Goal: Task Accomplishment & Management: Use online tool/utility

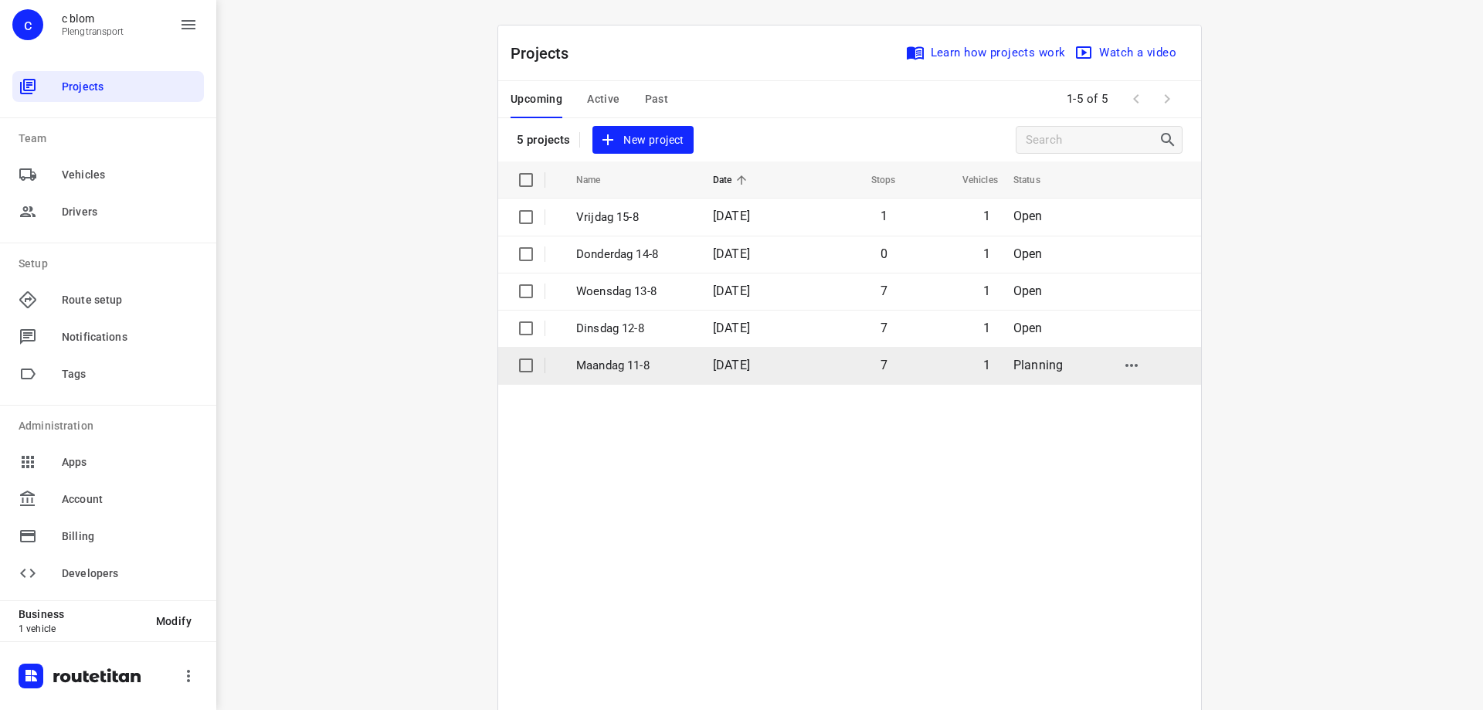
click at [701, 366] on td "[DATE]" at bounding box center [750, 365] width 99 height 37
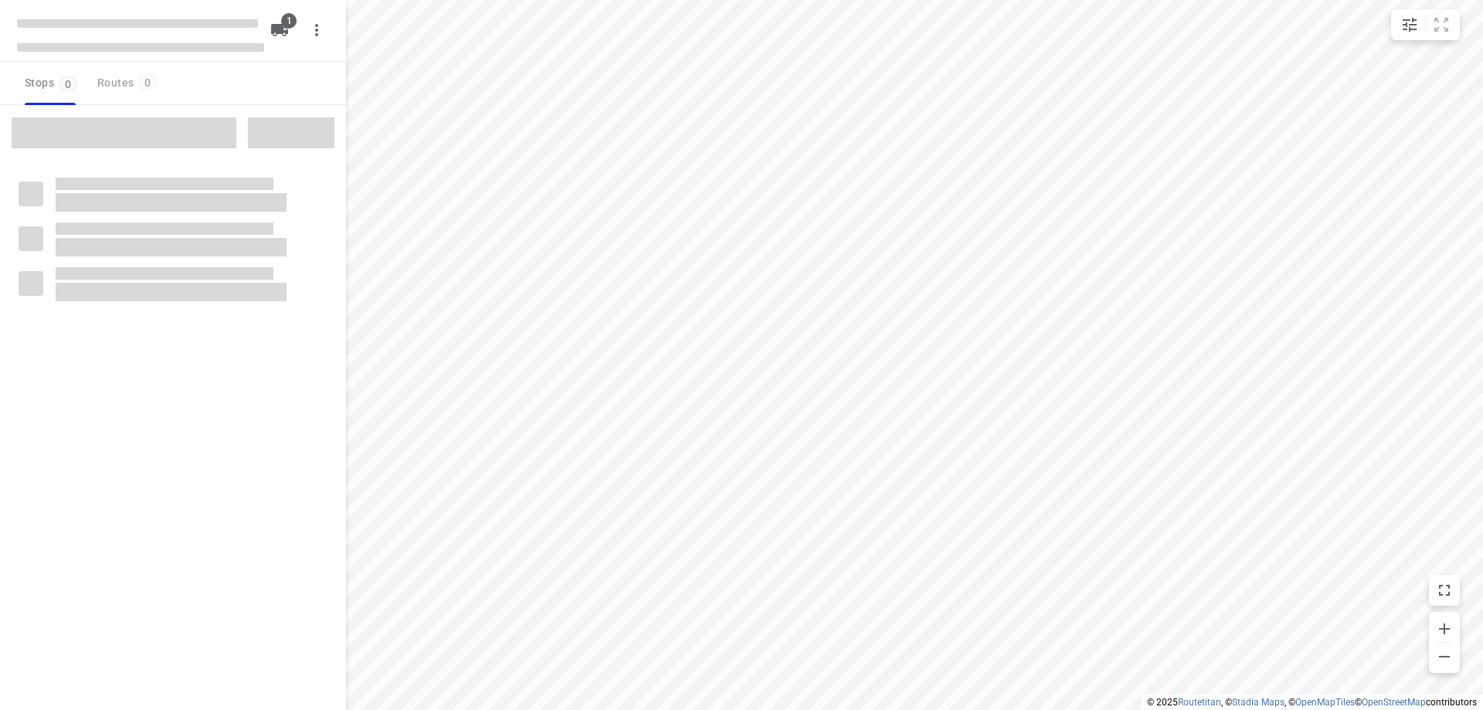
type input "distance"
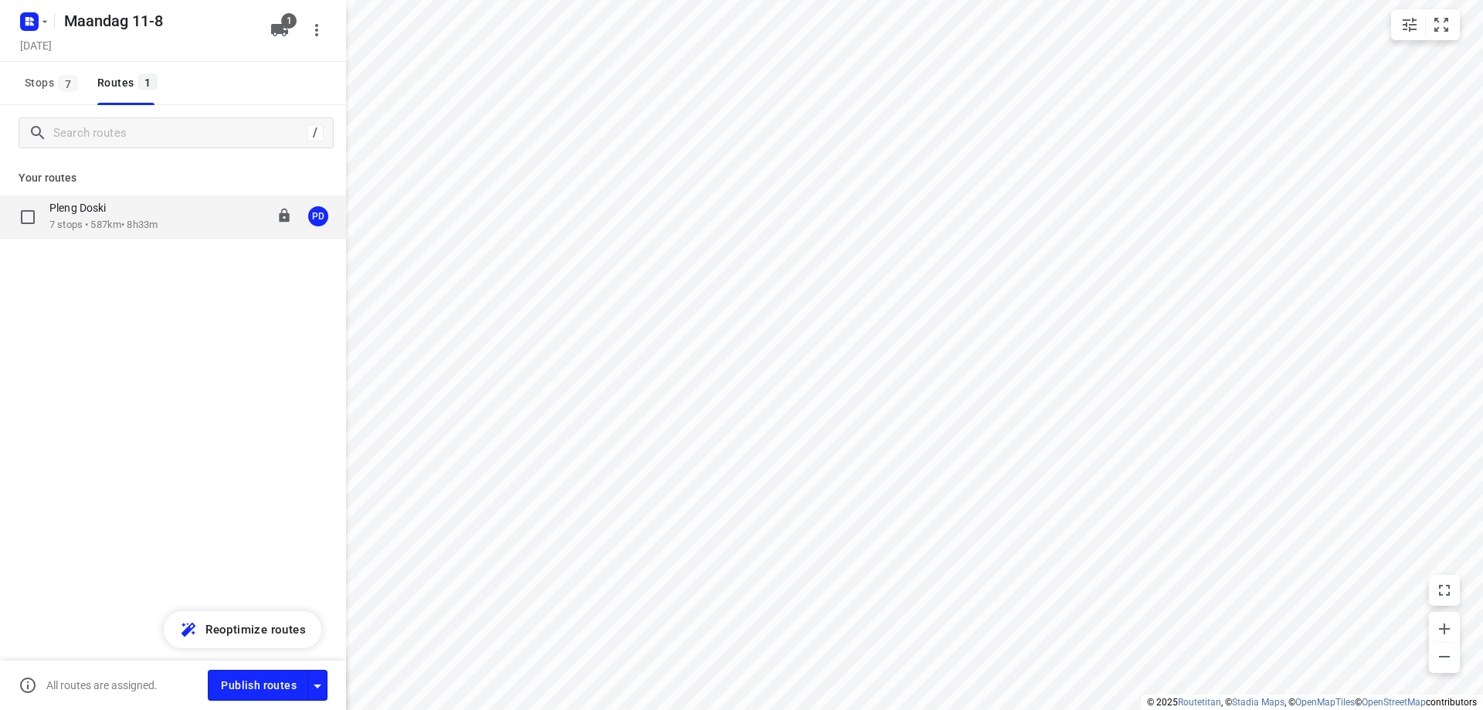
click at [148, 212] on div "Pleng Doski" at bounding box center [103, 209] width 108 height 17
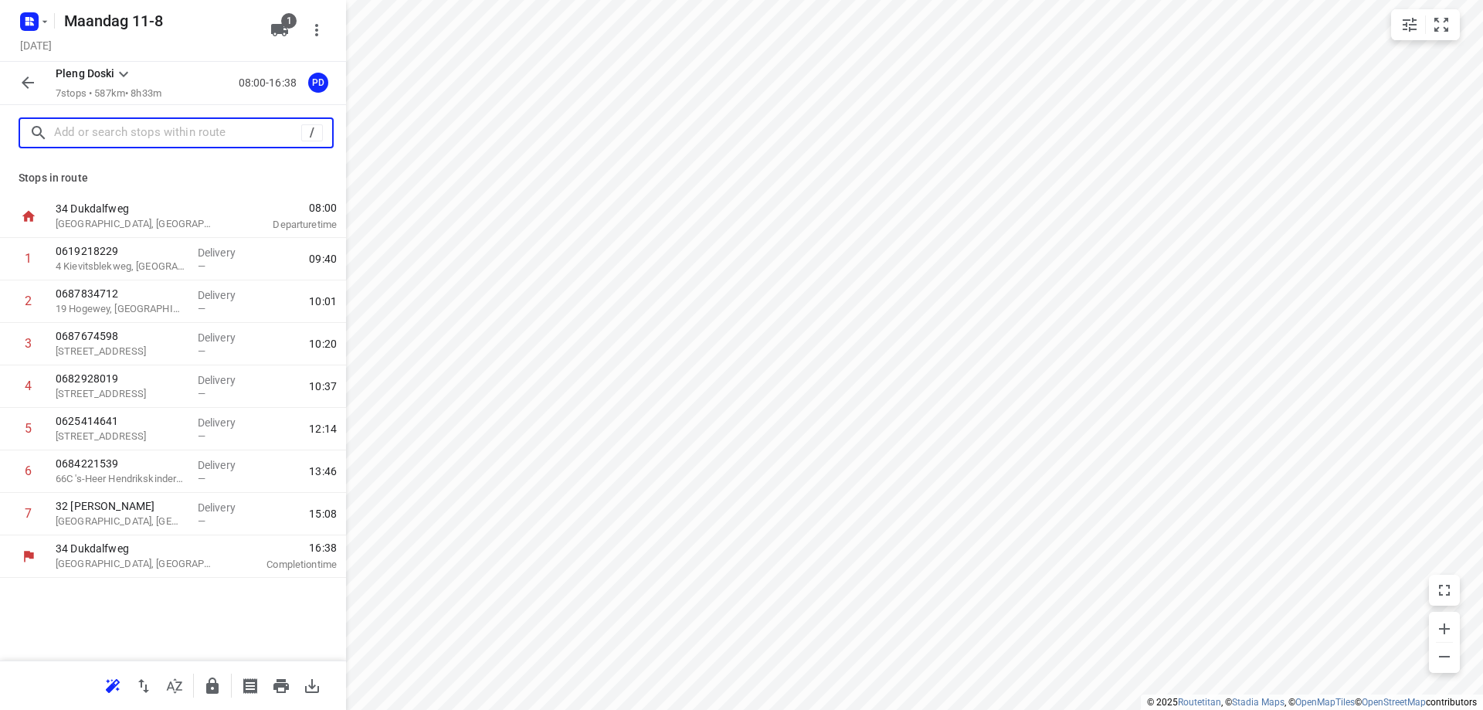
click at [148, 134] on input "text" at bounding box center [177, 133] width 247 height 24
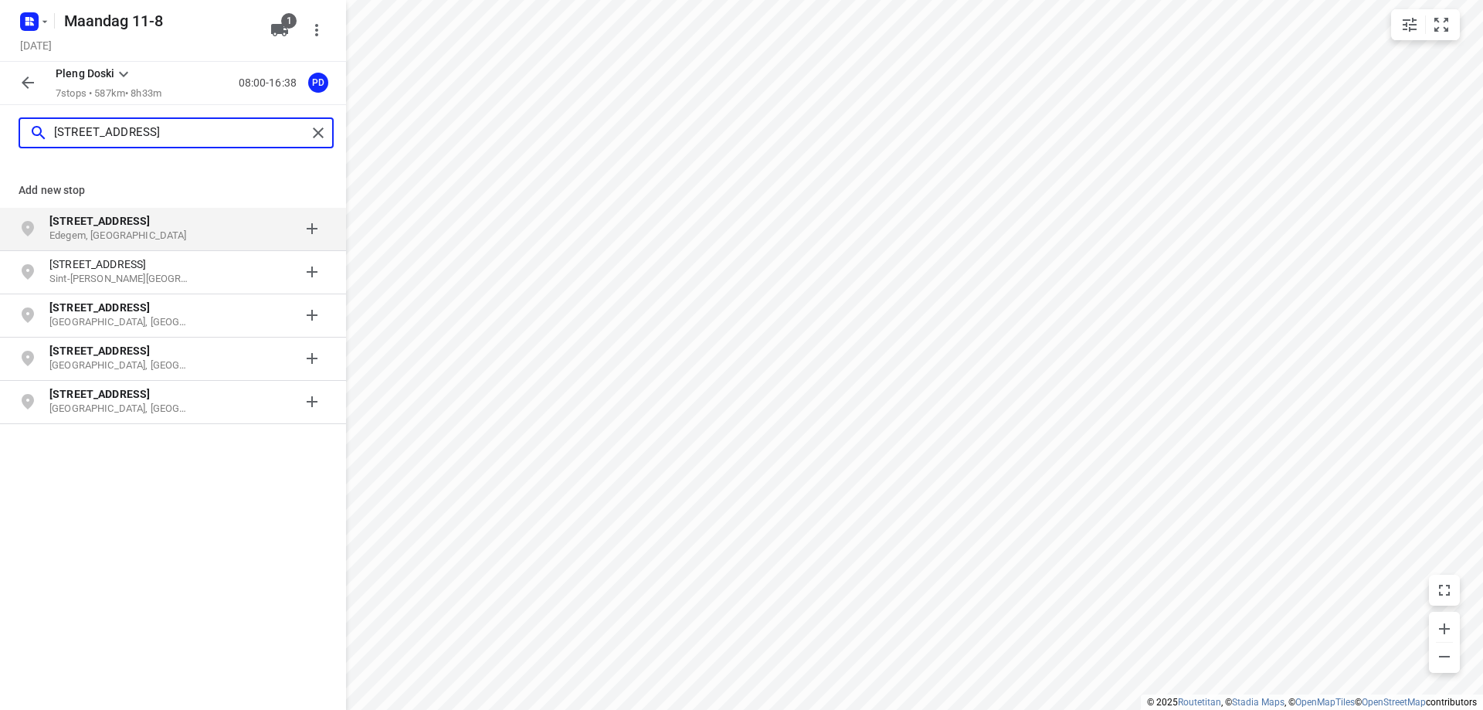
type input "onafhankelijkheidsstraat 93b"
click at [195, 217] on p "Onafhankelijkheidsstraat 93B" at bounding box center [128, 220] width 158 height 15
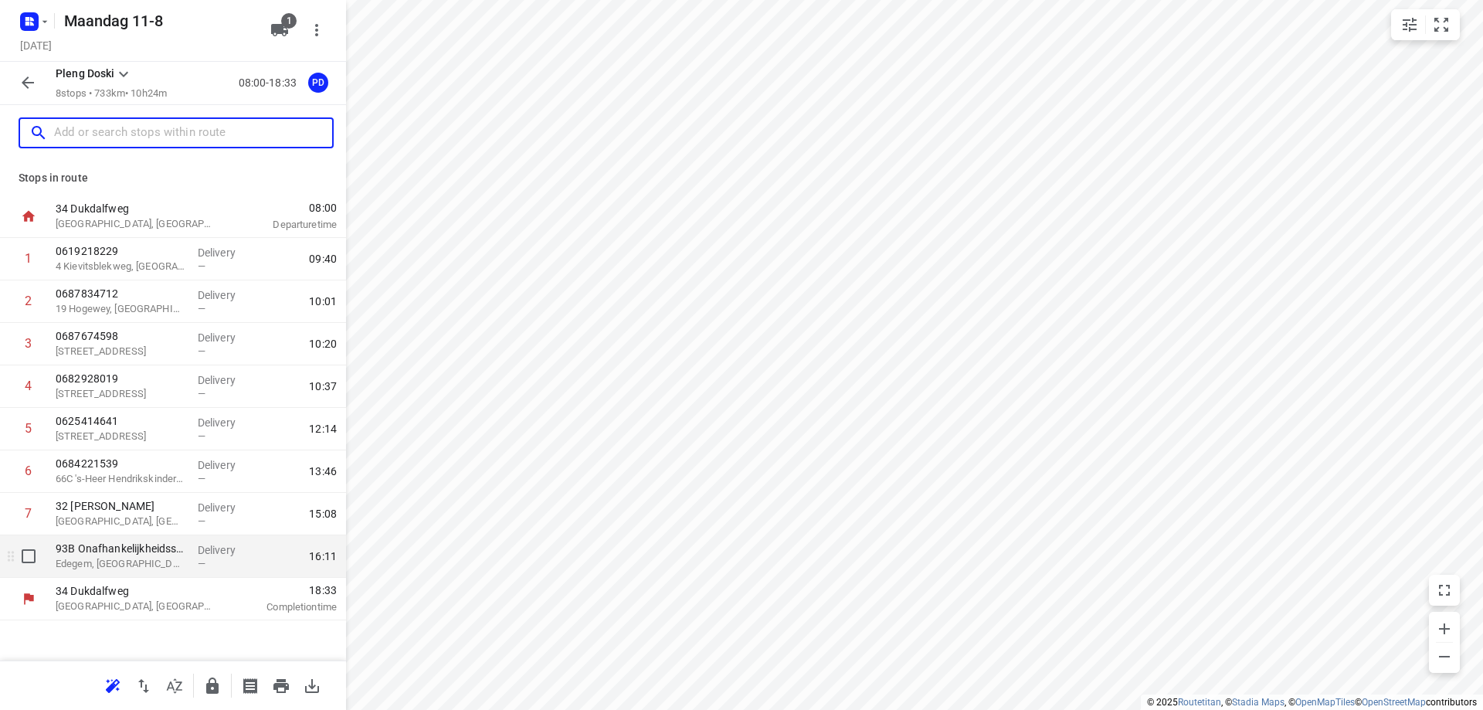
click at [188, 558] on div "93B Onafhankelijkheidsstraat Edegem, Belgium" at bounding box center [120, 556] width 142 height 42
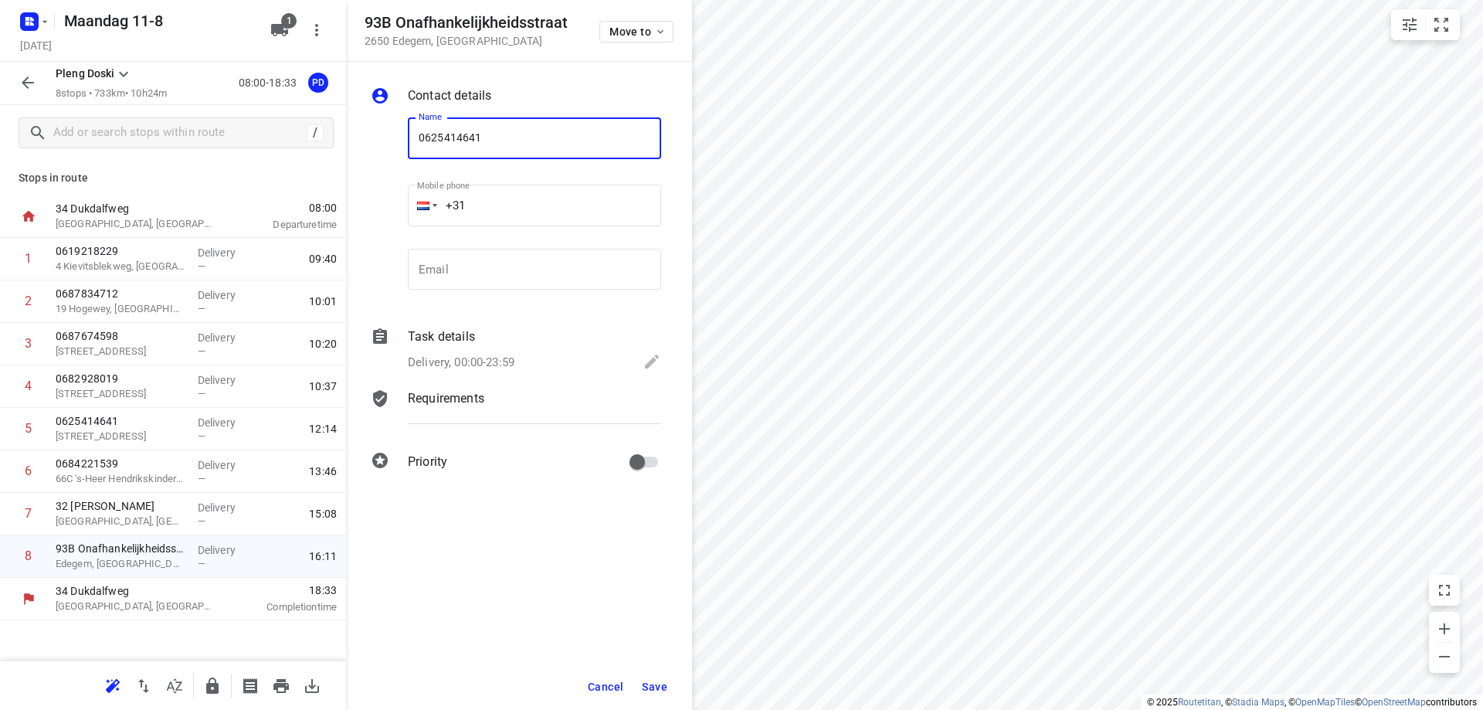
type input "0625414641"
click at [660, 691] on span "Save" at bounding box center [654, 687] width 25 height 12
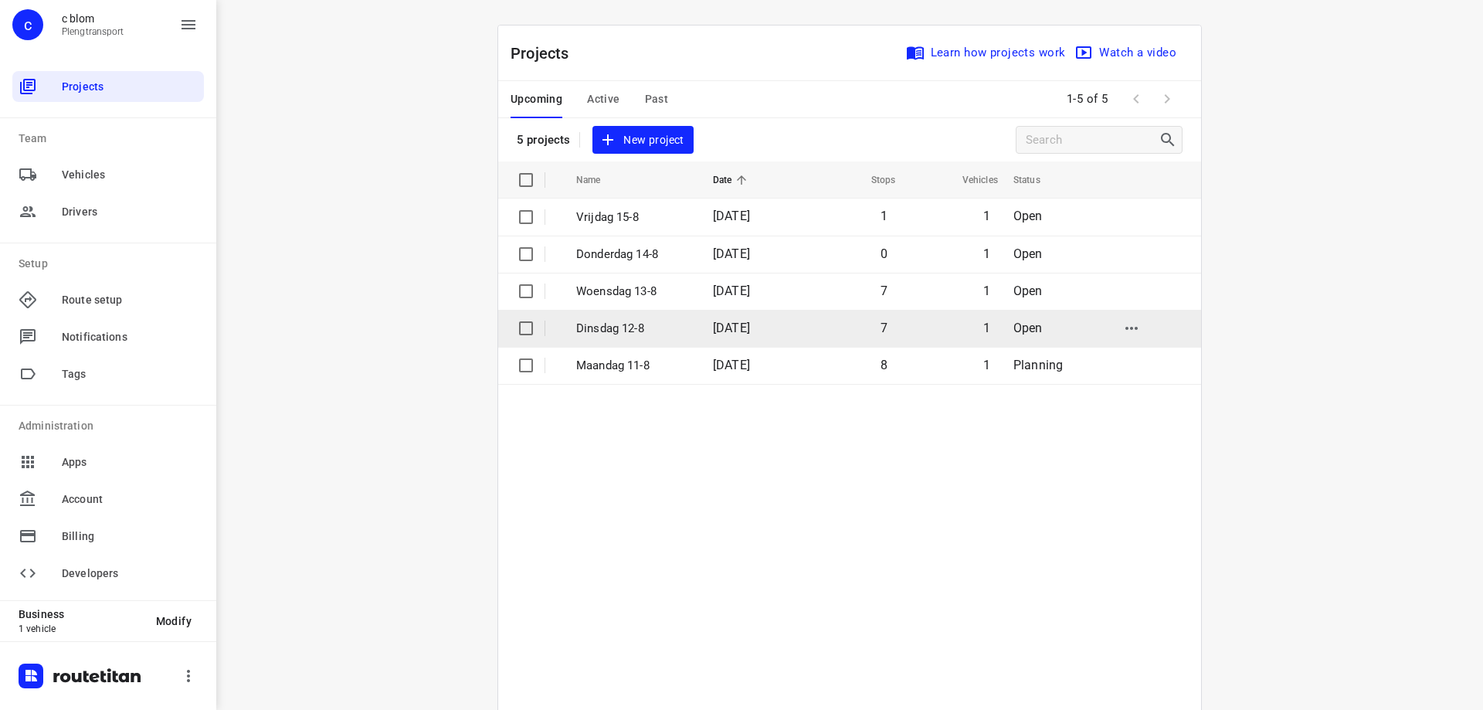
click at [641, 323] on p "[DATE]" at bounding box center [633, 329] width 114 height 18
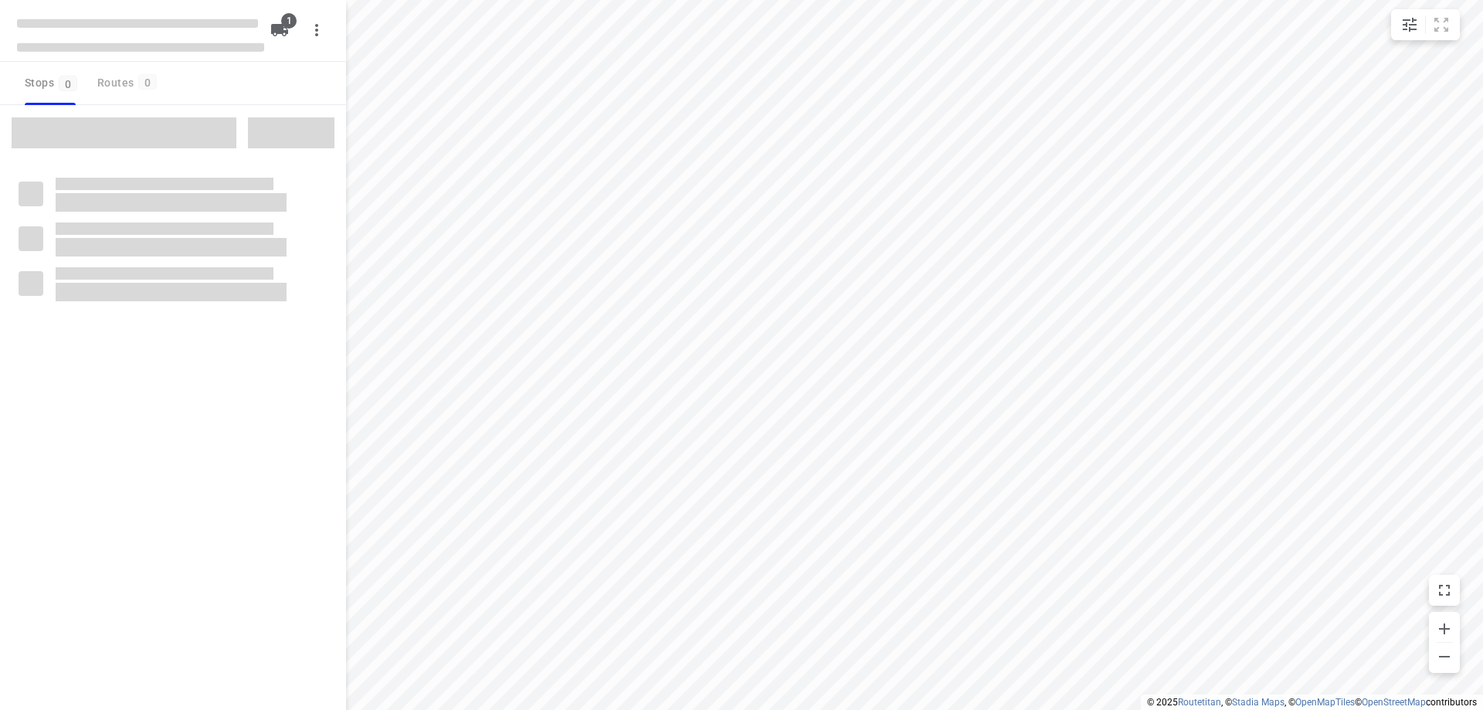
type input "distance"
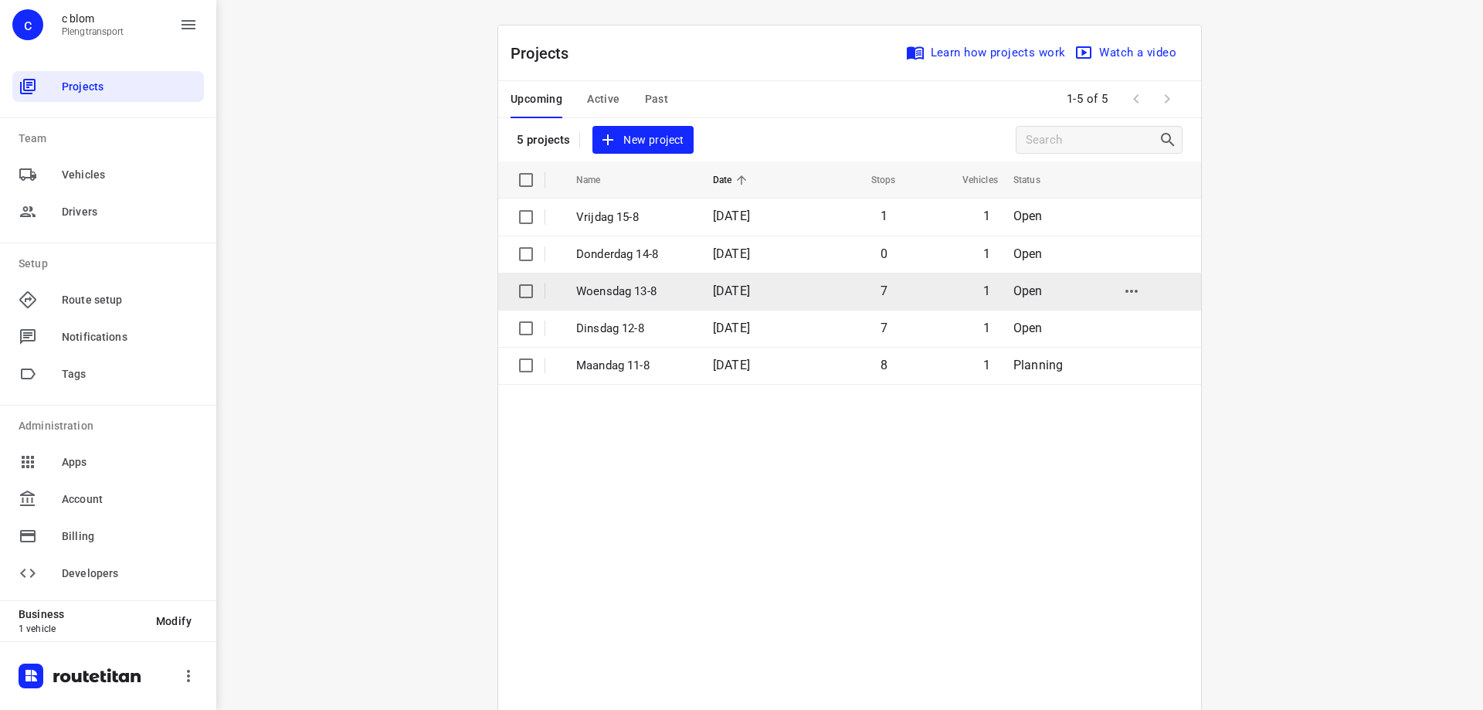
click at [713, 286] on span "[DATE]" at bounding box center [731, 291] width 37 height 15
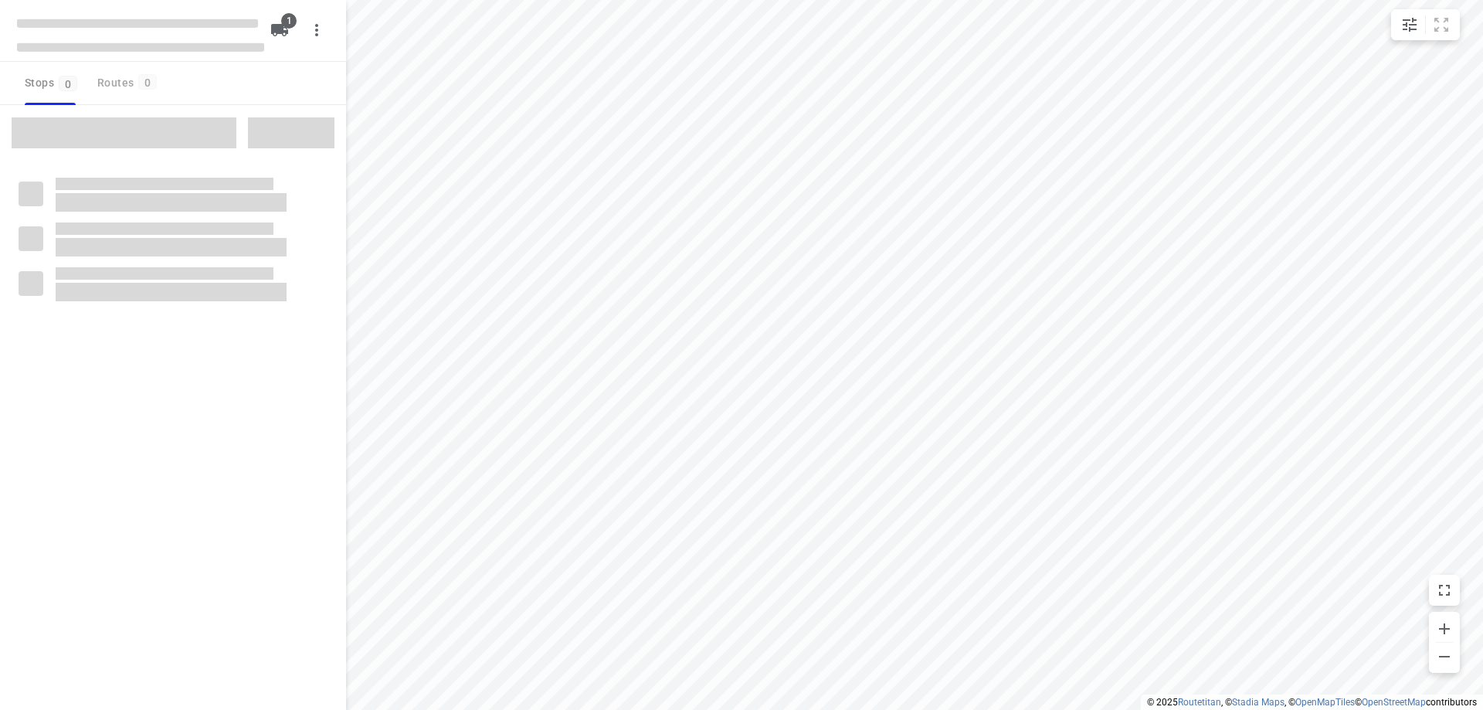
type input "distance"
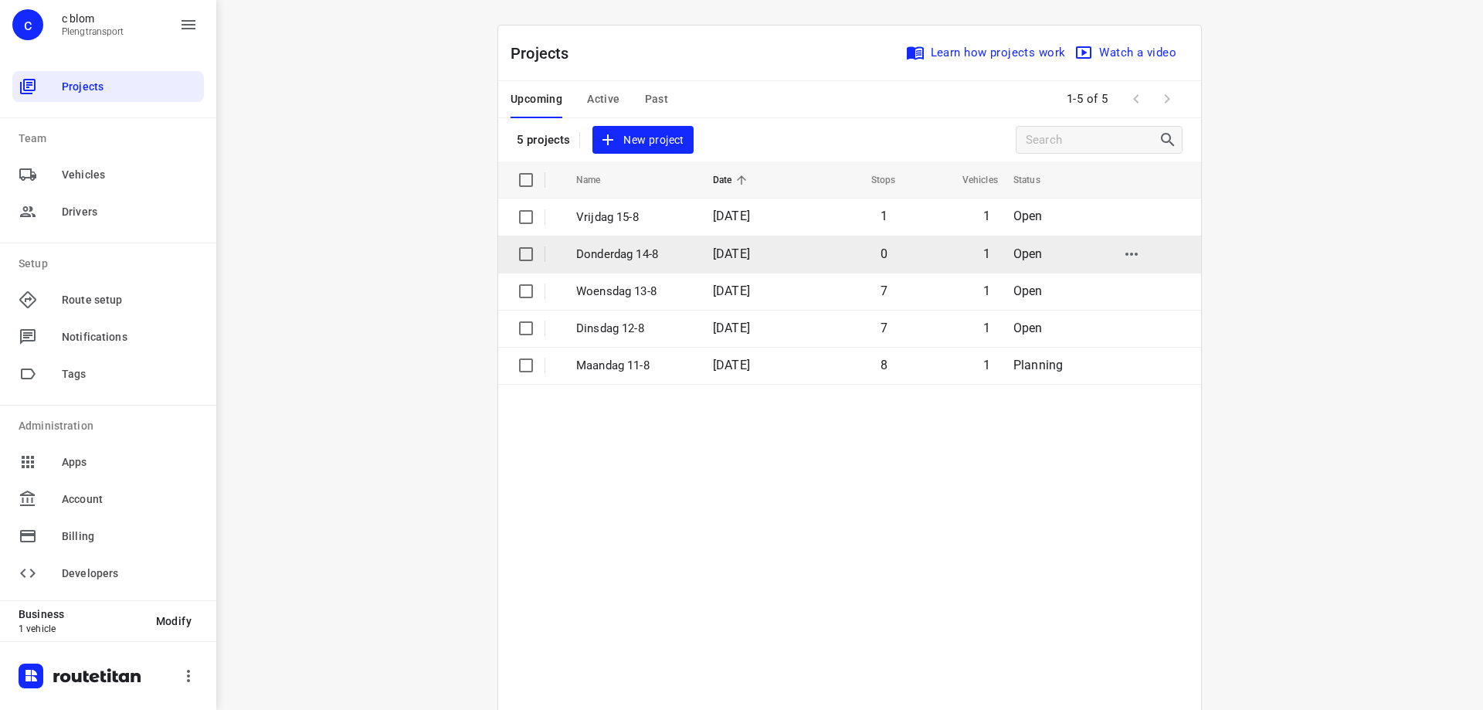
click at [612, 253] on p "[DATE]" at bounding box center [633, 255] width 114 height 18
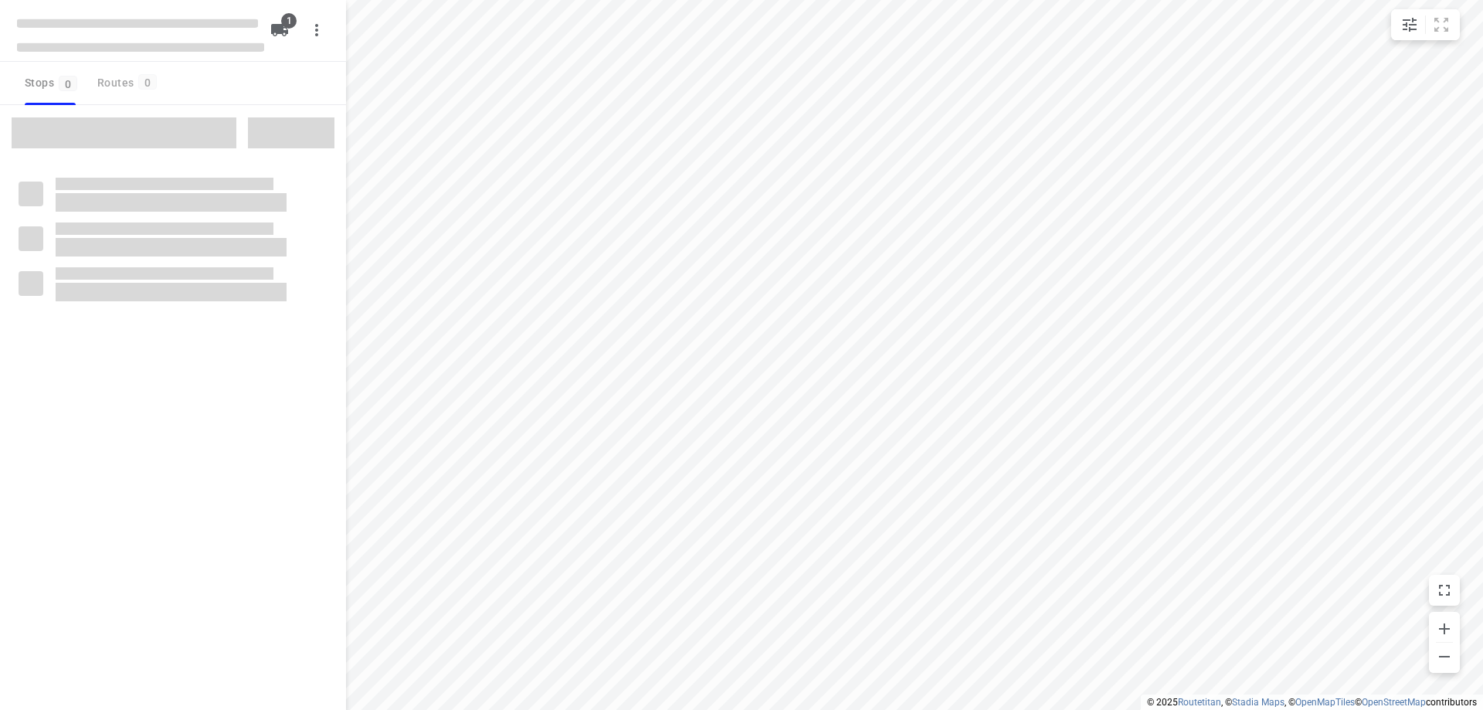
type input "distance"
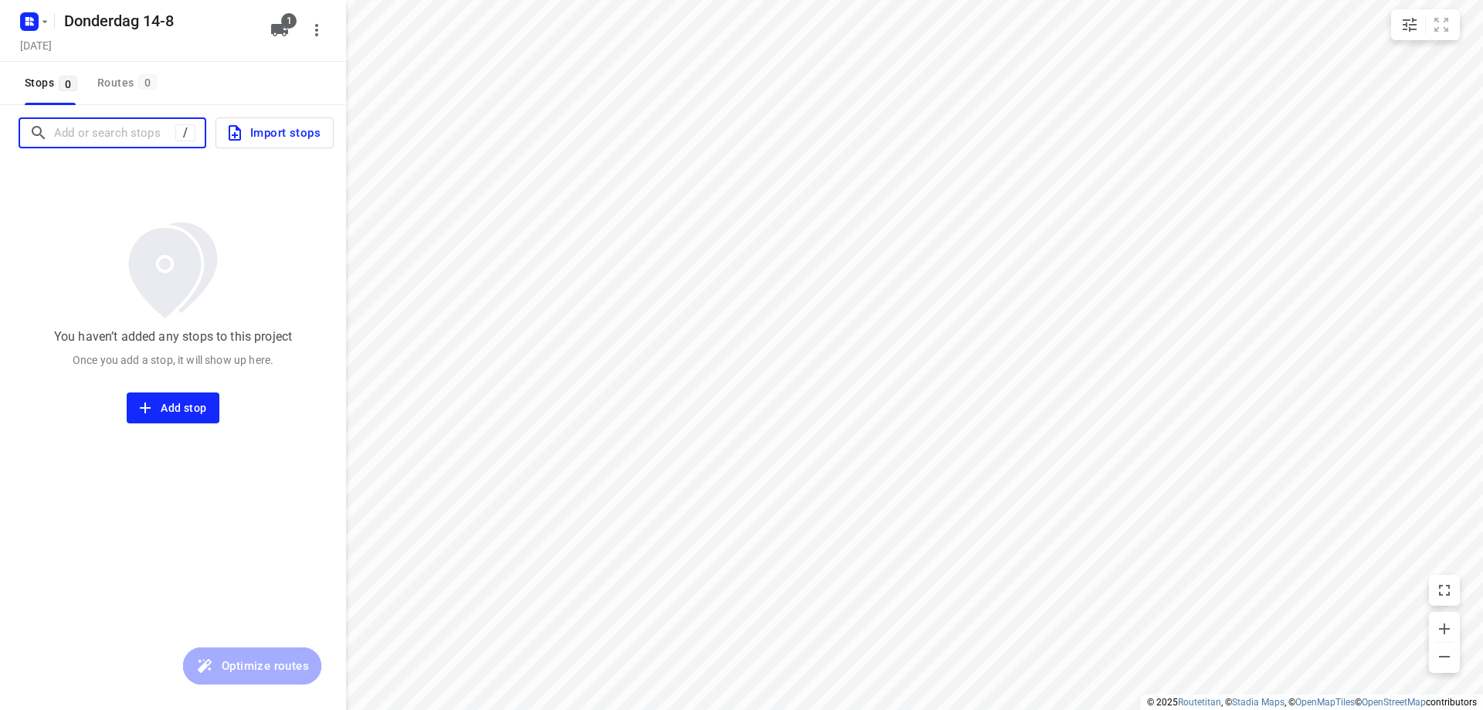
click at [102, 132] on input "Add or search stops" at bounding box center [114, 133] width 121 height 24
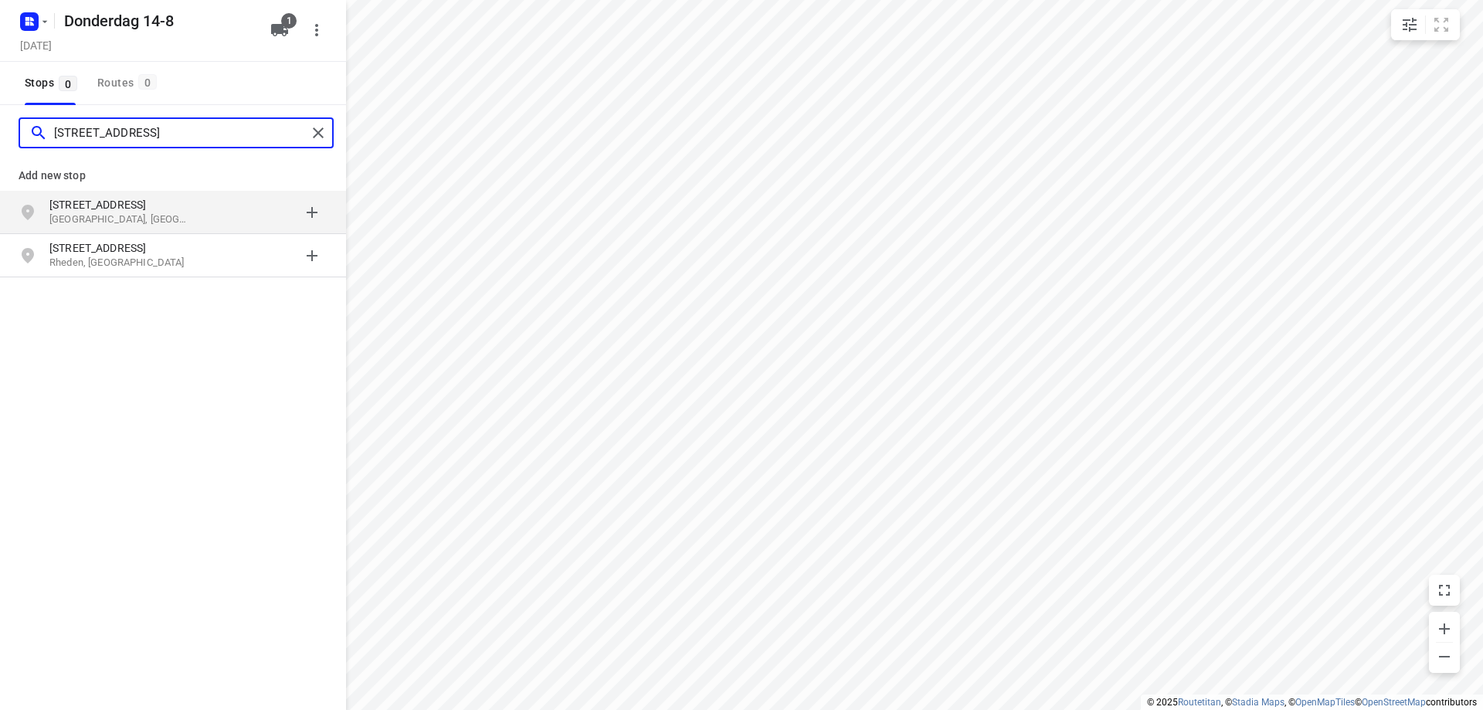
type input "korenbloemstraat 54 rhe"
click at [146, 215] on p "Rhenen, Nederland" at bounding box center [120, 219] width 142 height 15
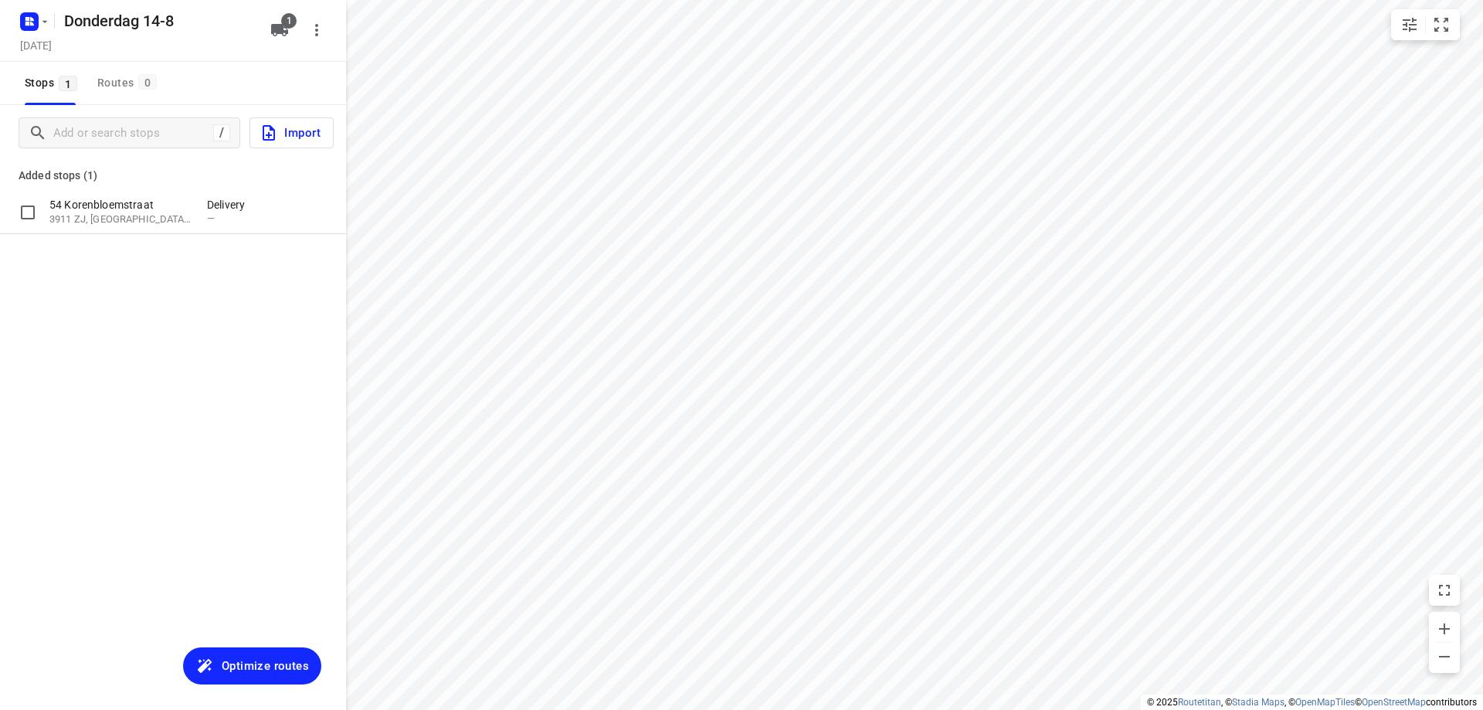
click at [145, 213] on p "3911 ZJ, Rhenen, NL" at bounding box center [120, 219] width 142 height 15
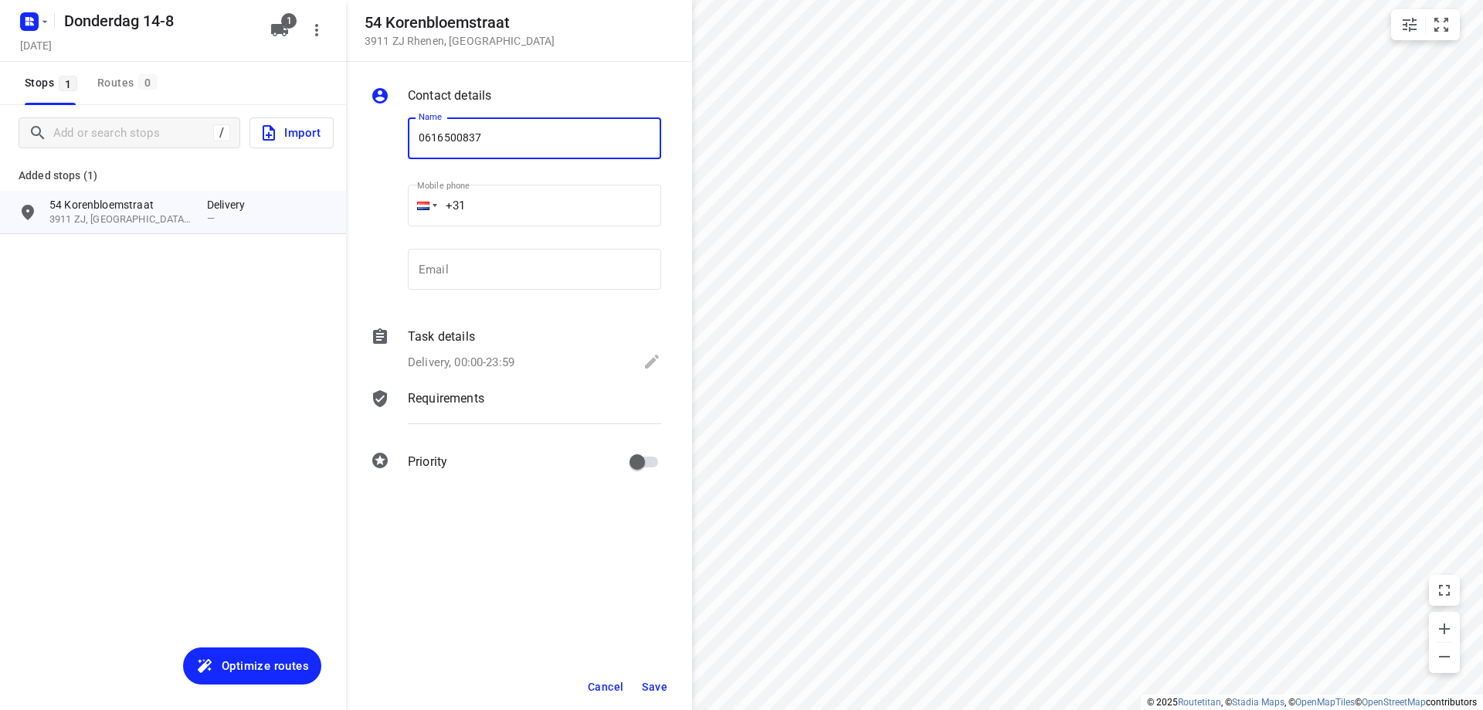
type input "0616500837"
click at [664, 685] on span "Save" at bounding box center [654, 687] width 25 height 12
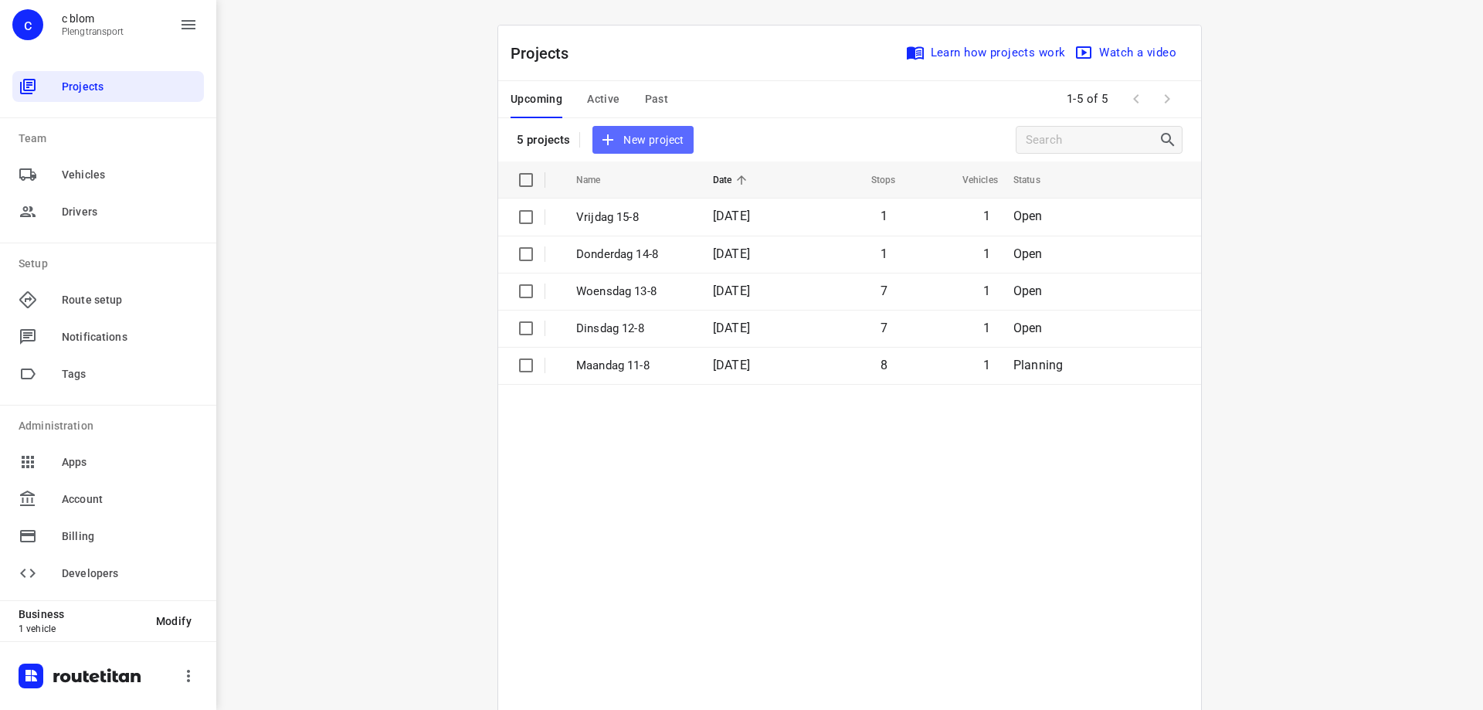
click at [648, 141] on span "New project" at bounding box center [643, 140] width 82 height 19
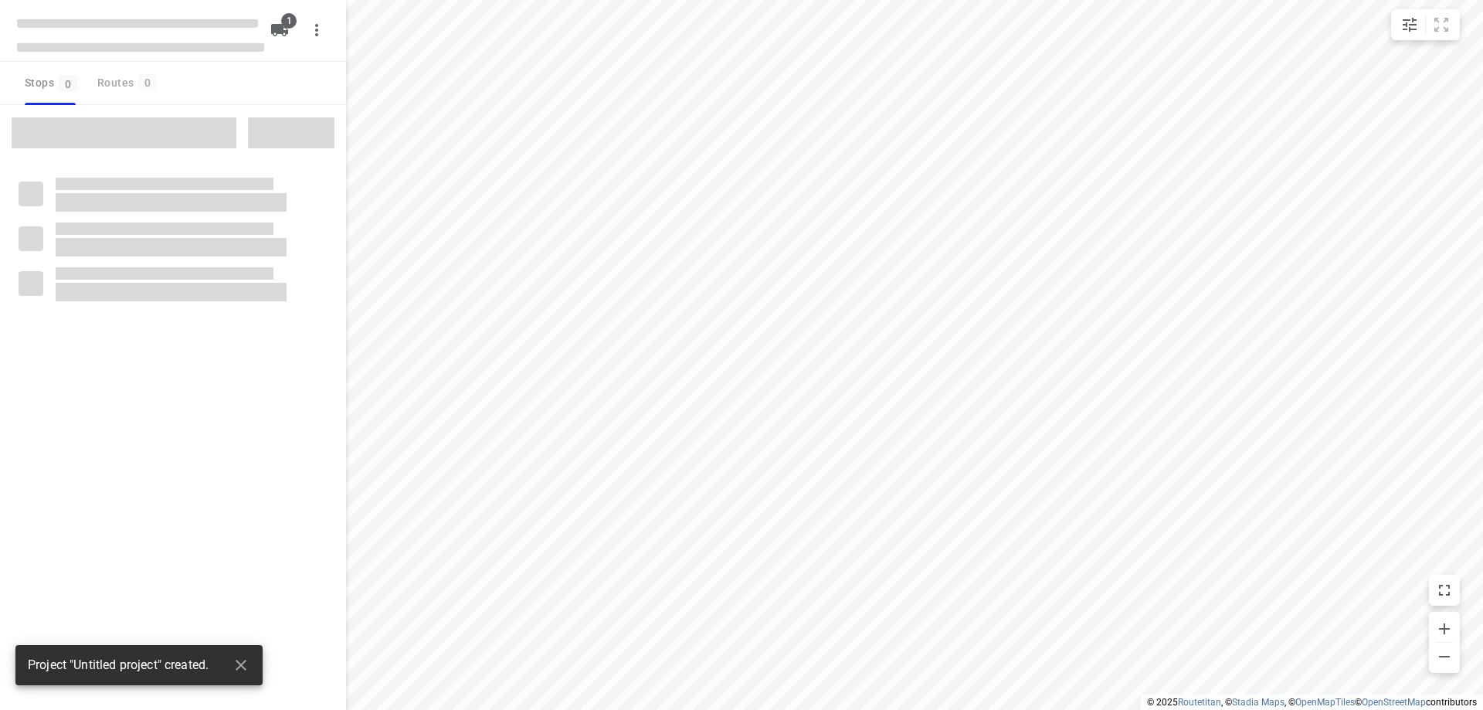
type input "distance"
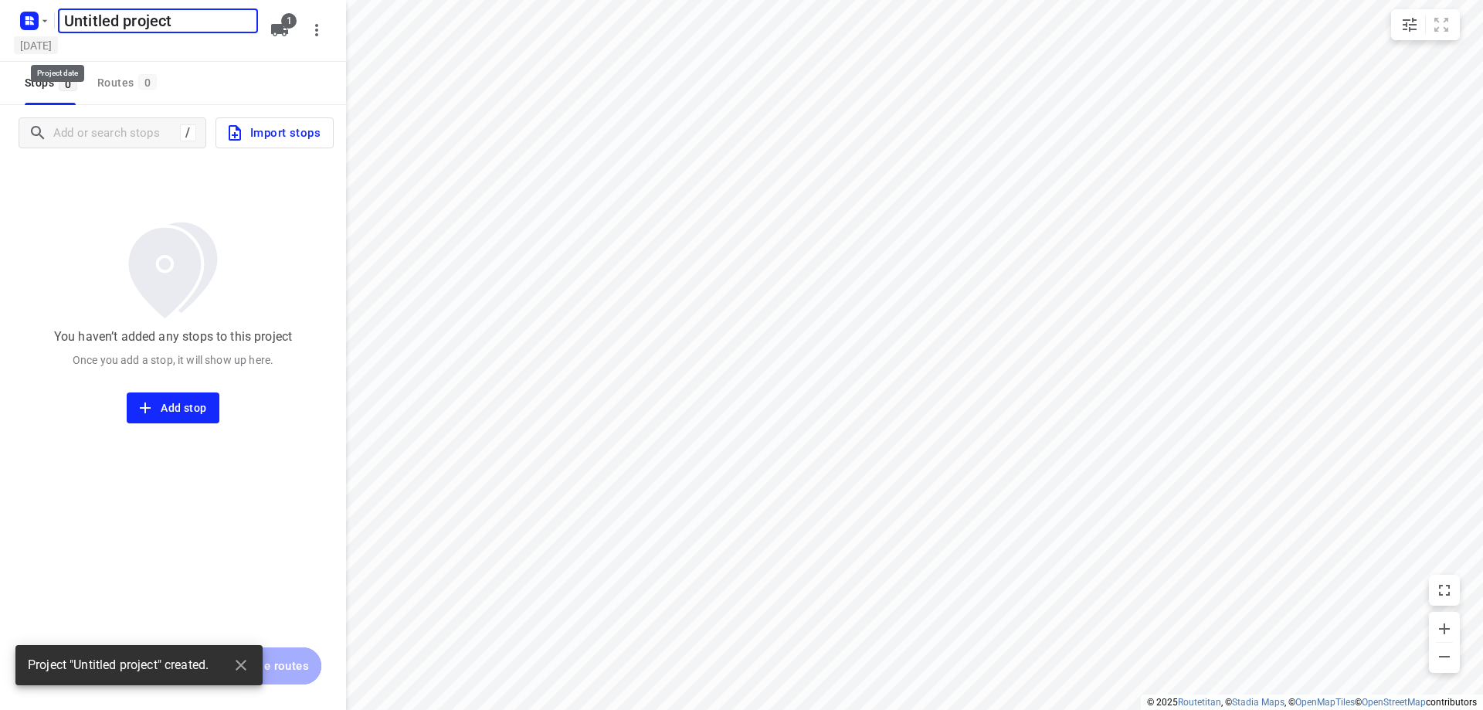
click at [56, 44] on h5 "[DATE]" at bounding box center [36, 45] width 44 height 18
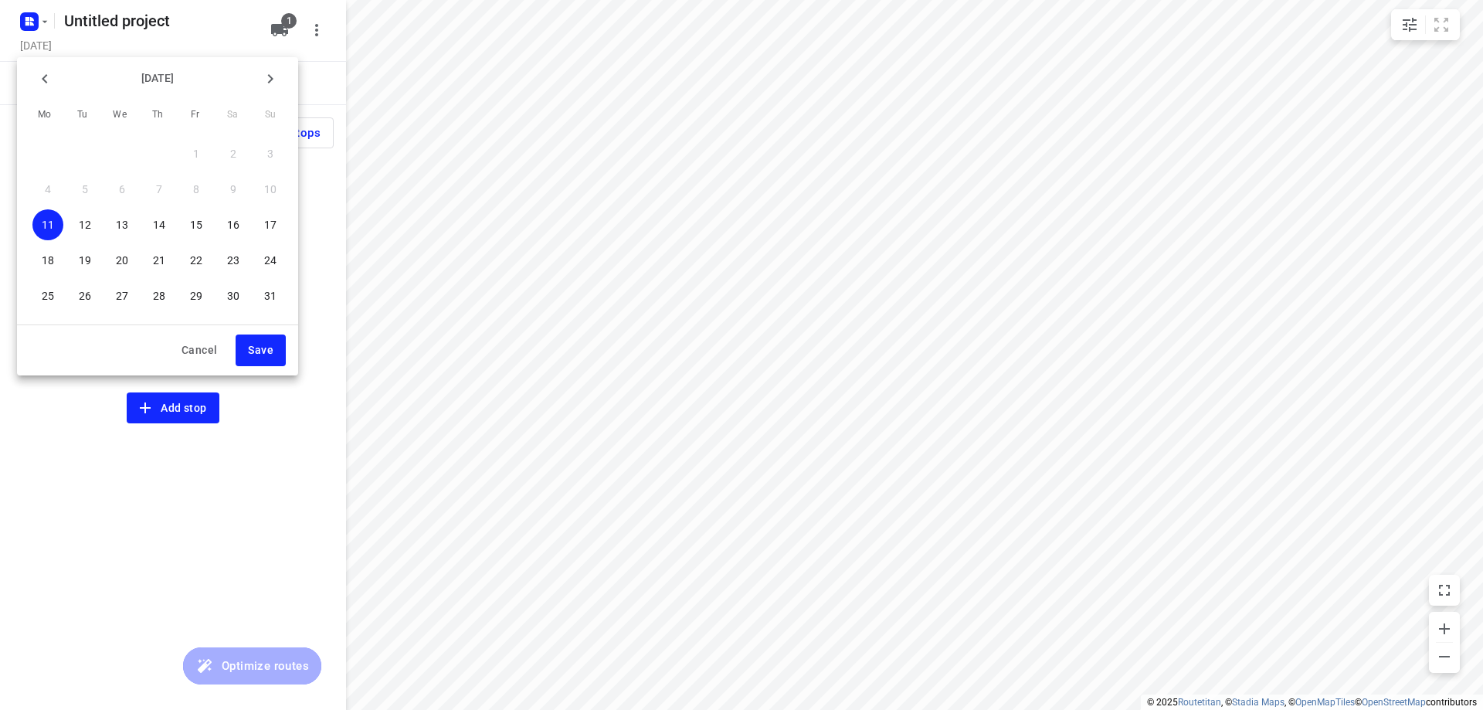
click at [42, 267] on p "18" at bounding box center [48, 260] width 12 height 15
click at [263, 348] on span "Save" at bounding box center [260, 350] width 25 height 19
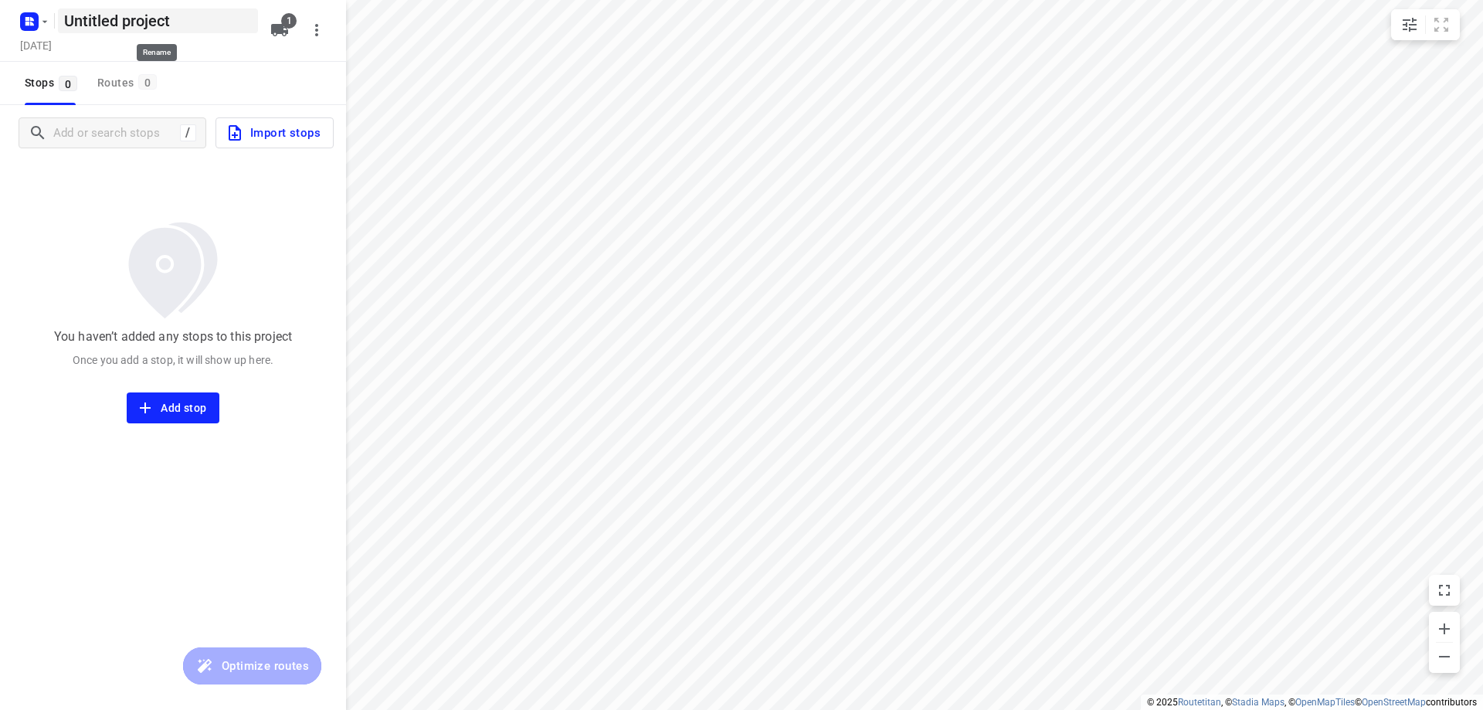
click at [115, 21] on h5 "Untitled project" at bounding box center [158, 20] width 200 height 25
click at [115, 21] on input "Untitled project" at bounding box center [158, 20] width 200 height 25
type input "[DATE]"
click at [236, 53] on div "Monday, Aug 18" at bounding box center [140, 46] width 247 height 21
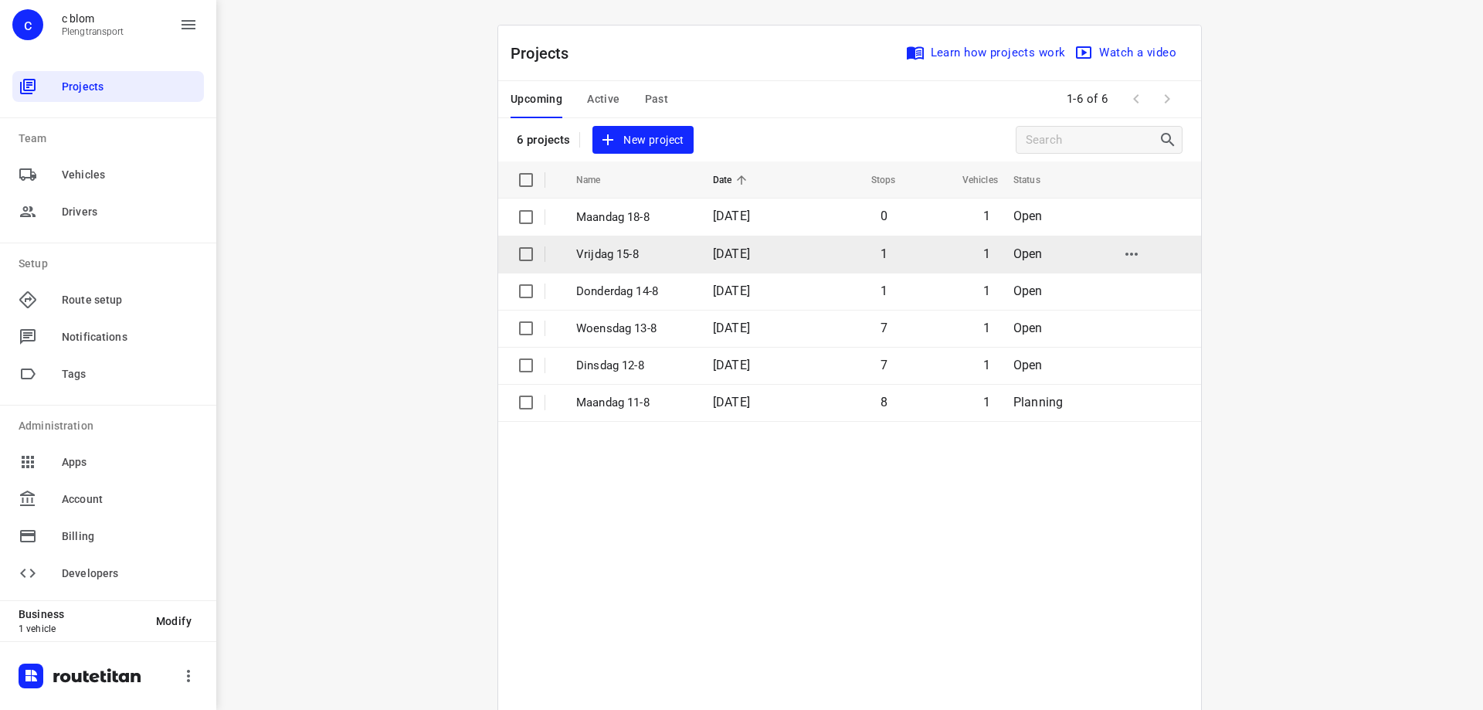
click at [638, 257] on p "[DATE]" at bounding box center [633, 255] width 114 height 18
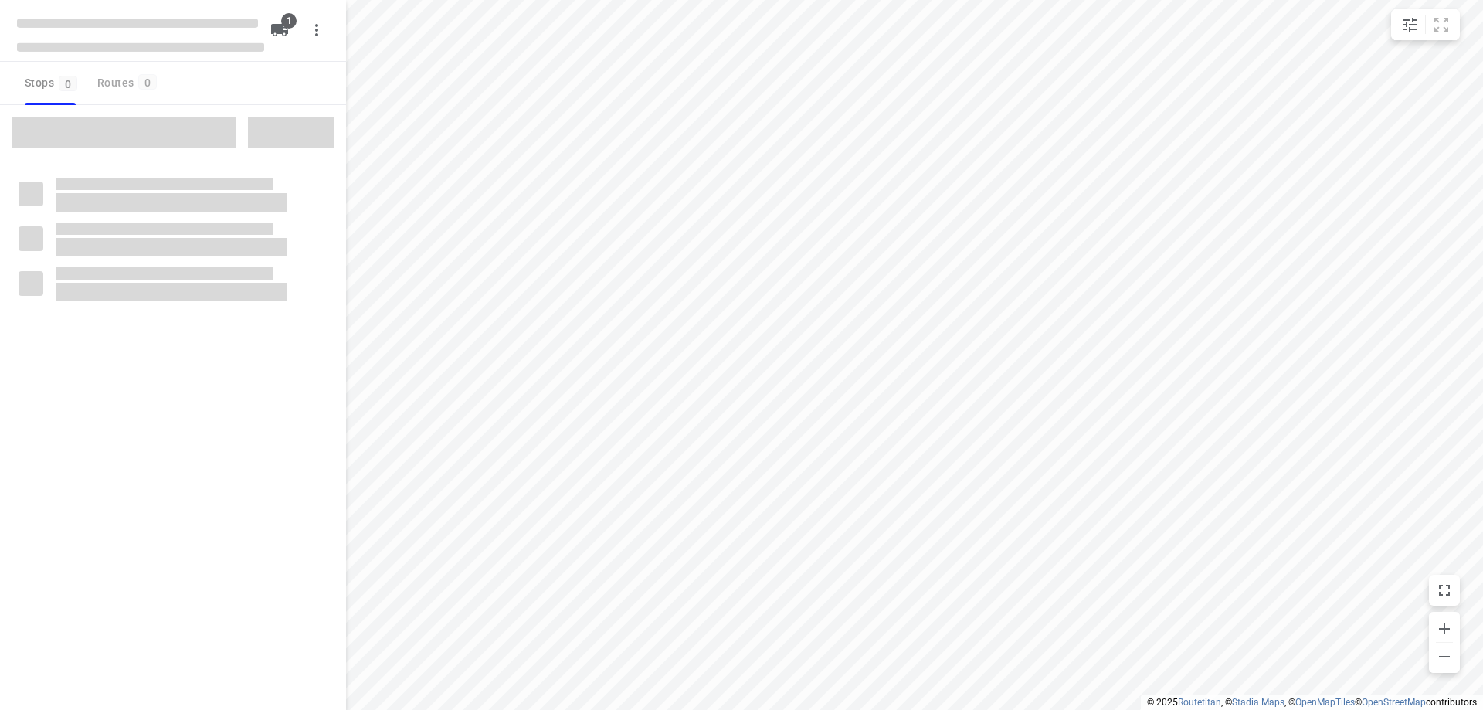
type input "distance"
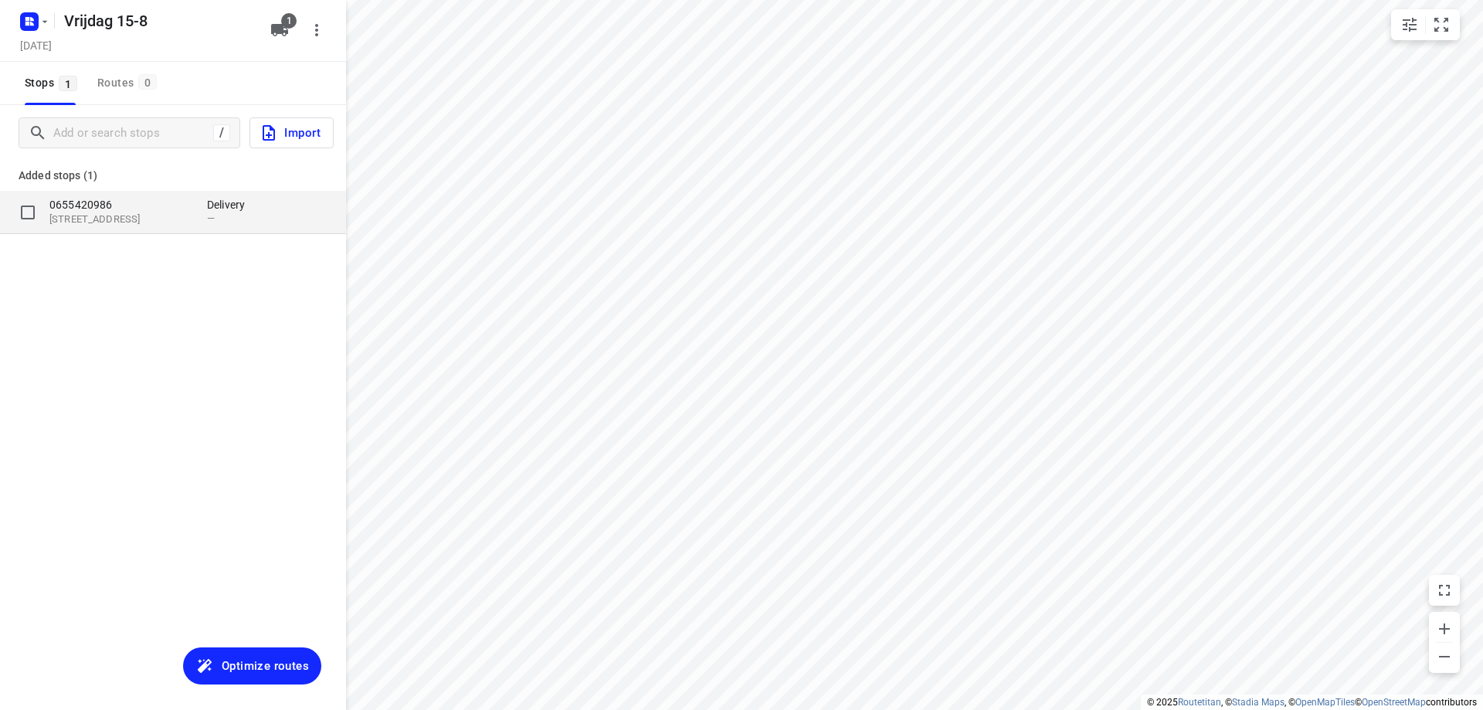
click at [120, 202] on p "0655420986" at bounding box center [120, 204] width 142 height 15
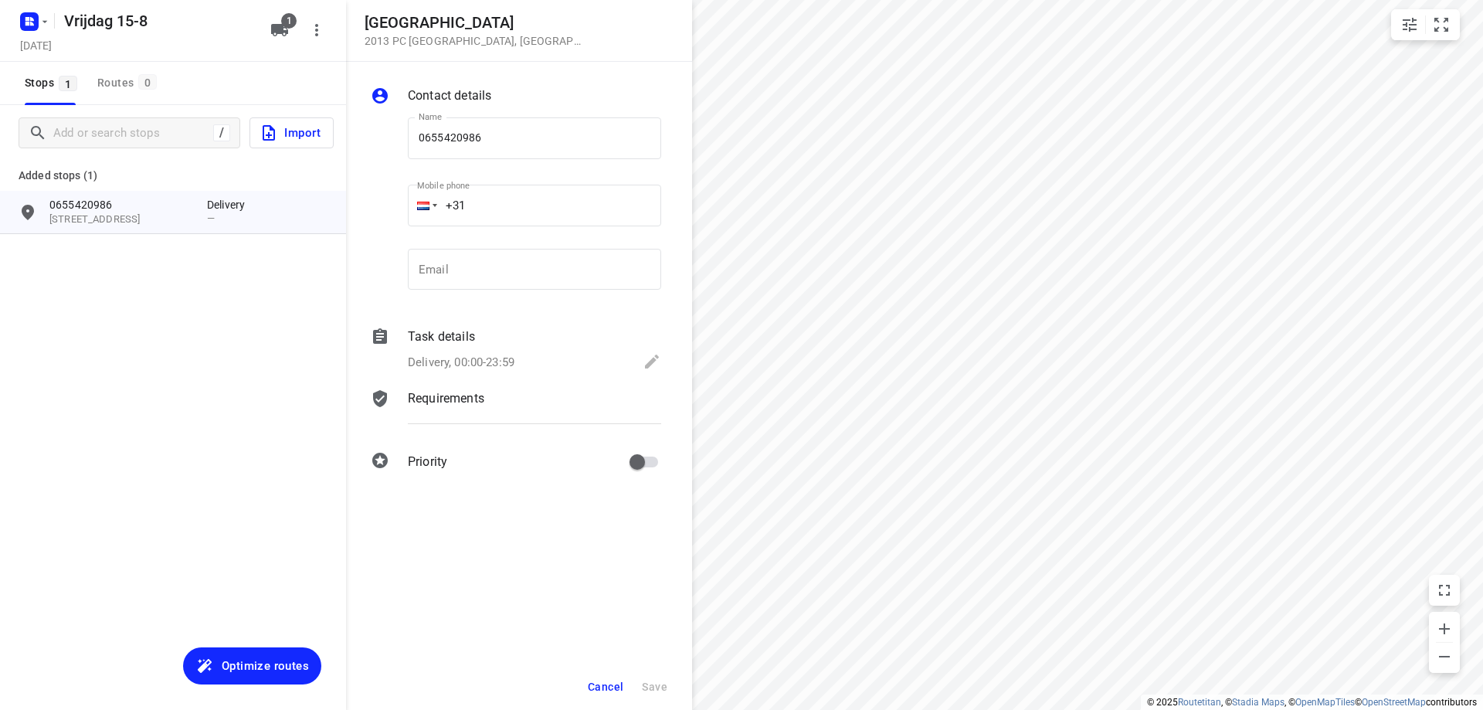
click at [235, 61] on div "Vrijdag 15-8 Friday, Aug 15 1" at bounding box center [173, 31] width 346 height 62
click at [151, 138] on input "Add or search stops" at bounding box center [133, 133] width 158 height 24
click at [603, 681] on span "Cancel" at bounding box center [606, 687] width 36 height 12
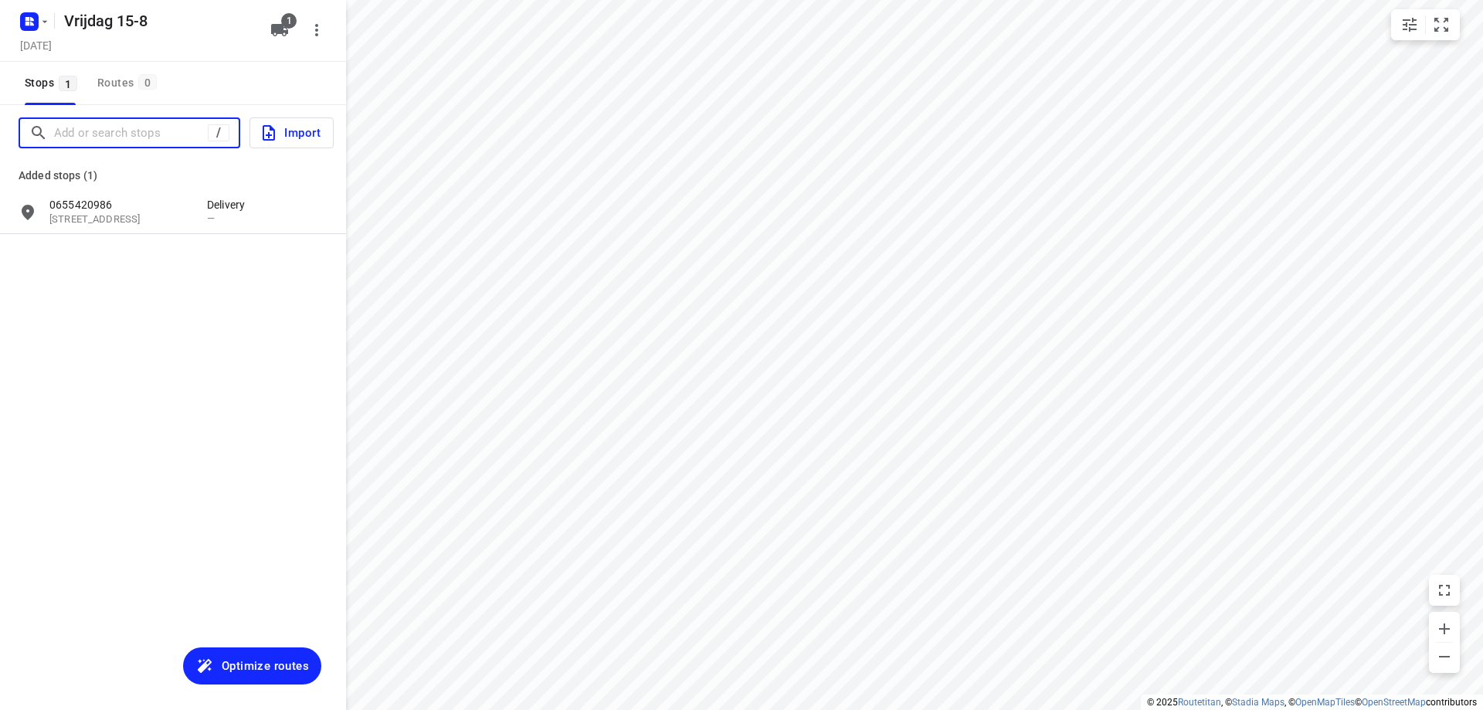
click at [151, 127] on input "Add or search stops" at bounding box center [131, 133] width 154 height 24
click at [210, 94] on div "Stops 1 Routes 0" at bounding box center [173, 83] width 346 height 43
click at [126, 124] on input "Add or search stops" at bounding box center [193, 133] width 278 height 24
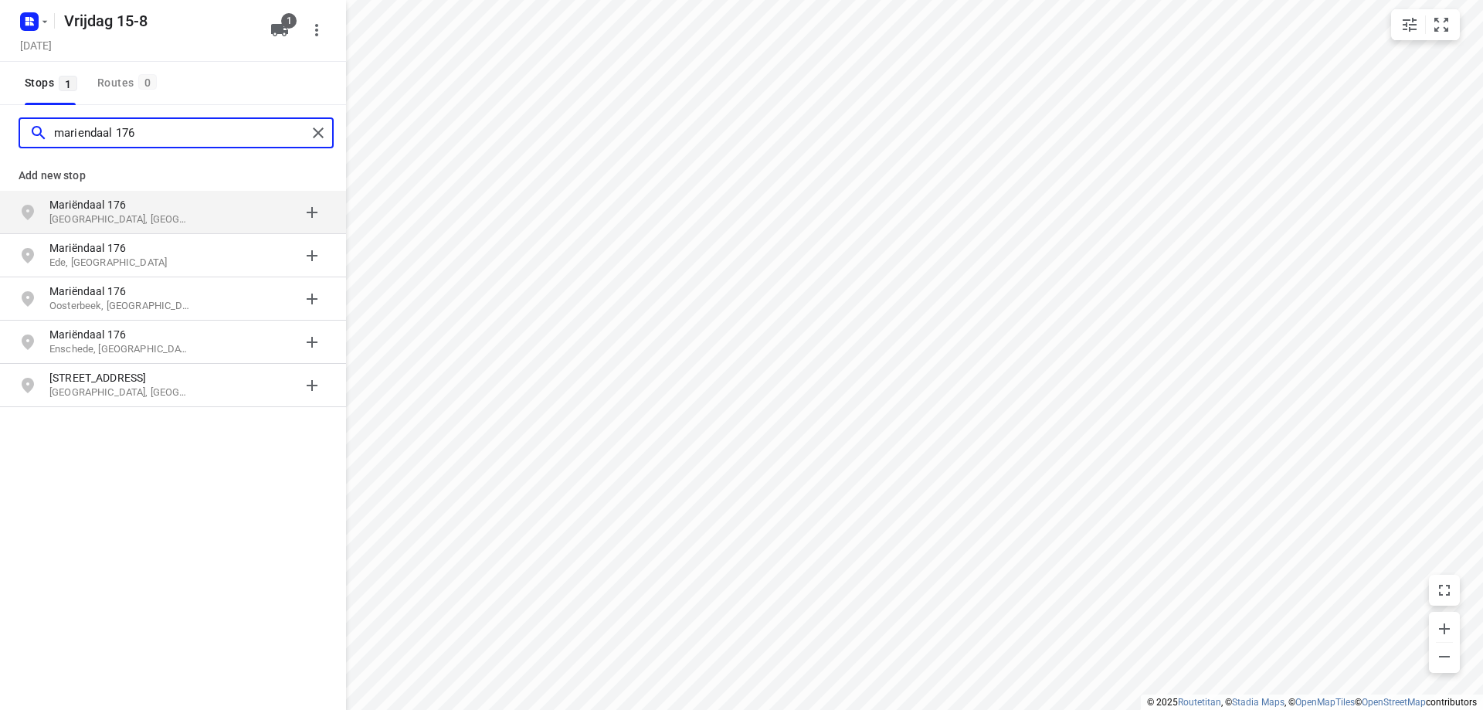
type input "mariendaal 176"
click at [100, 214] on p "[GEOGRAPHIC_DATA], [GEOGRAPHIC_DATA]" at bounding box center [120, 219] width 142 height 15
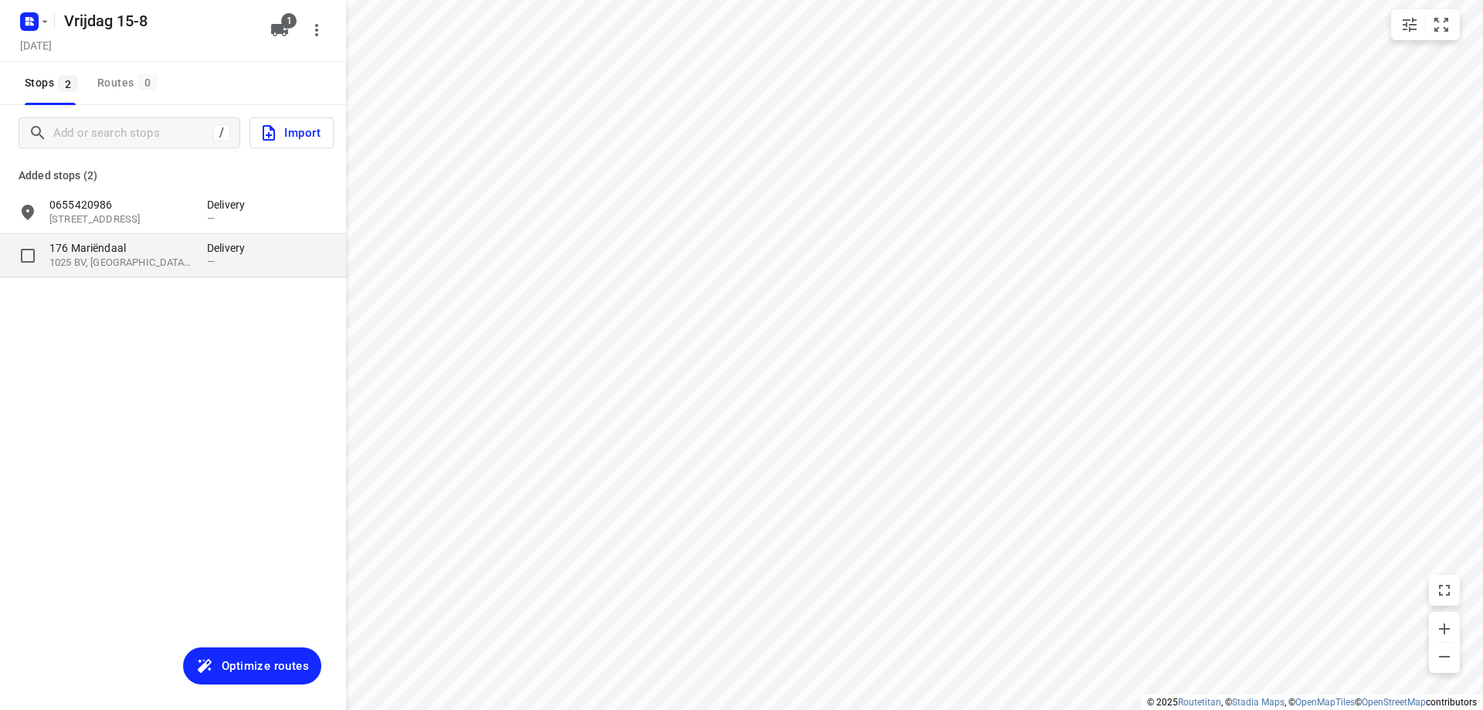
click at [131, 256] on p "1025 BV, Amsterdam, NL" at bounding box center [120, 263] width 142 height 15
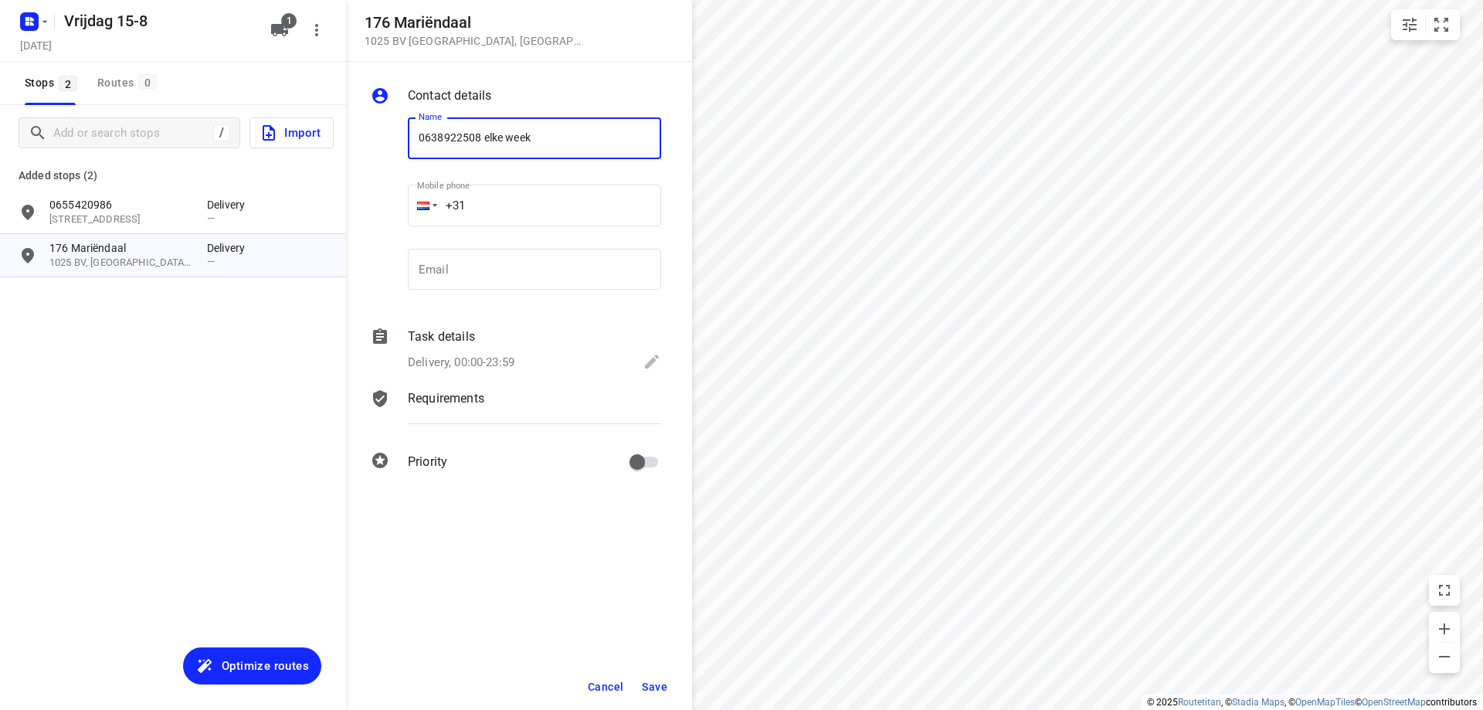
type input "0638922508 elke week"
click at [664, 681] on span "Save" at bounding box center [654, 687] width 25 height 12
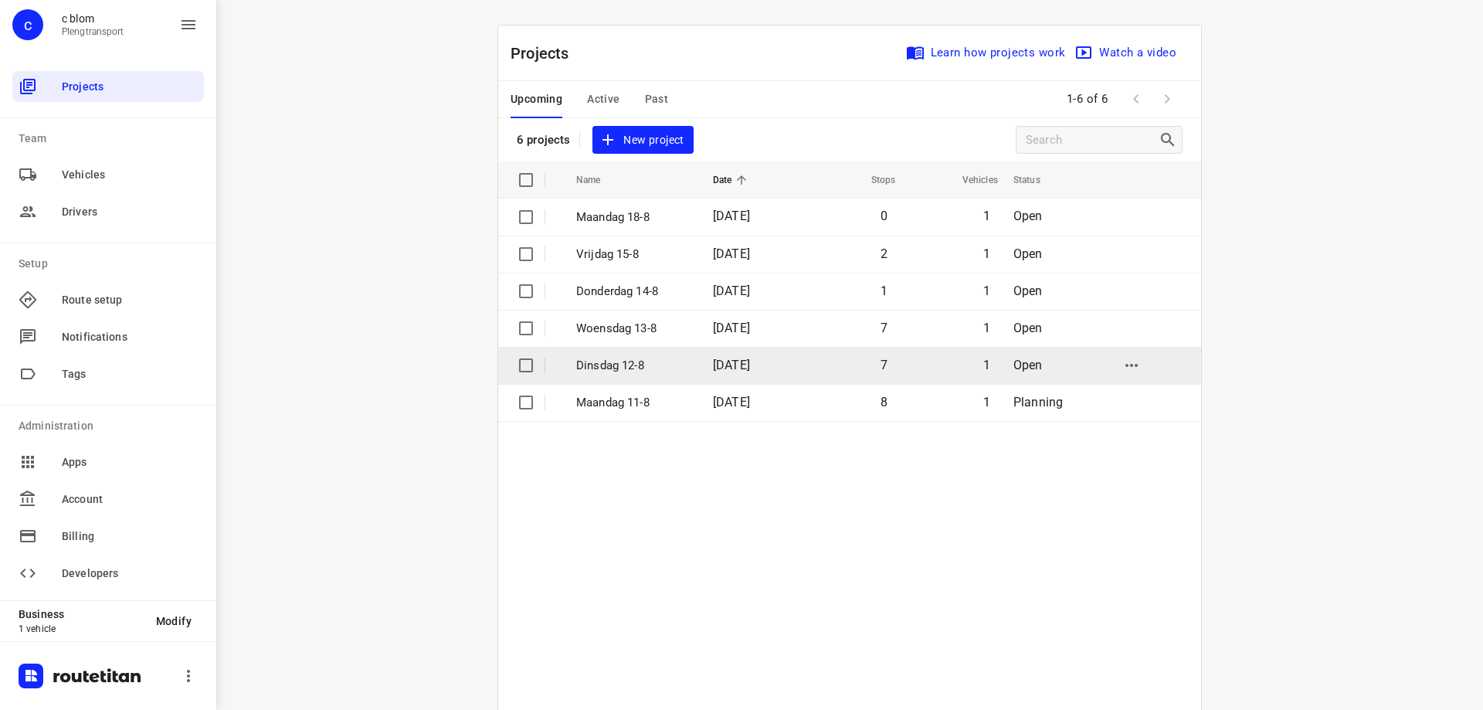
click at [729, 355] on td "[DATE]" at bounding box center [750, 365] width 99 height 37
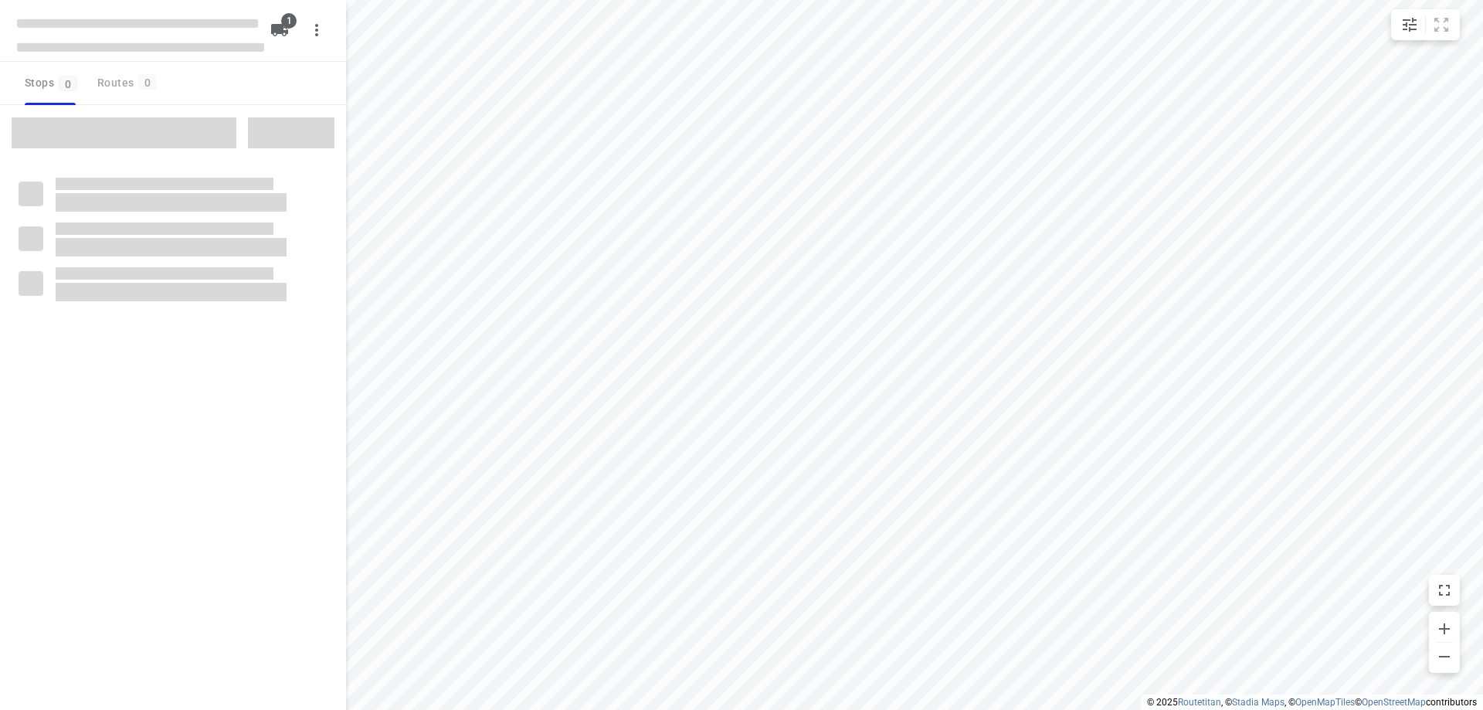
type input "distance"
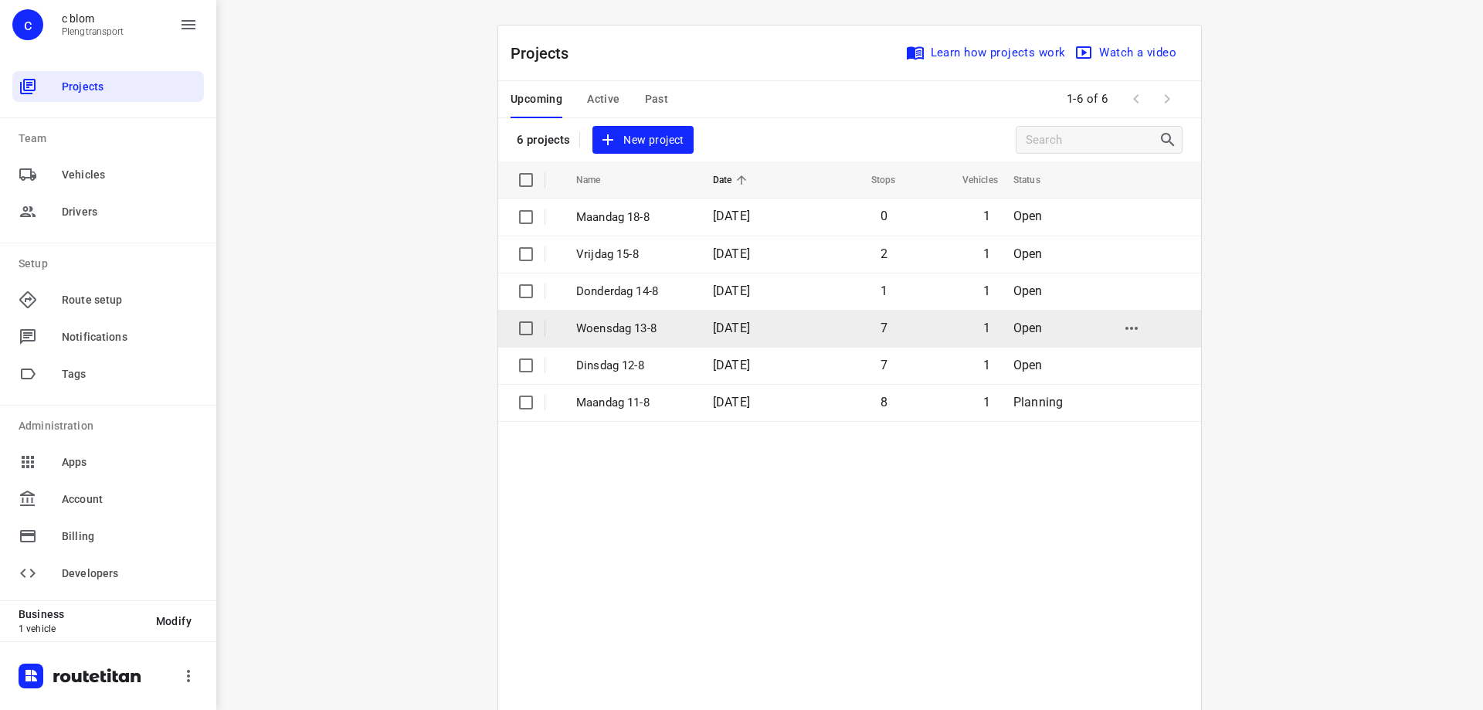
click at [650, 328] on p "[DATE]" at bounding box center [633, 329] width 114 height 18
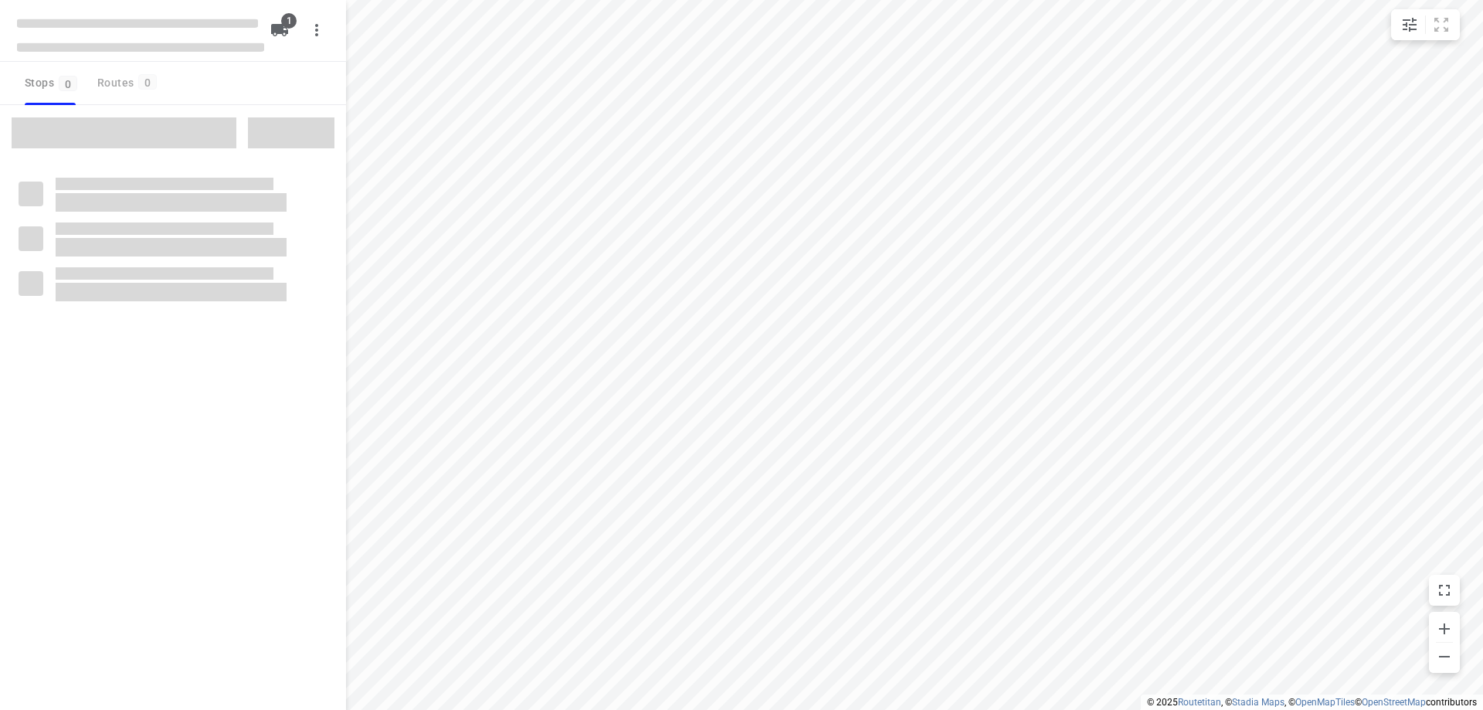
type input "distance"
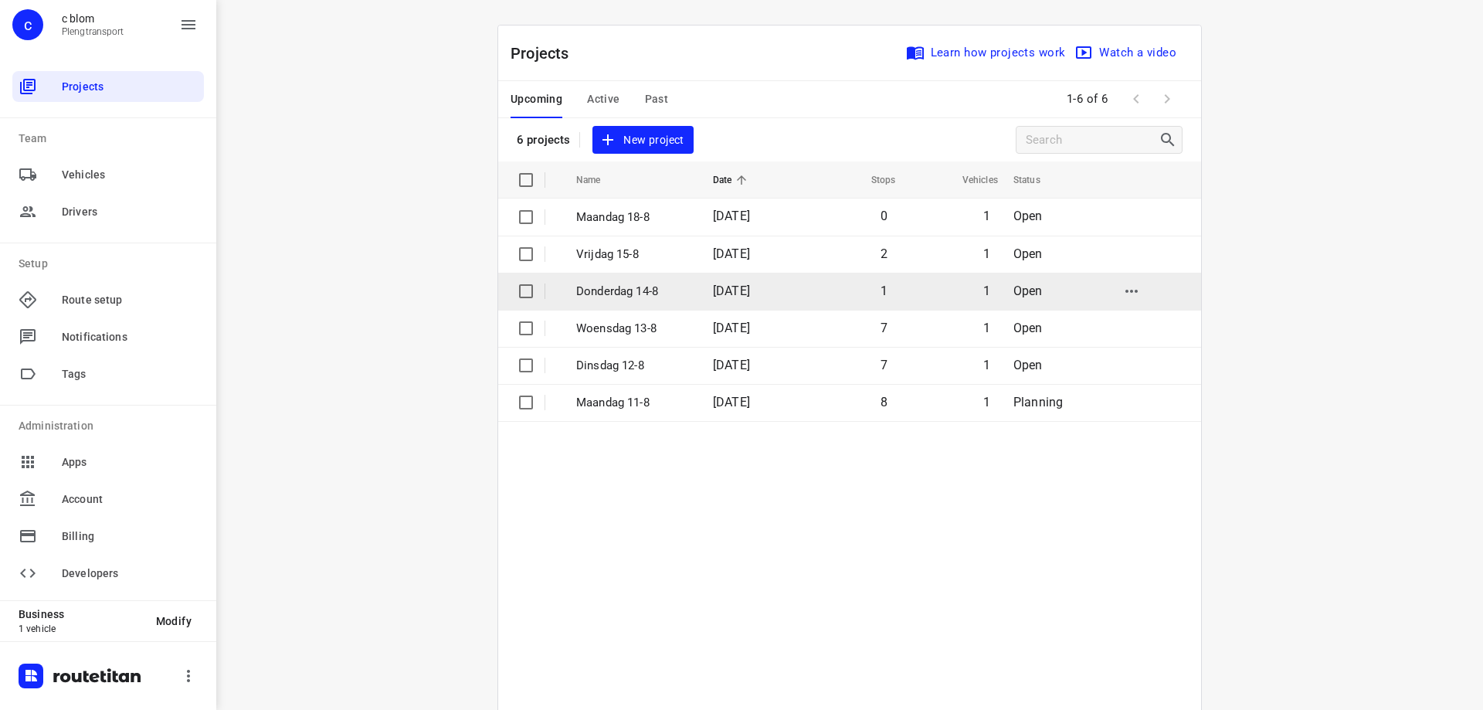
click at [627, 294] on p "[DATE]" at bounding box center [633, 292] width 114 height 18
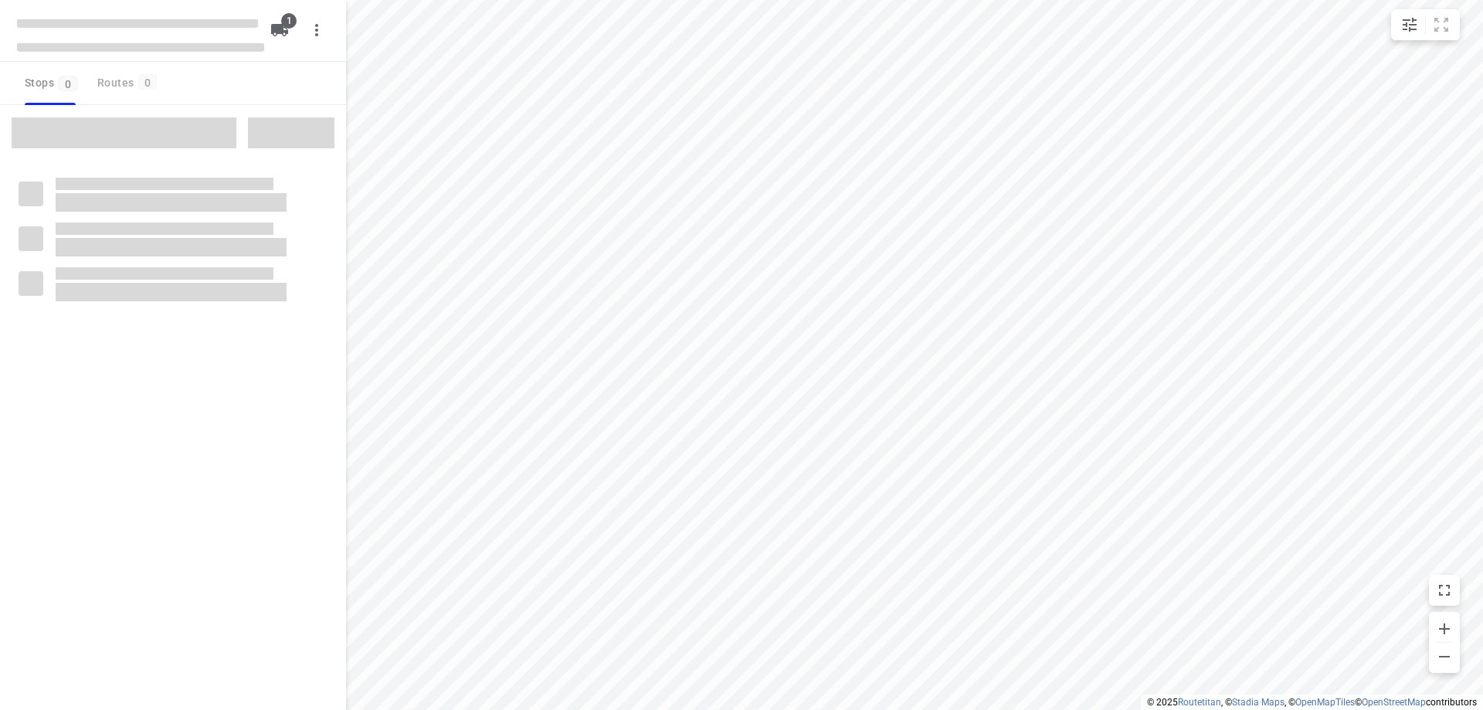
type input "distance"
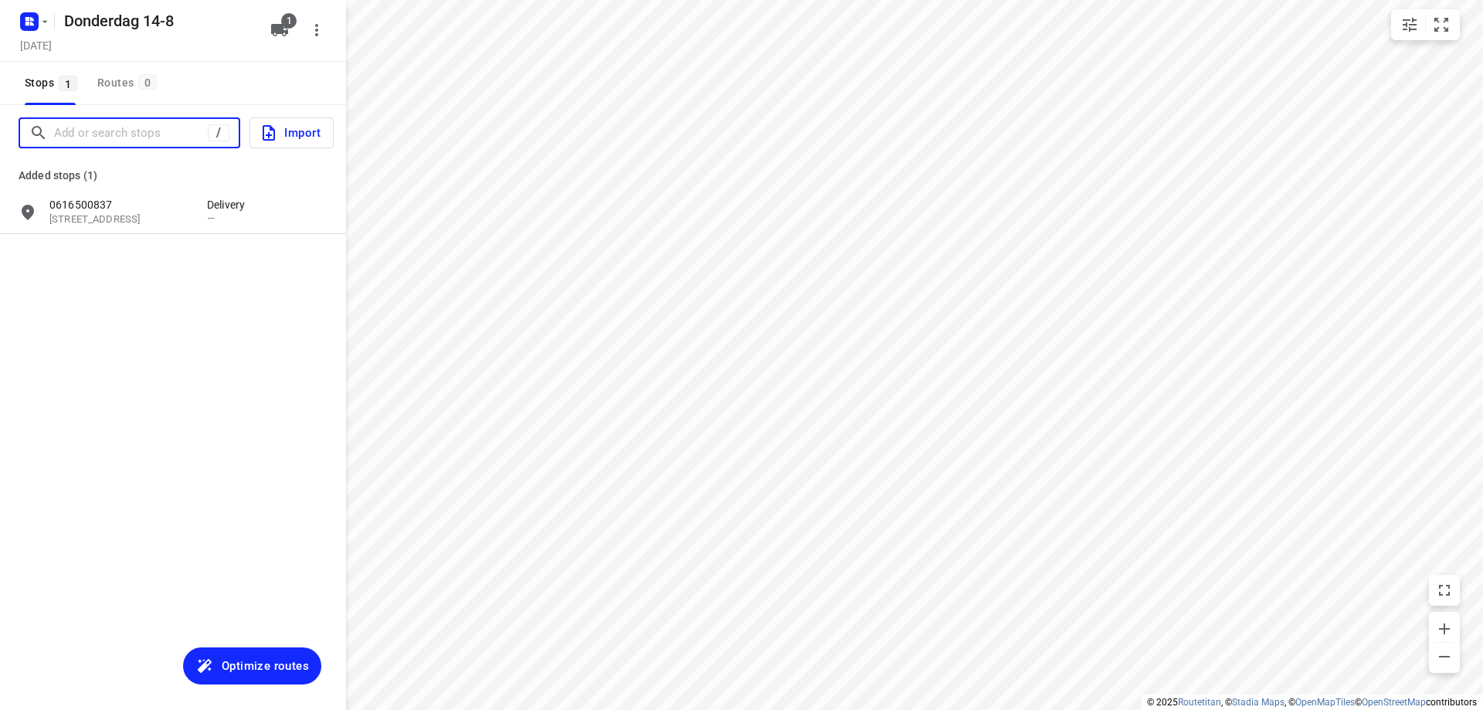
click at [90, 133] on input "Add or search stops" at bounding box center [131, 133] width 154 height 24
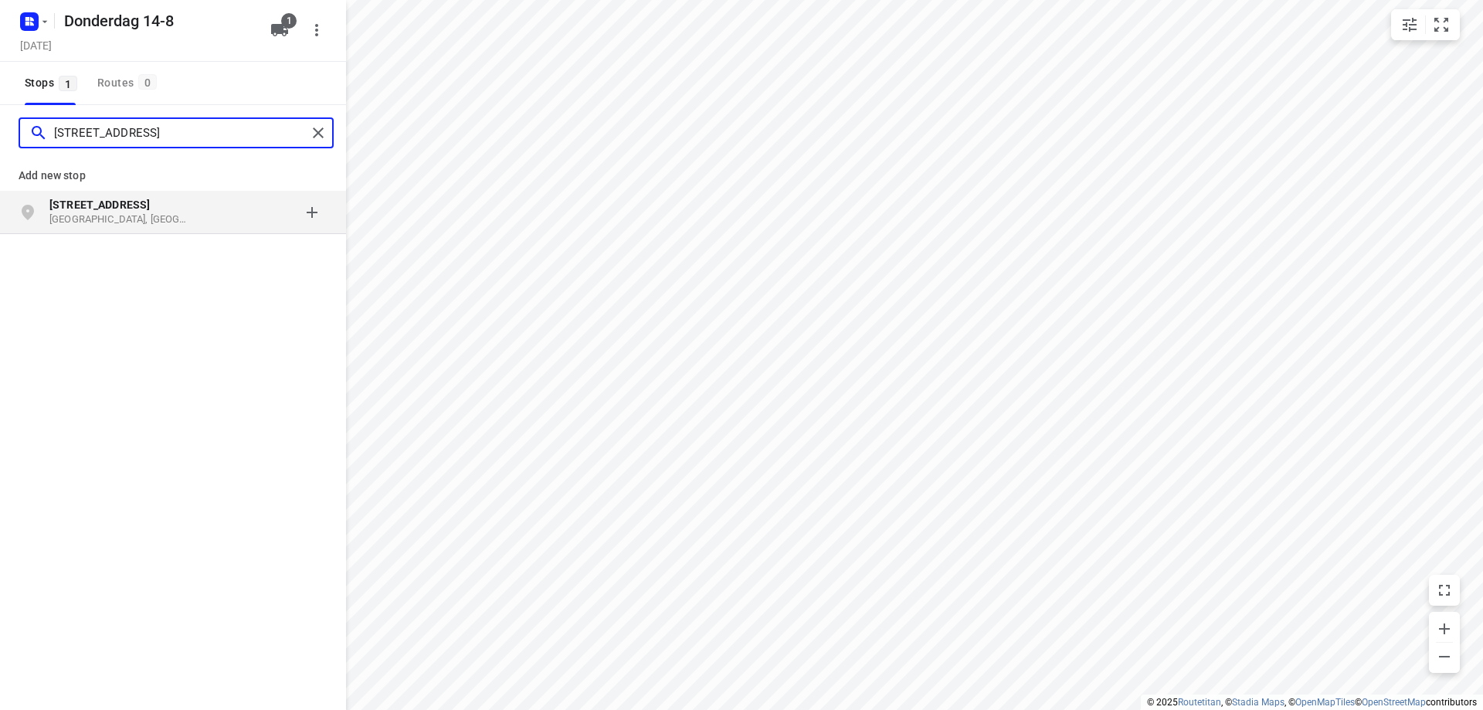
type input "middelgraaflaan 8"
click at [153, 206] on p "Middelgraaflaan 8" at bounding box center [120, 204] width 142 height 15
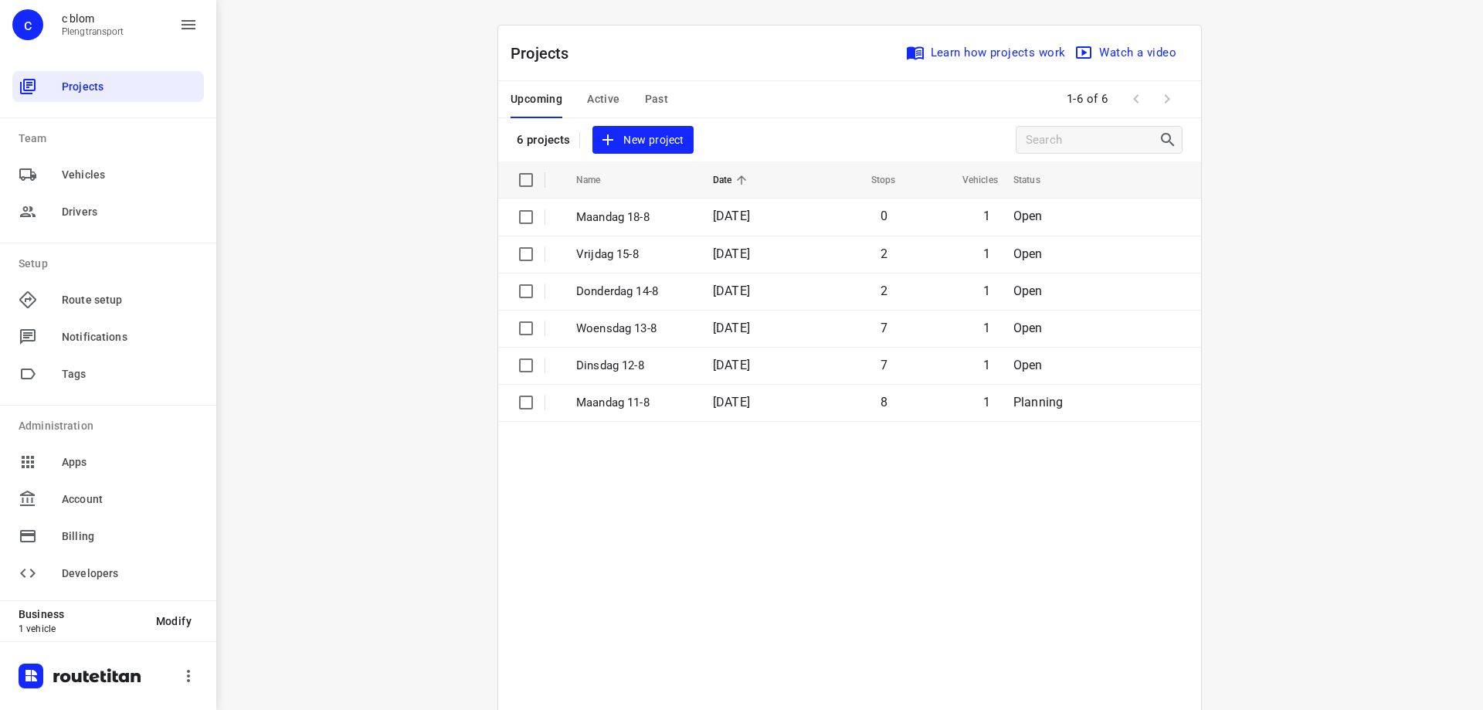
click at [646, 126] on button "New project" at bounding box center [643, 140] width 100 height 29
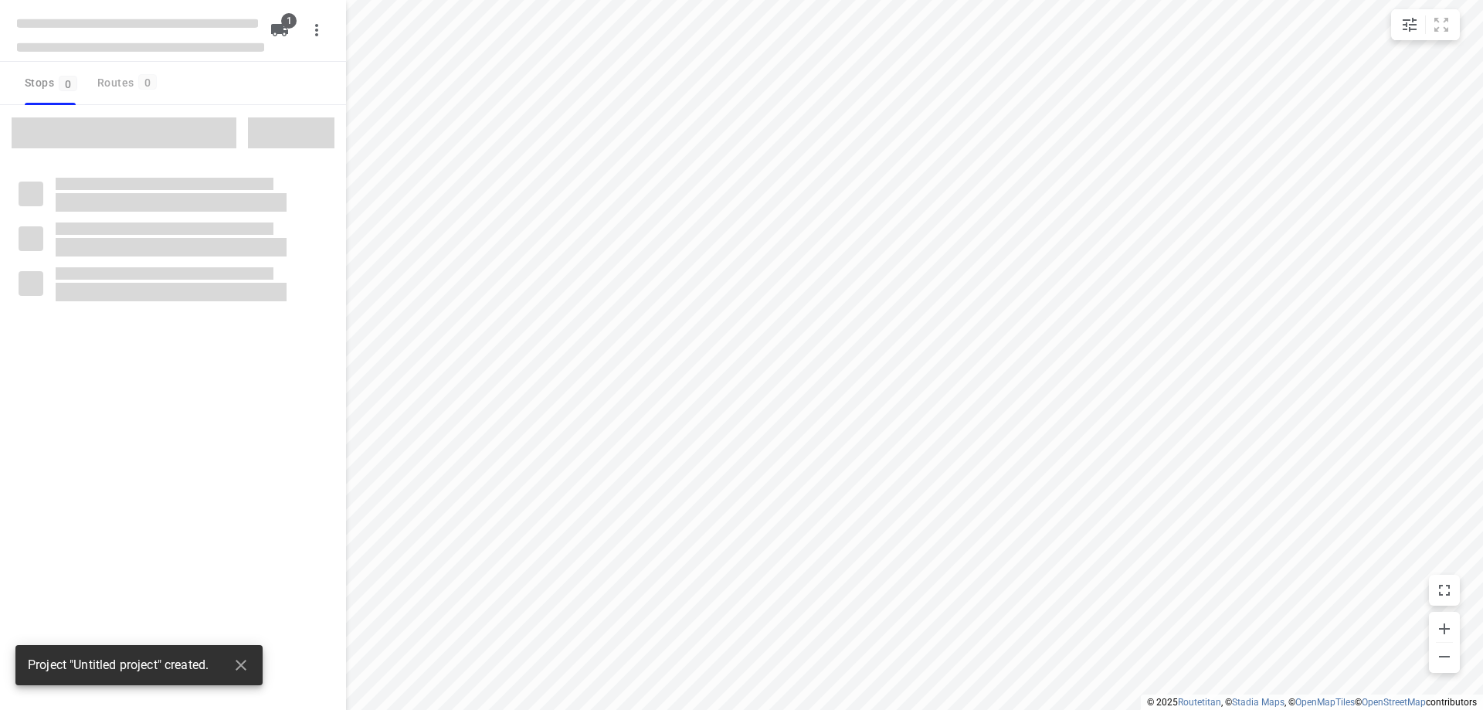
type input "distance"
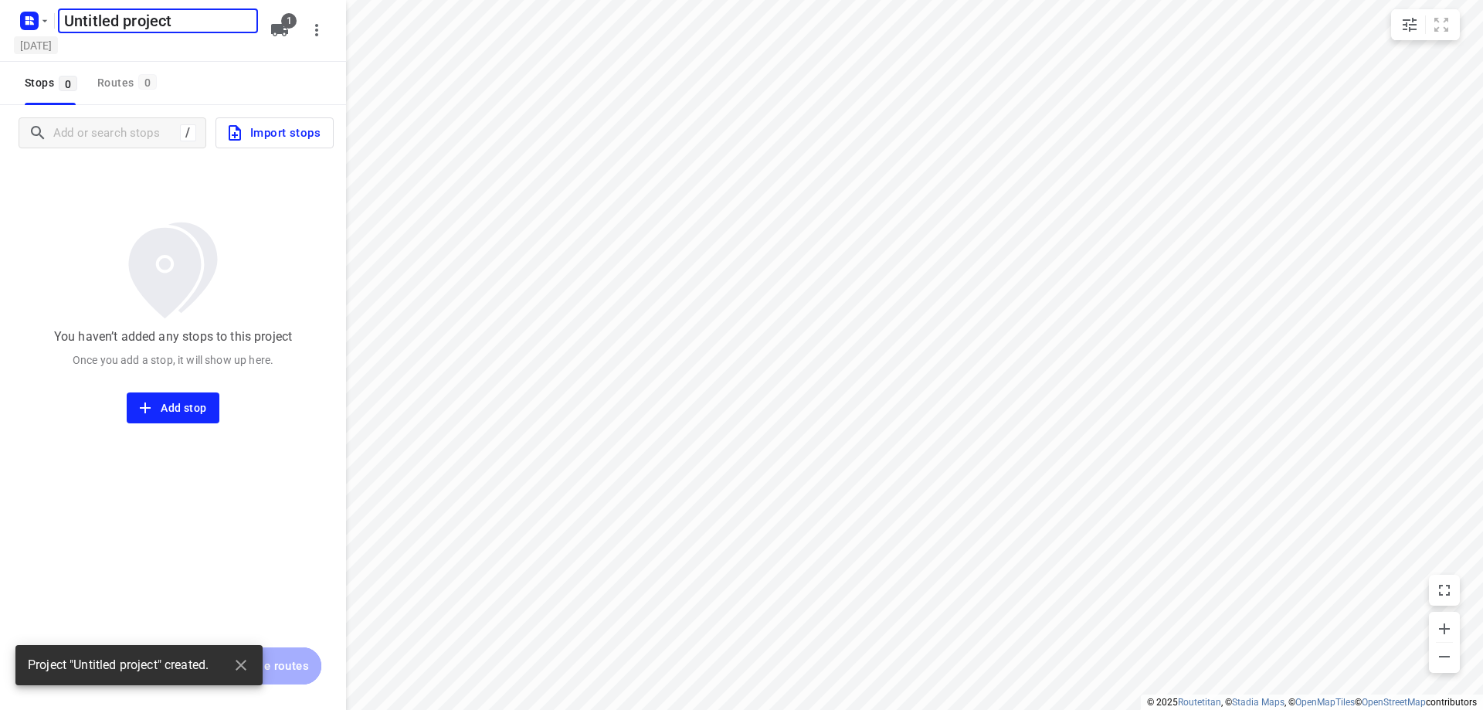
click at [38, 49] on h5 "[DATE]" at bounding box center [36, 45] width 44 height 18
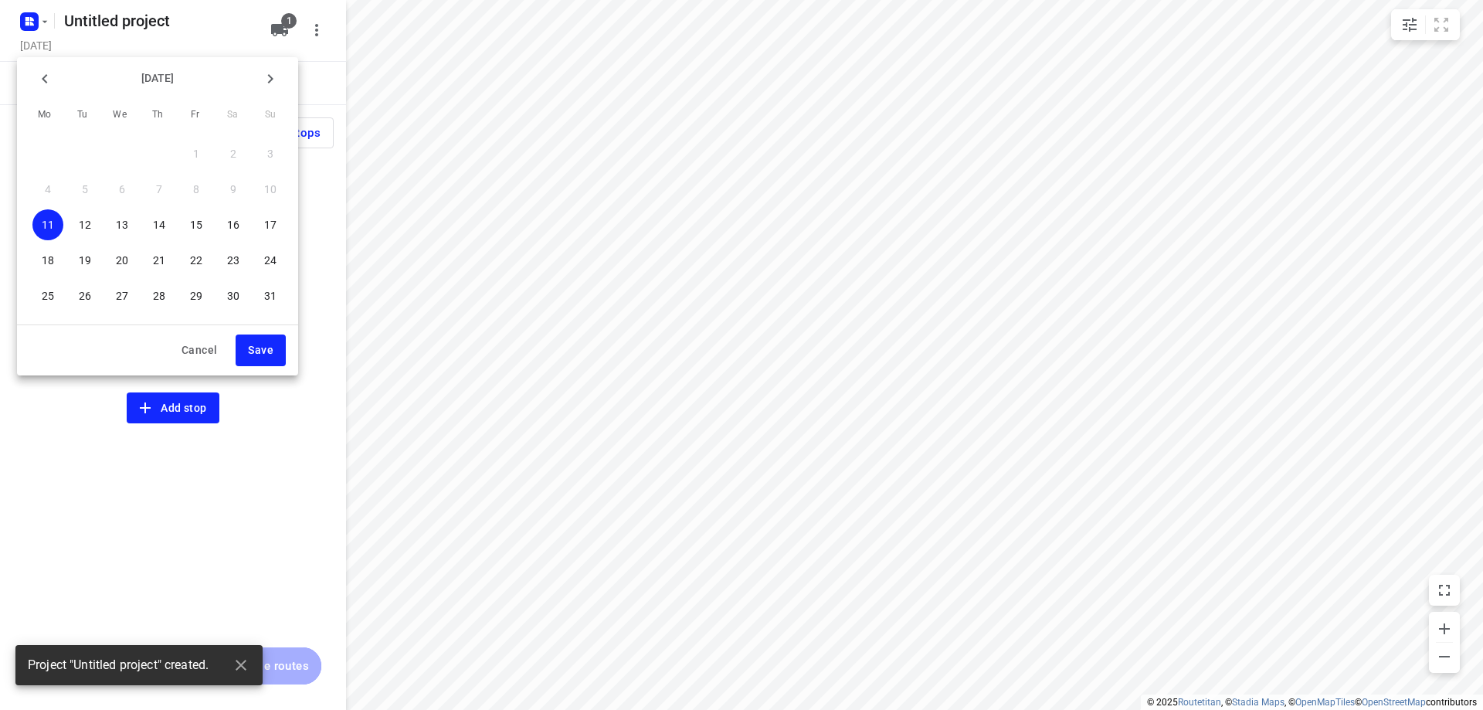
click at [87, 262] on p "19" at bounding box center [85, 260] width 12 height 15
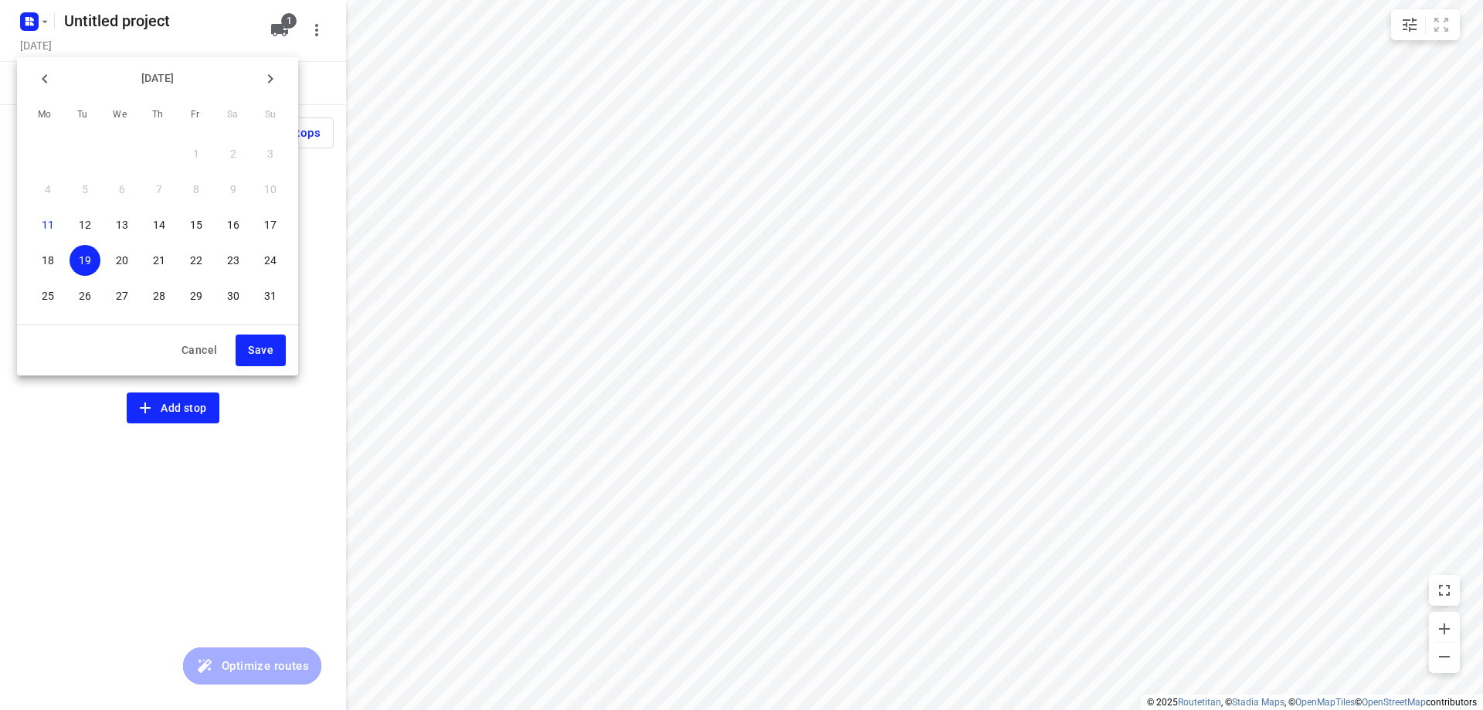
click at [248, 345] on button "Save" at bounding box center [261, 351] width 50 height 32
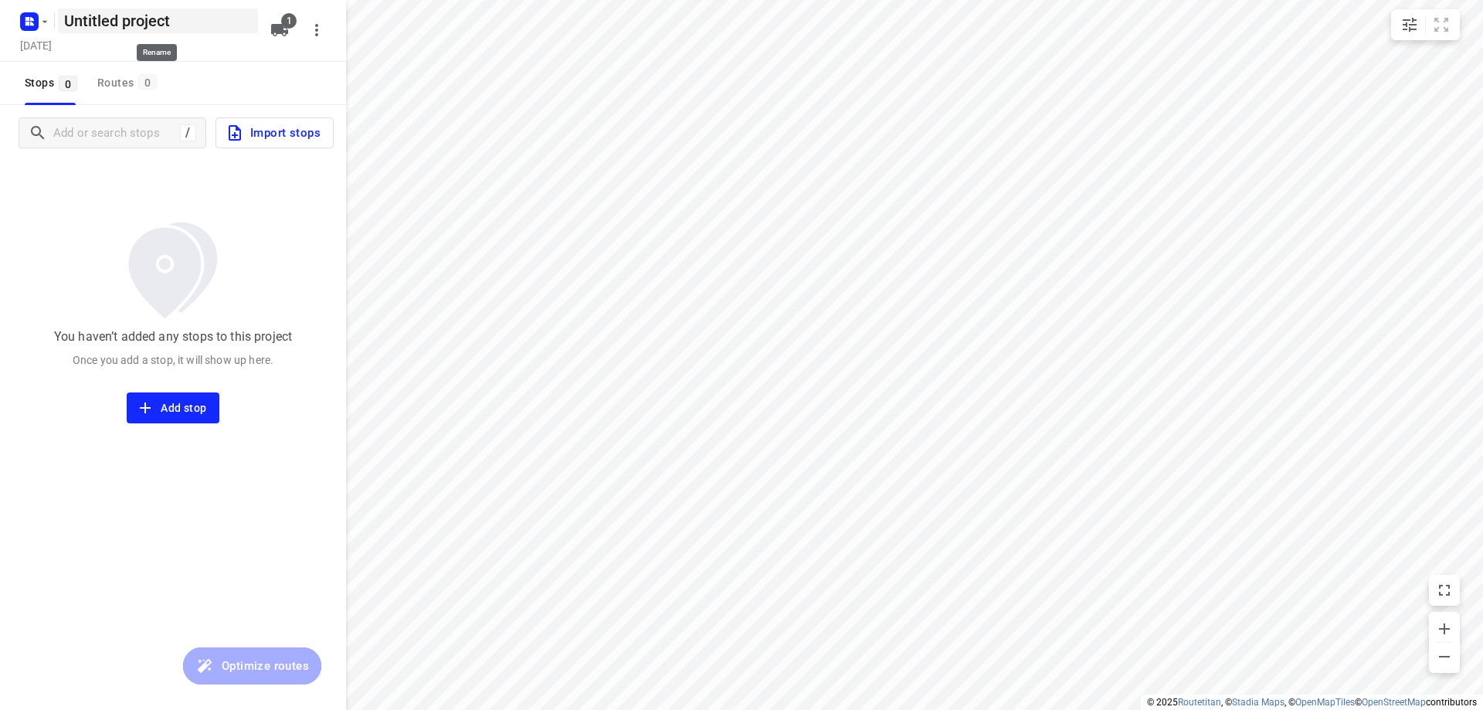
click at [192, 21] on h5 "Untitled project" at bounding box center [158, 20] width 200 height 25
click at [192, 21] on input "Untitled project" at bounding box center [158, 20] width 200 height 25
type input "[DATE]"
click at [194, 56] on div "Tuesday, Aug 19" at bounding box center [140, 46] width 247 height 21
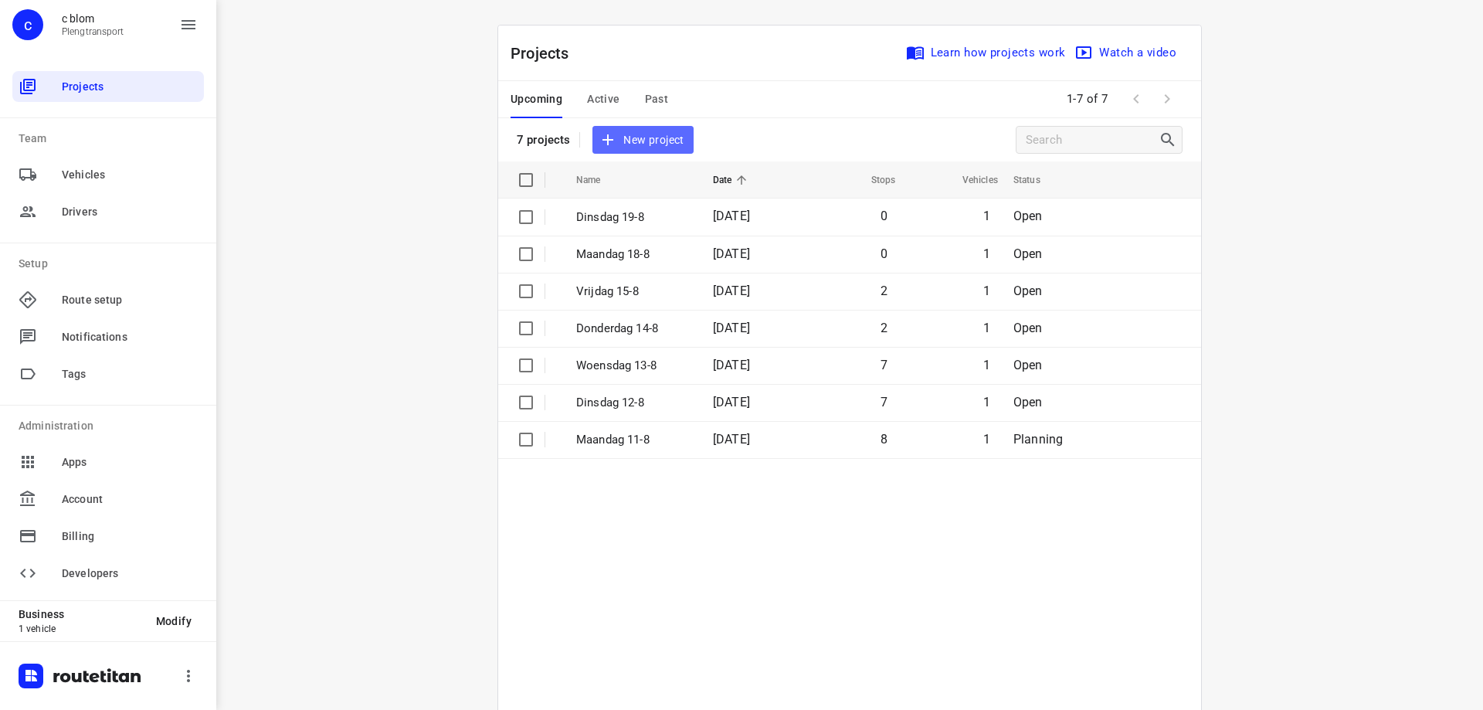
click at [613, 129] on button "New project" at bounding box center [643, 140] width 100 height 29
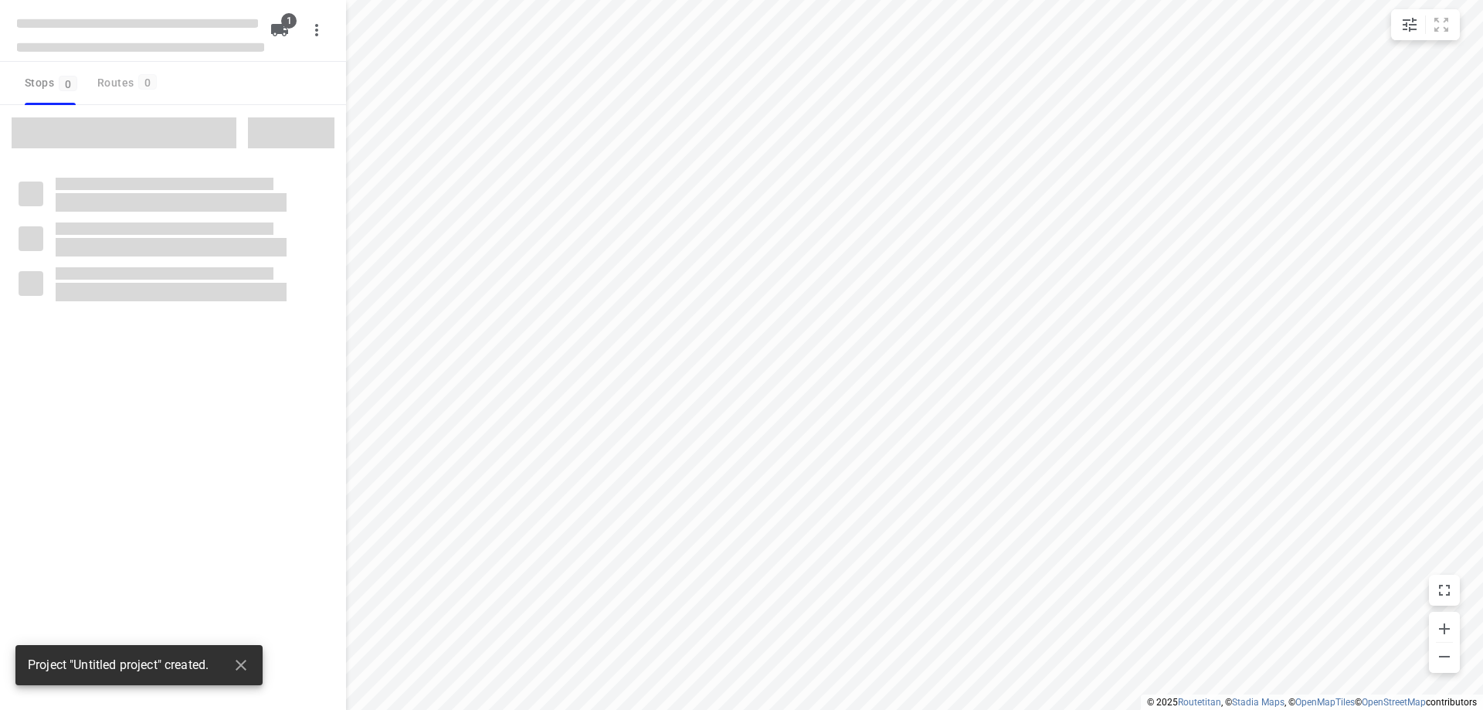
type input "distance"
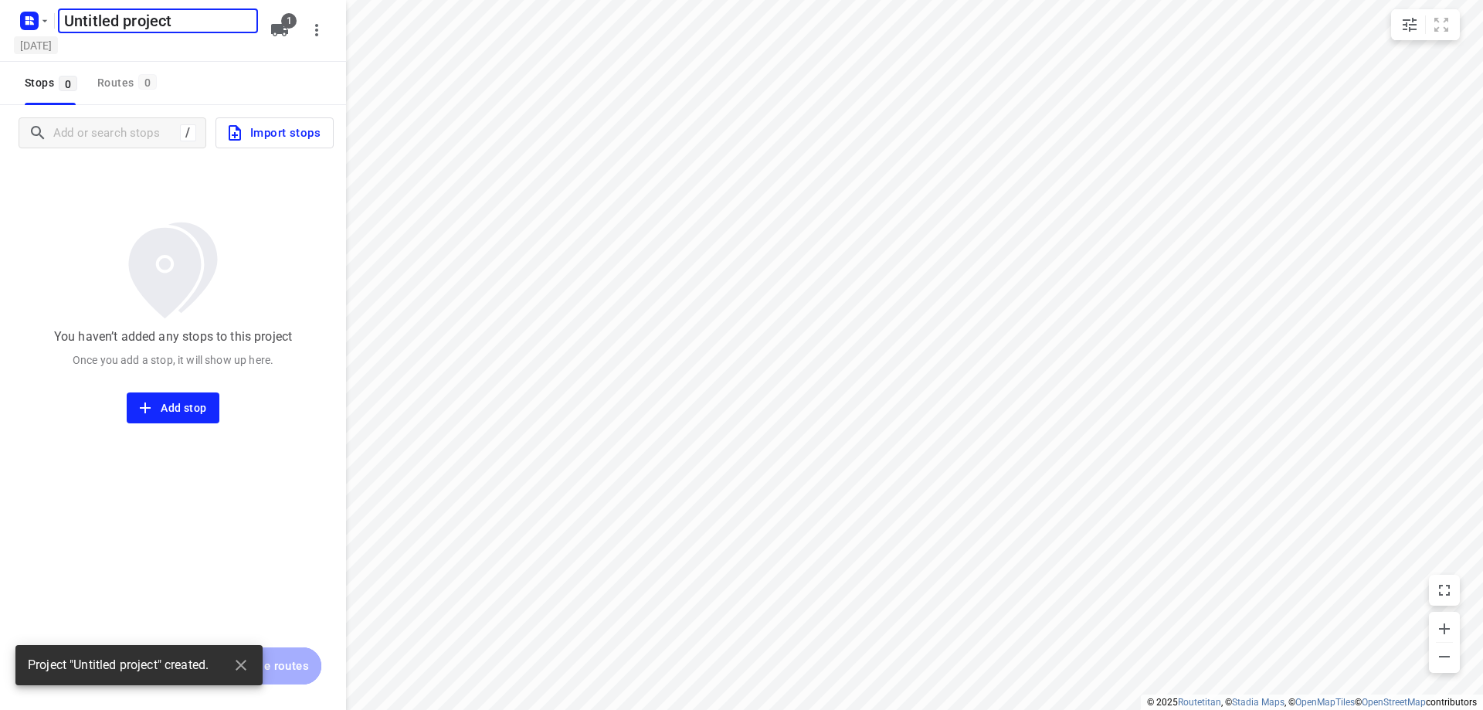
click at [58, 49] on h5 "[DATE]" at bounding box center [36, 45] width 44 height 18
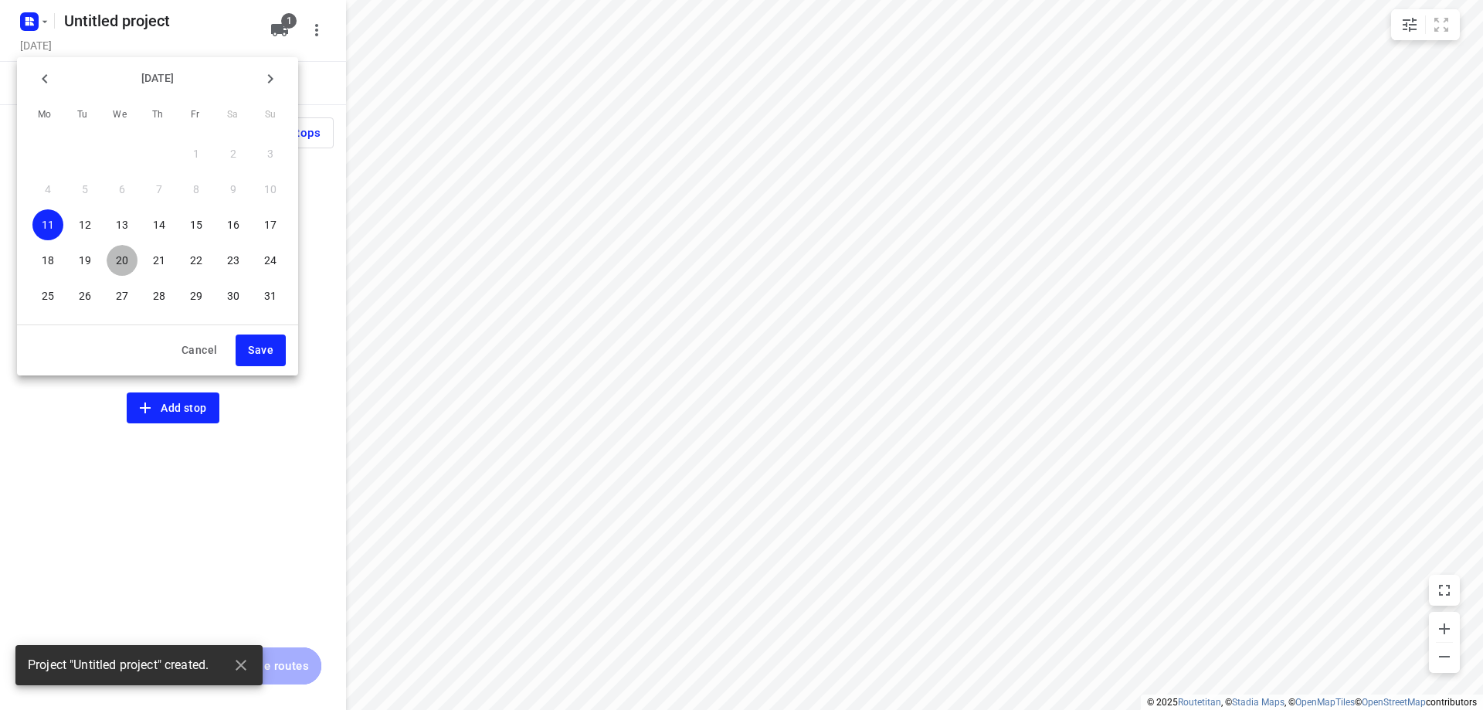
click at [114, 262] on span "20" at bounding box center [122, 260] width 31 height 15
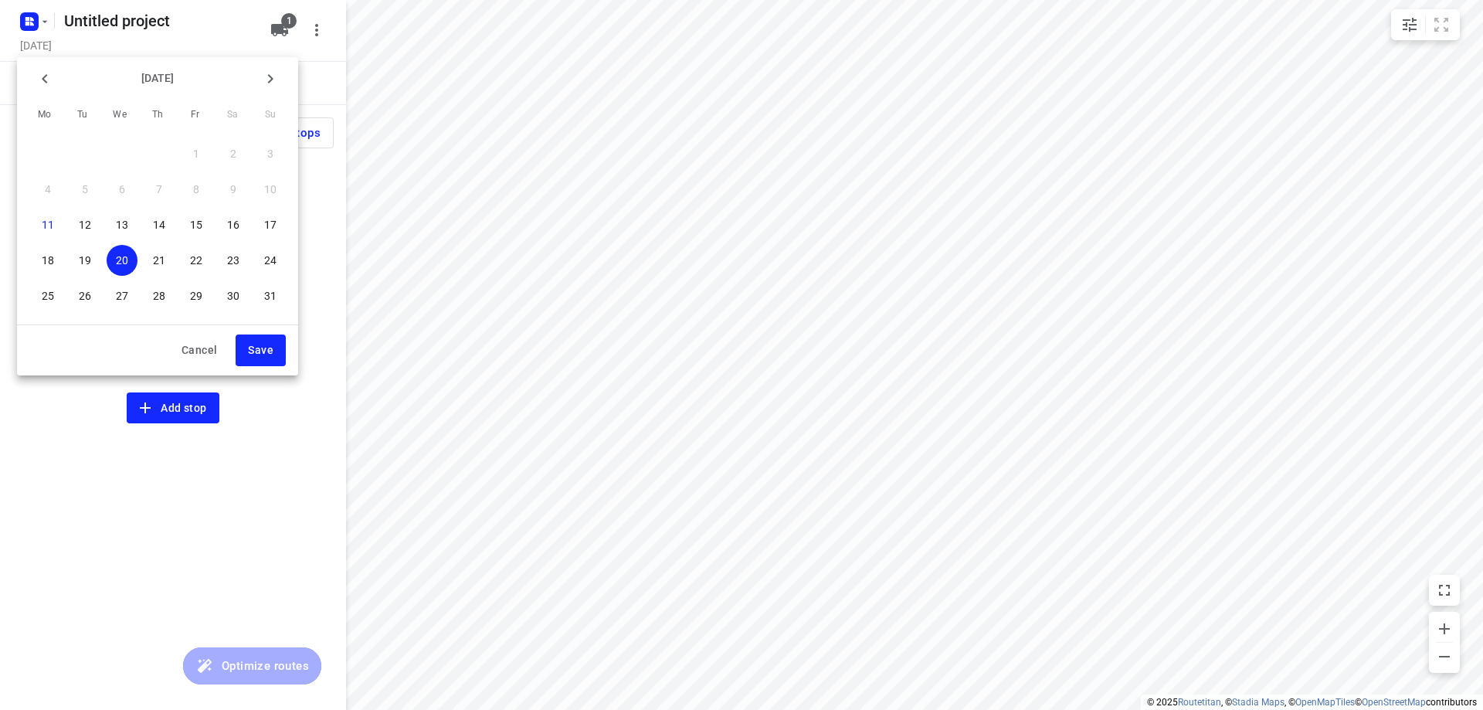
click at [256, 352] on span "Save" at bounding box center [260, 350] width 25 height 19
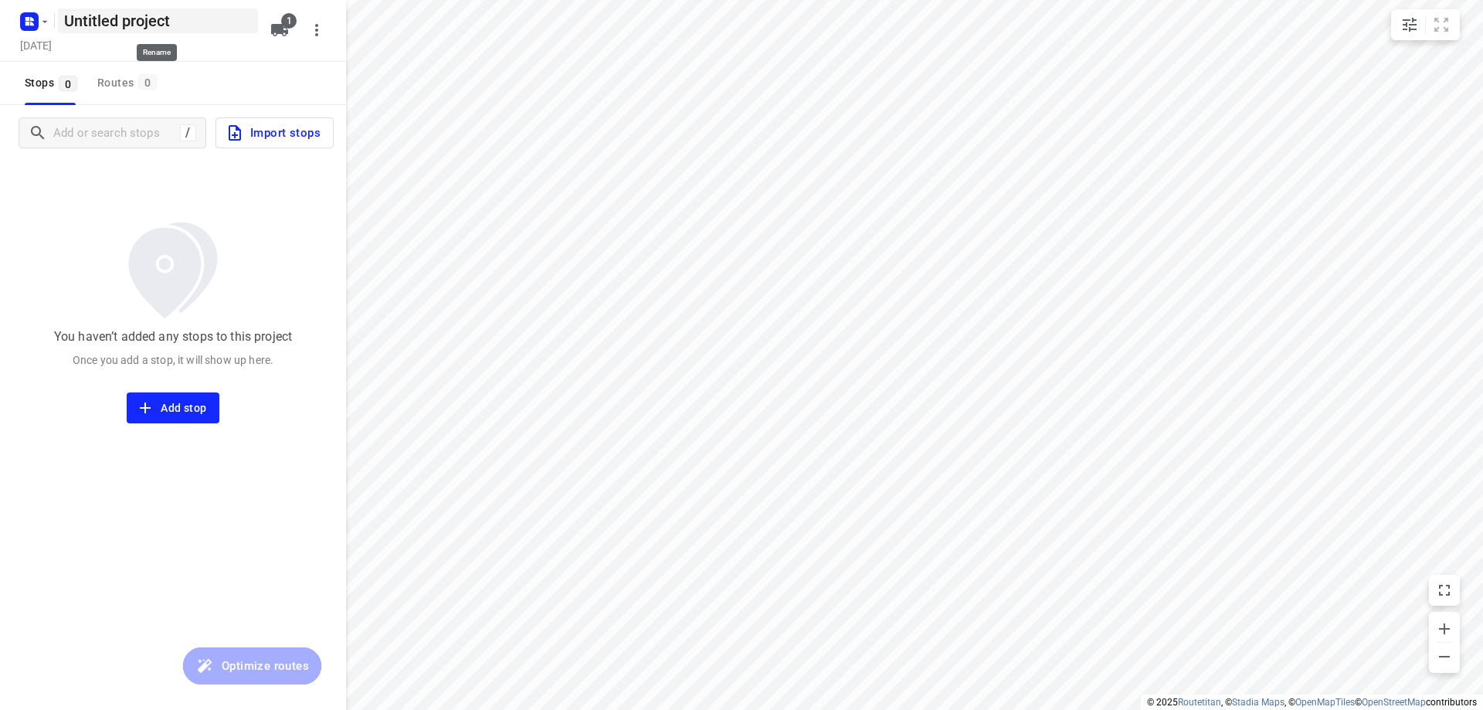
click at [218, 15] on h5 "Untitled project" at bounding box center [158, 20] width 200 height 25
click at [218, 15] on input "Untitled project" at bounding box center [158, 20] width 200 height 25
type input "[DATE]"
click at [207, 49] on div "Wednesday, Aug 20" at bounding box center [140, 46] width 247 height 21
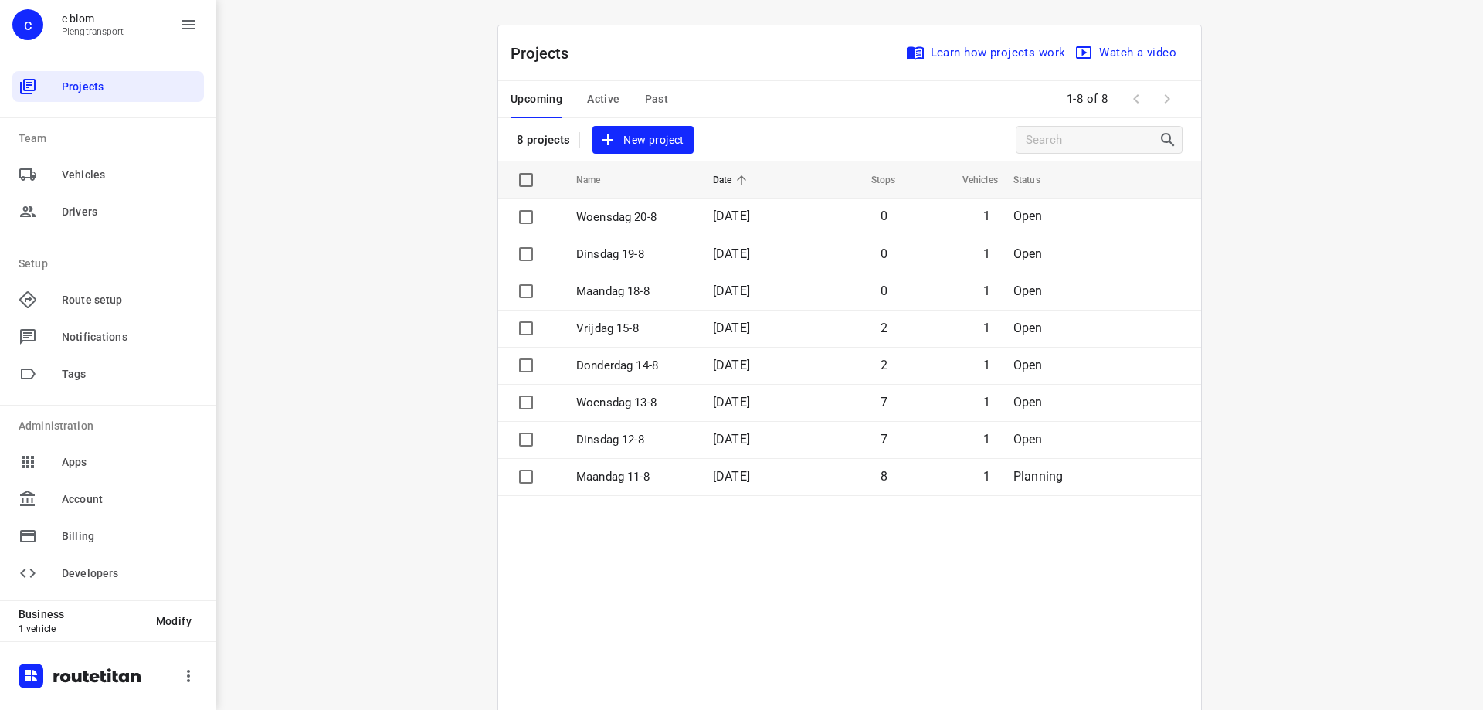
click at [637, 144] on span "New project" at bounding box center [643, 140] width 82 height 19
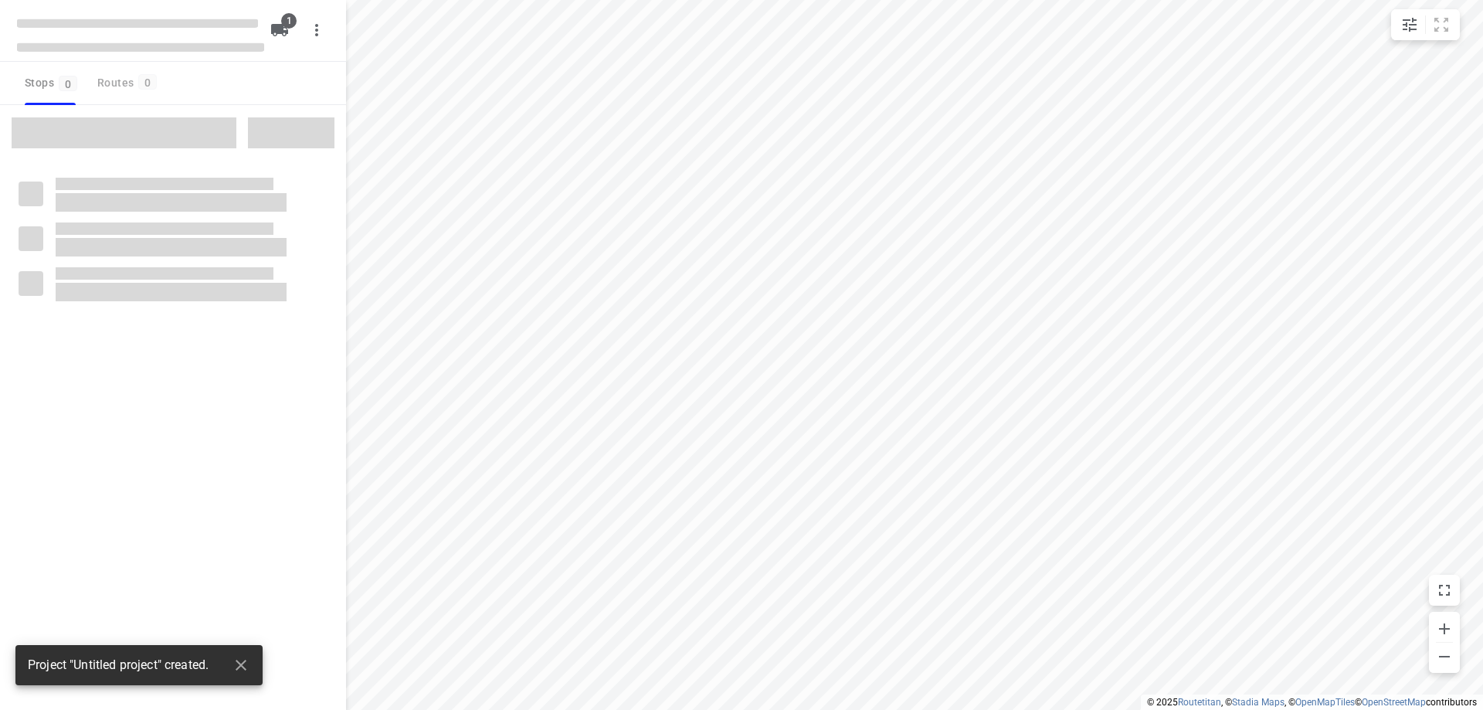
type input "distance"
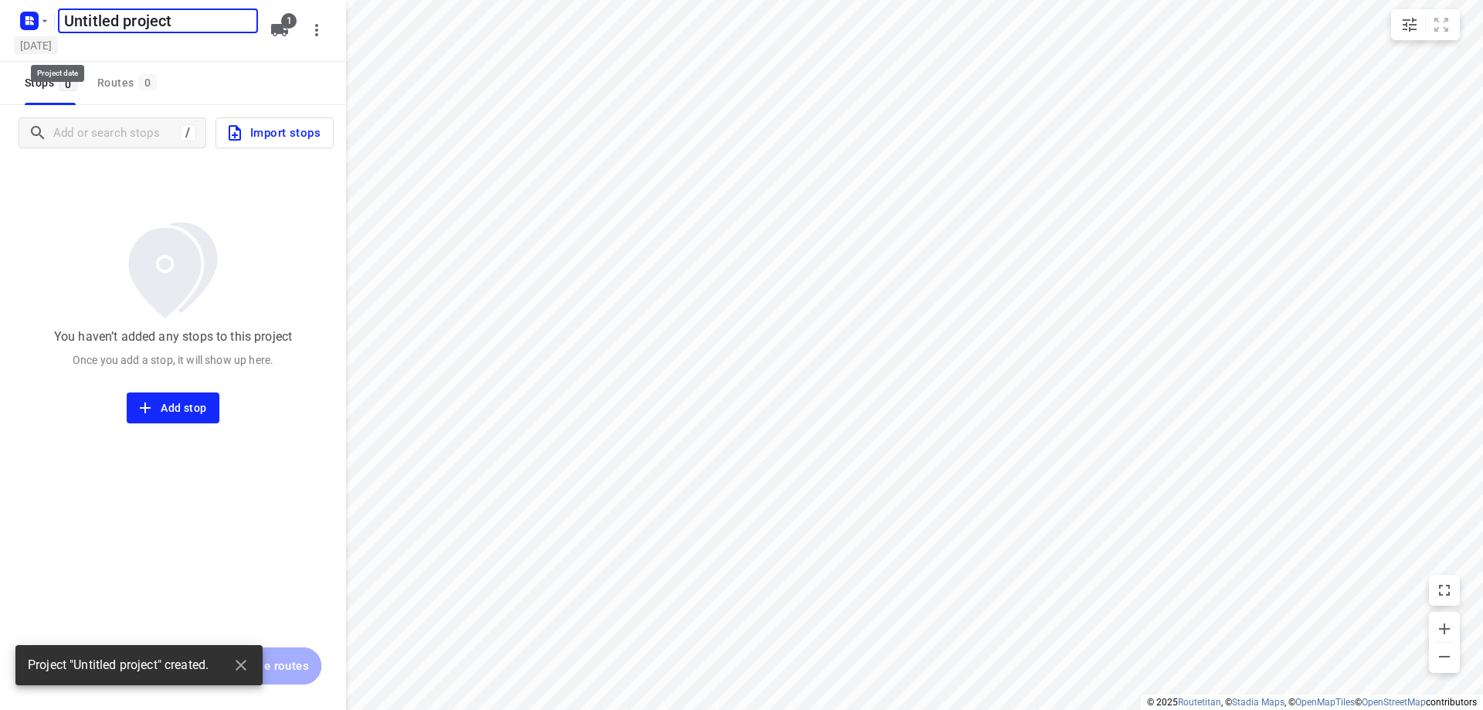
click at [58, 43] on h5 "[DATE]" at bounding box center [36, 45] width 44 height 18
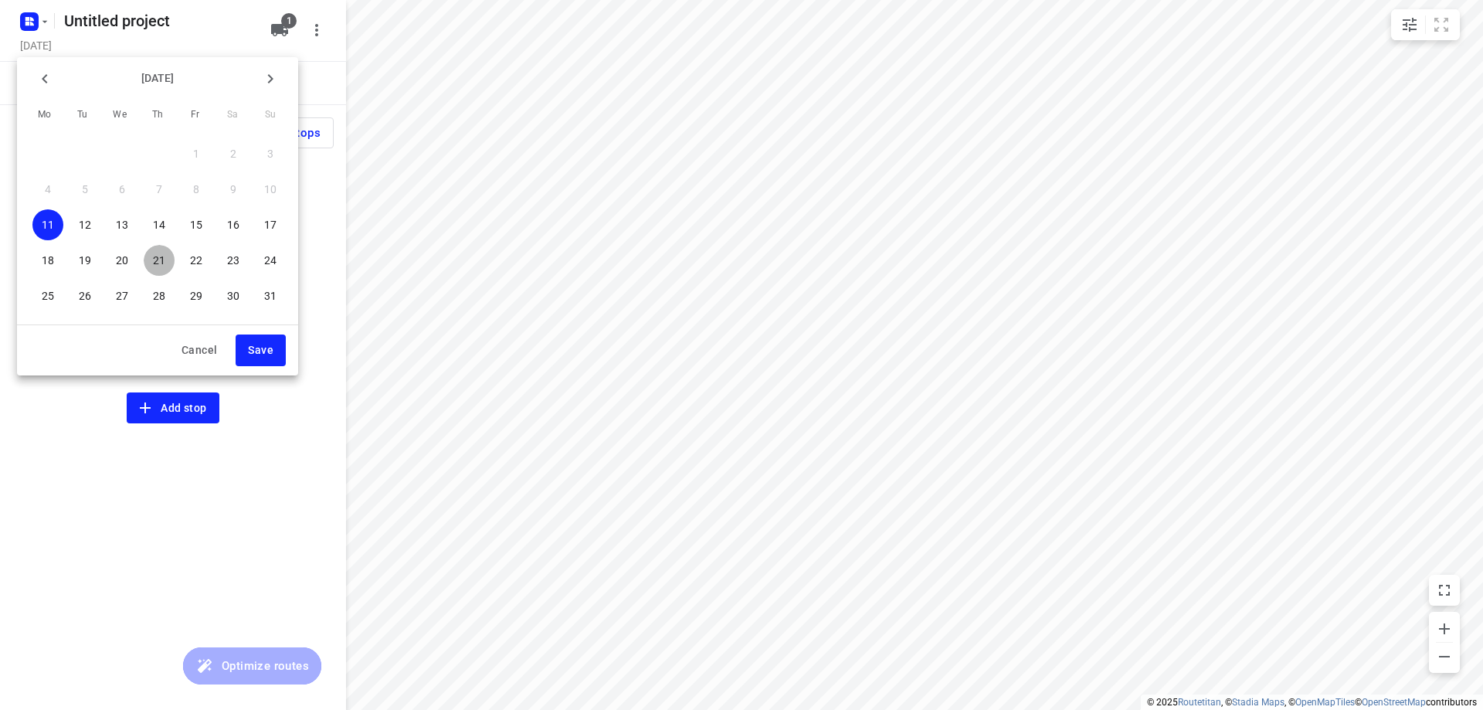
click at [158, 253] on p "21" at bounding box center [159, 260] width 12 height 15
click at [267, 354] on span "Save" at bounding box center [260, 350] width 25 height 19
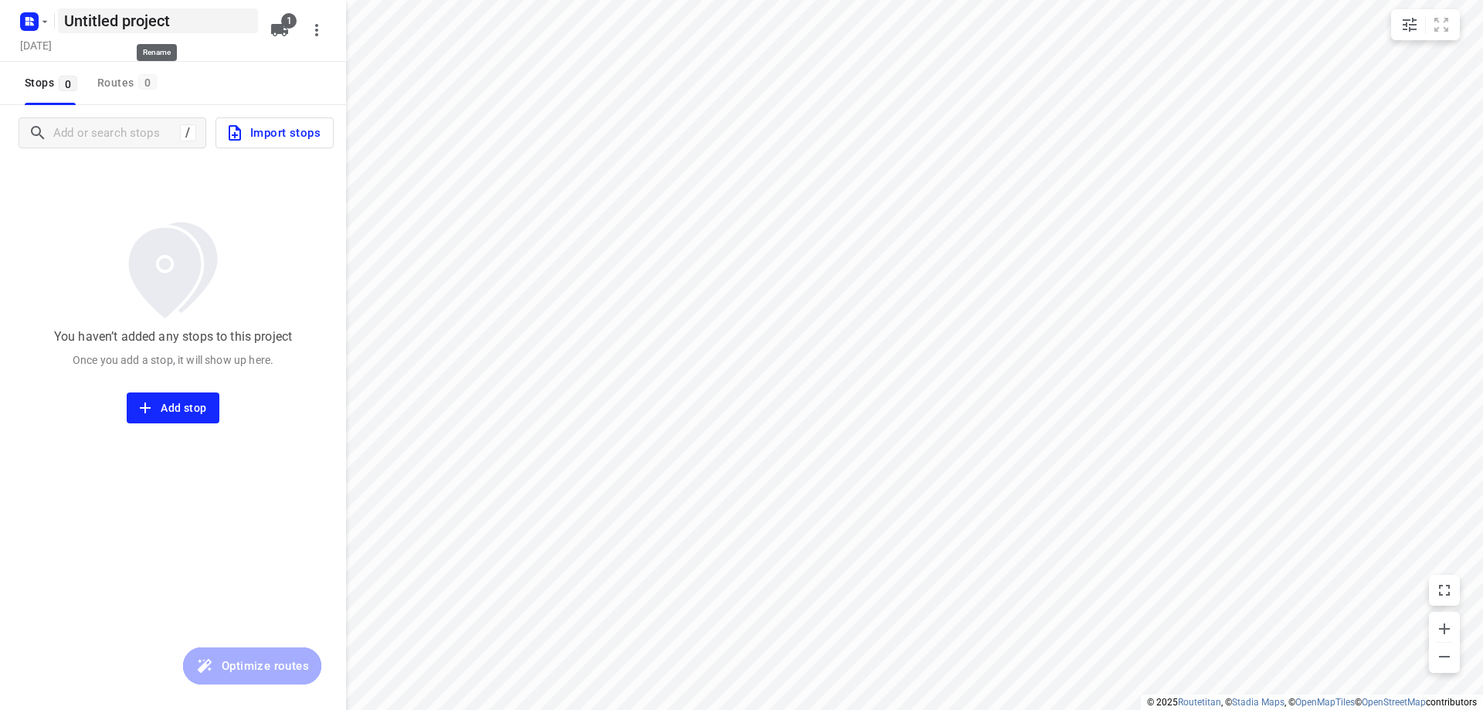
click at [215, 26] on h5 "Untitled project" at bounding box center [158, 20] width 200 height 25
click at [215, 26] on input "Untitled project" at bounding box center [158, 20] width 200 height 25
type input "[DATE]"
click at [205, 56] on div "Thursday, Aug 21" at bounding box center [140, 46] width 247 height 21
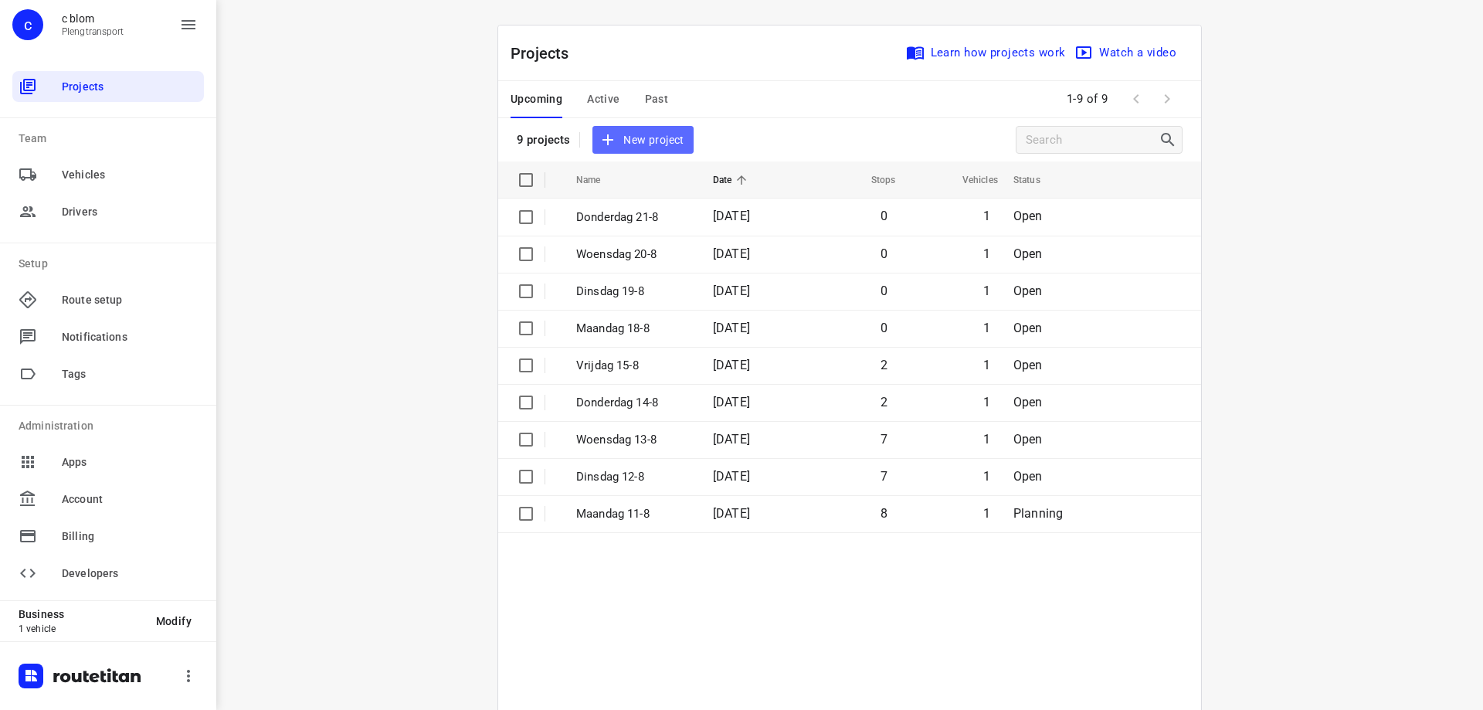
click at [629, 135] on span "New project" at bounding box center [643, 140] width 82 height 19
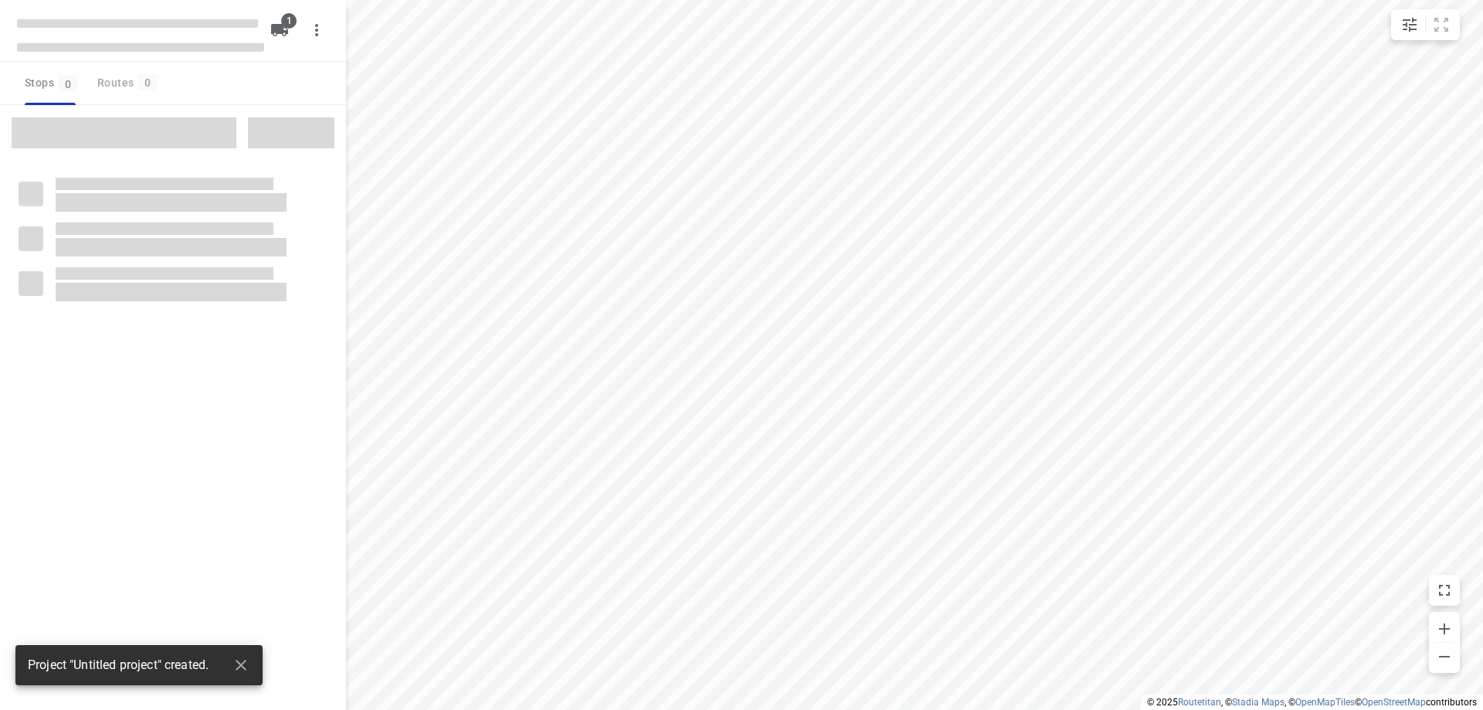
type input "distance"
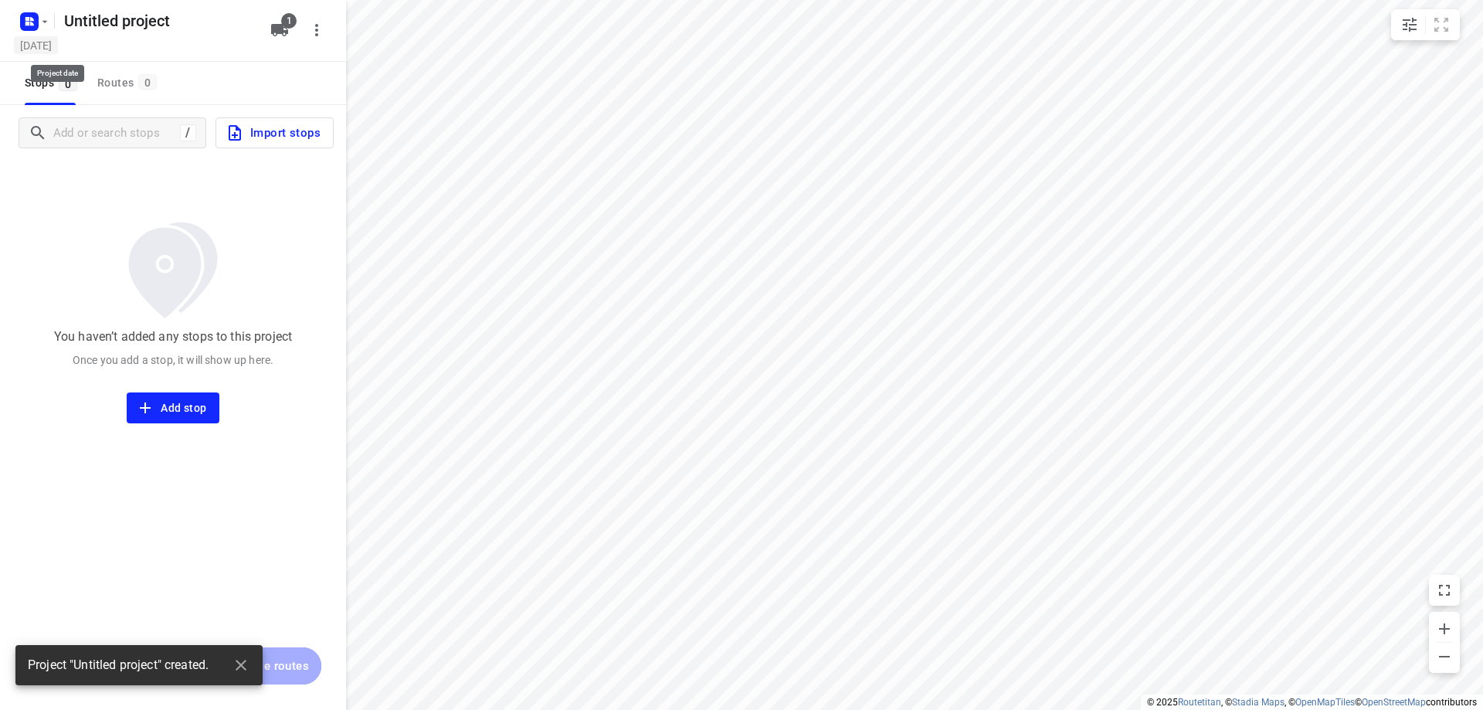
click at [58, 42] on h5 "[DATE]" at bounding box center [36, 45] width 44 height 18
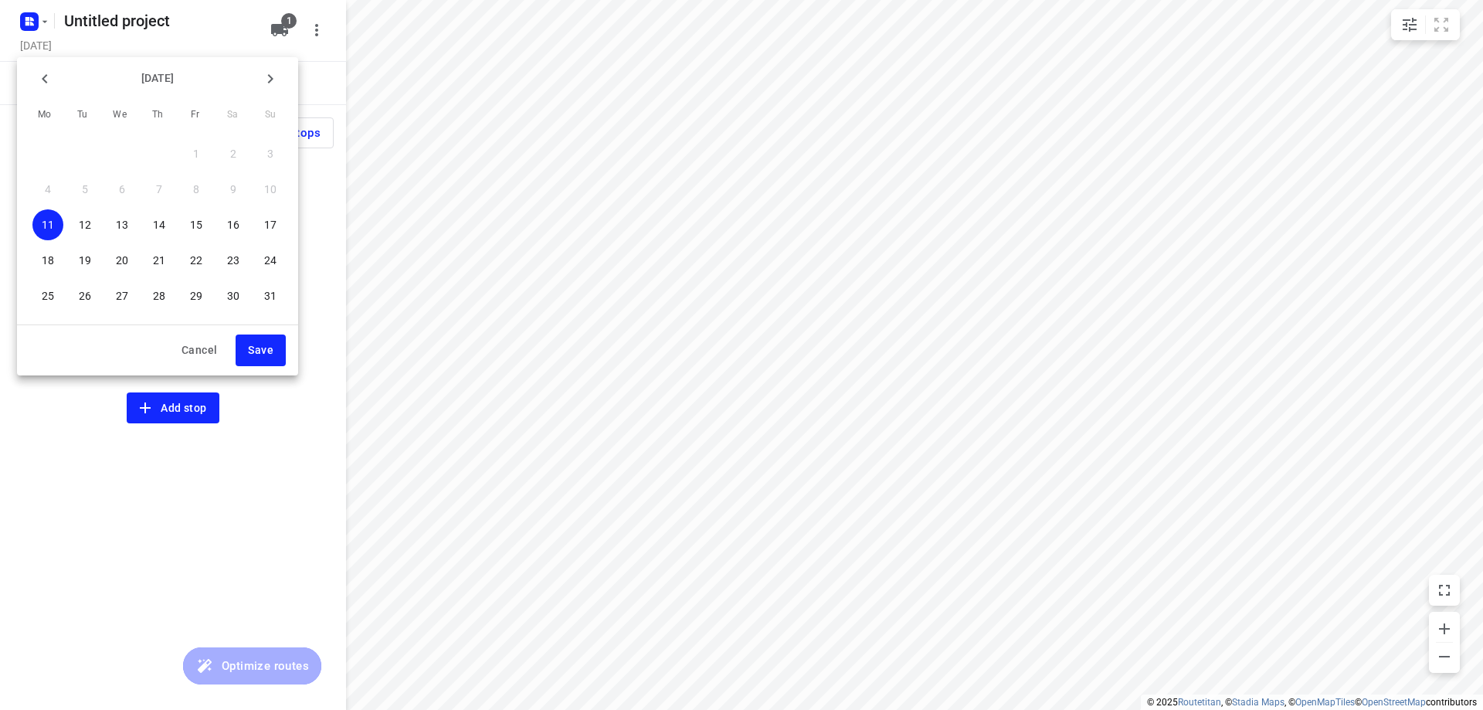
click at [190, 253] on p "22" at bounding box center [196, 260] width 12 height 15
click at [271, 352] on span "Save" at bounding box center [260, 350] width 25 height 19
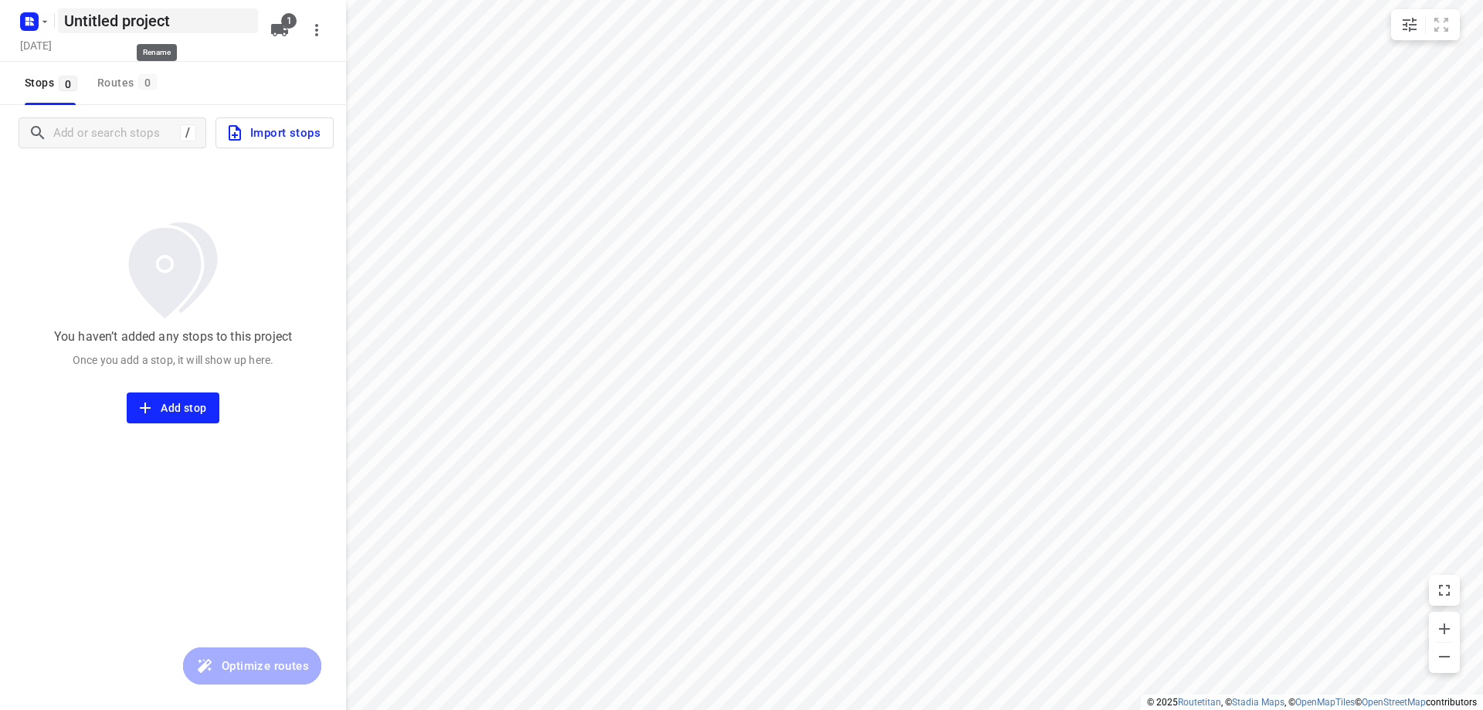
click at [203, 29] on h5 "Untitled project" at bounding box center [158, 20] width 200 height 25
click at [203, 29] on input "Untitled project" at bounding box center [158, 20] width 200 height 25
click at [204, 29] on input "Untitled project" at bounding box center [158, 20] width 200 height 25
type input "[DATE]"
click at [205, 59] on div "Vrijdag 22-8 ​ Friday, Aug 22 1" at bounding box center [173, 31] width 346 height 62
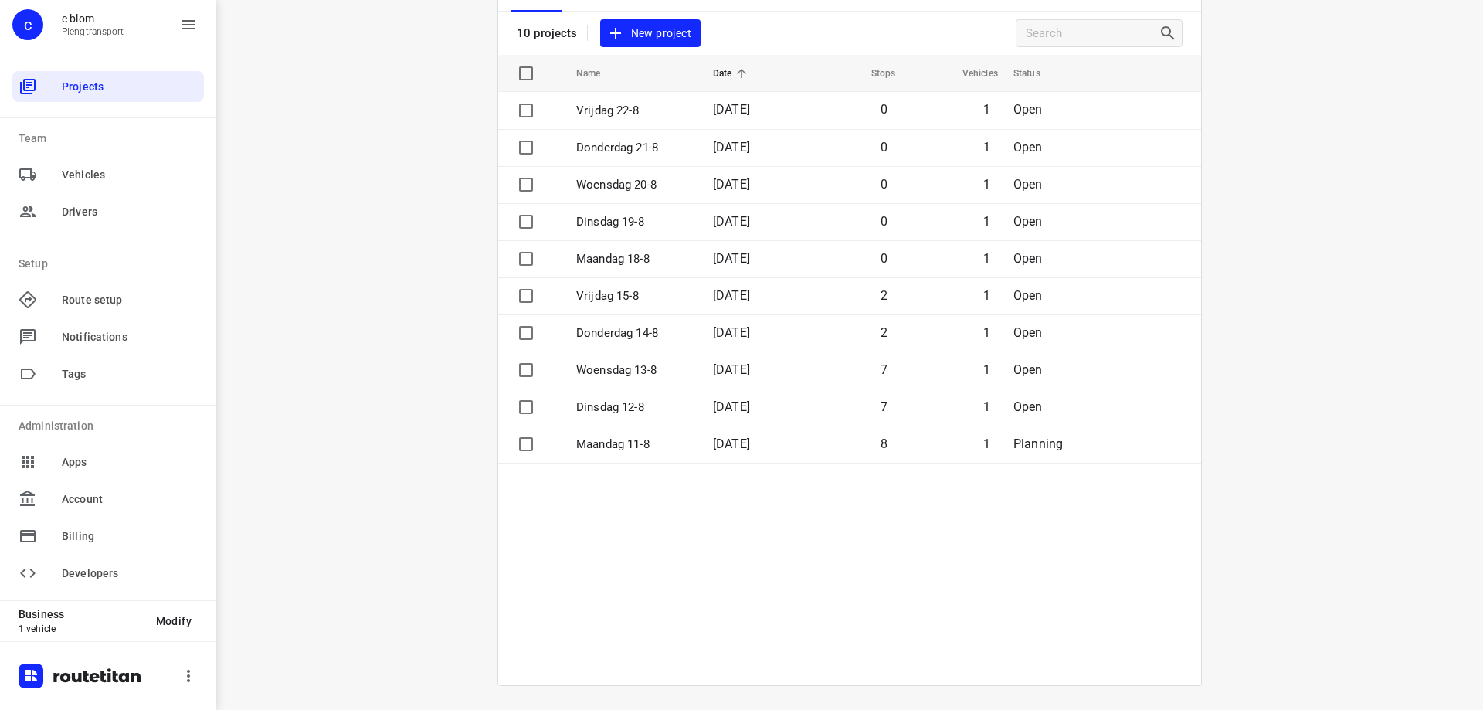
scroll to position [107, 0]
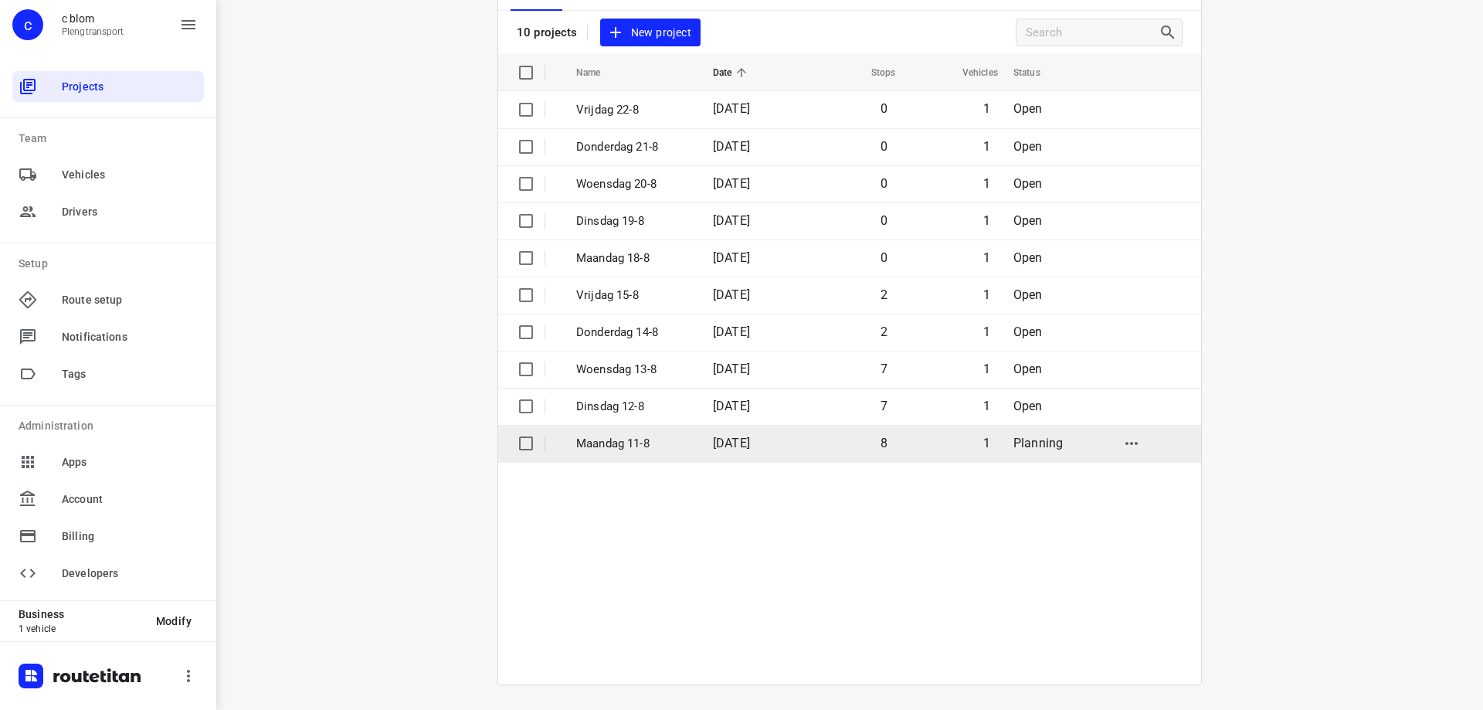
click at [664, 442] on p "[DATE]" at bounding box center [633, 444] width 114 height 18
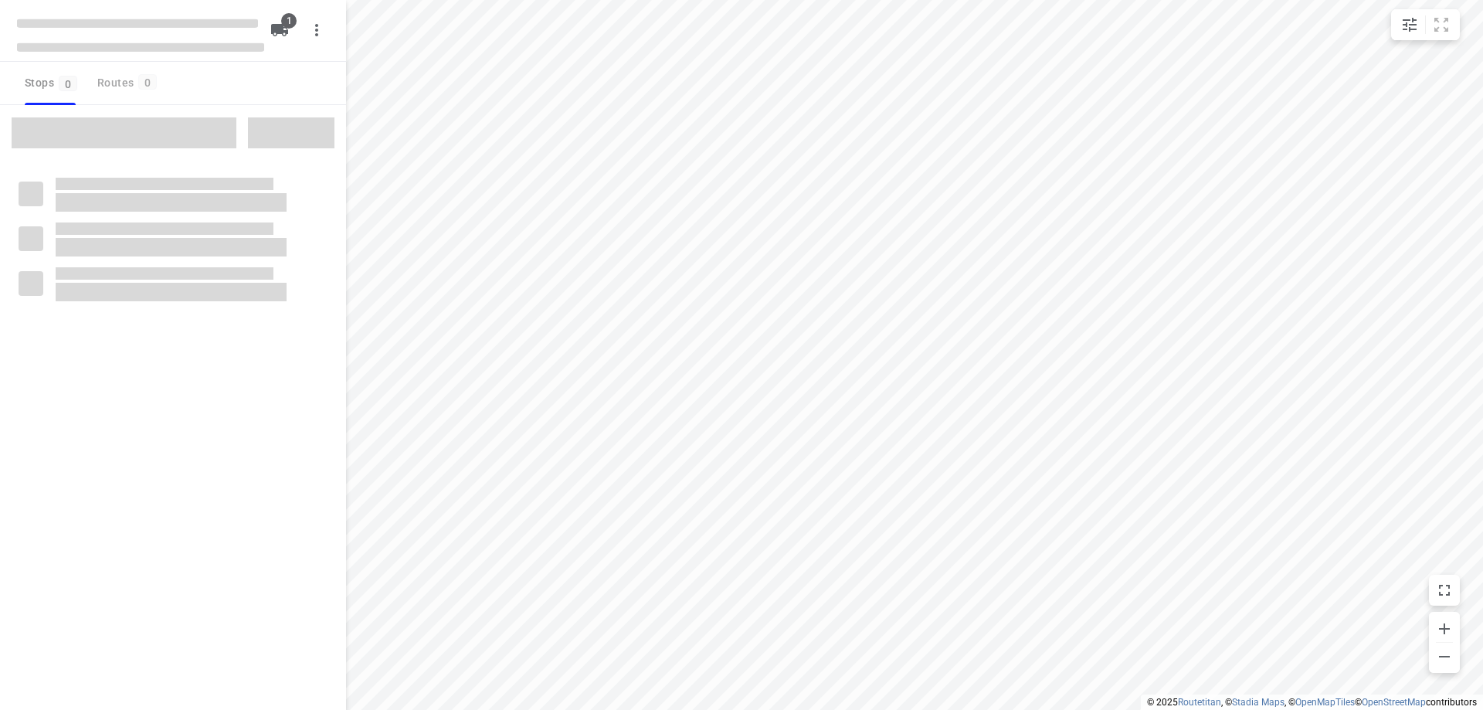
type input "distance"
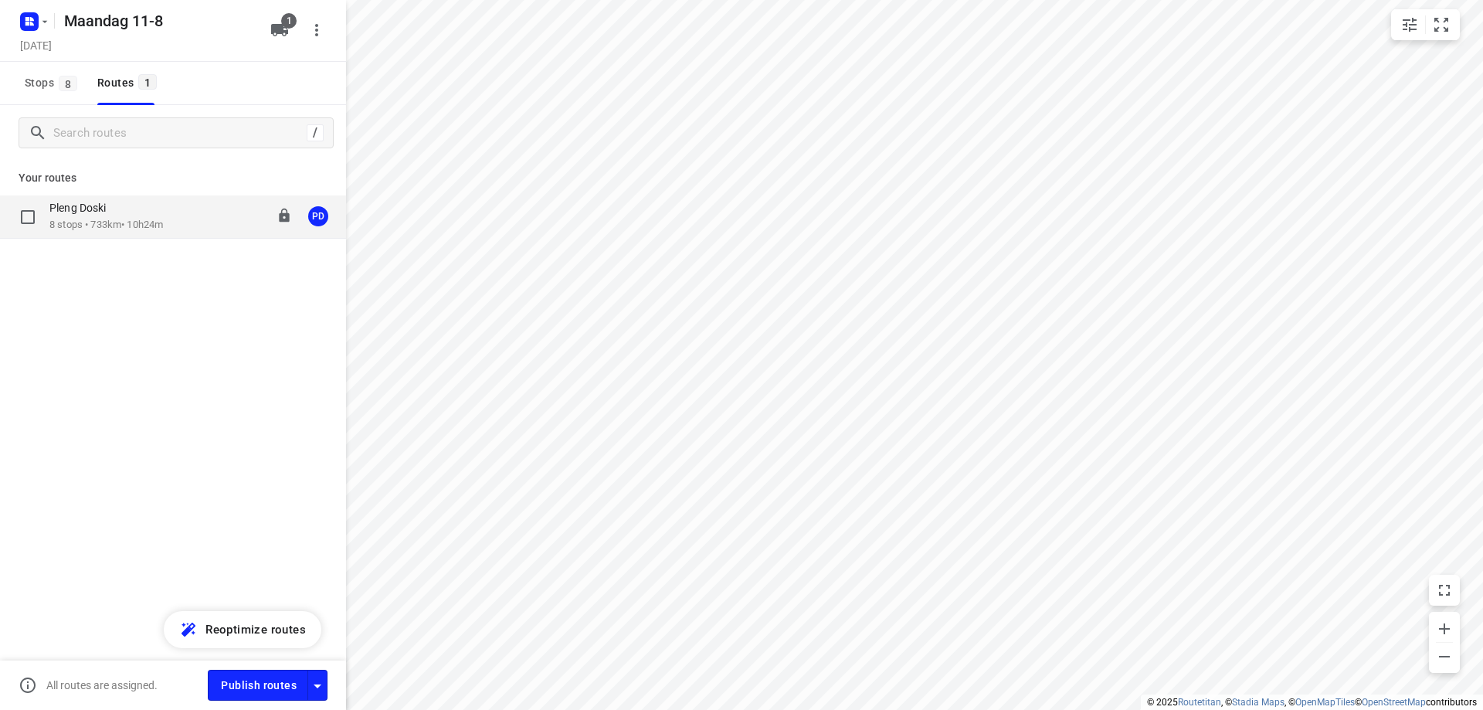
click at [178, 216] on div "Pleng Doski 8 stops • 733km • 10h24m 08:00-18:33 PD" at bounding box center [197, 217] width 297 height 32
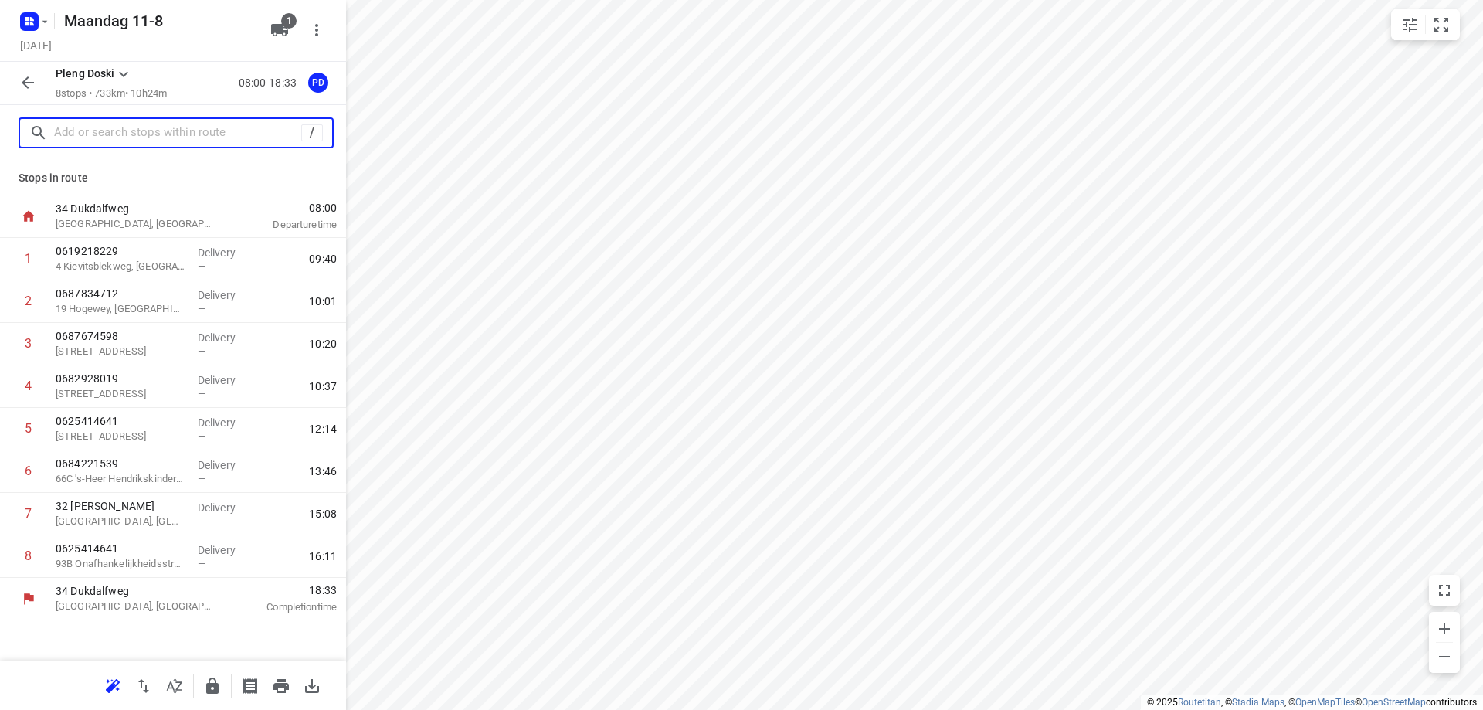
click at [181, 133] on input "text" at bounding box center [177, 133] width 247 height 24
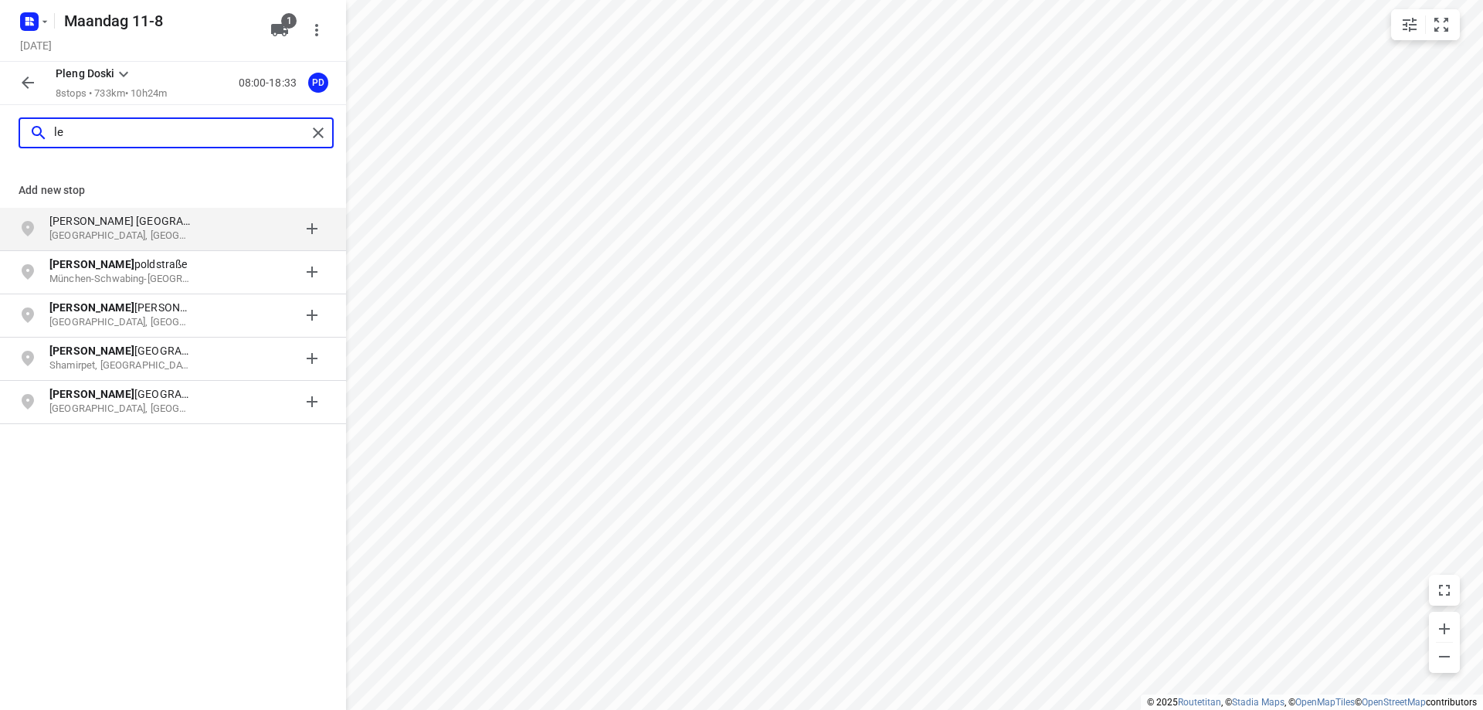
type input "l"
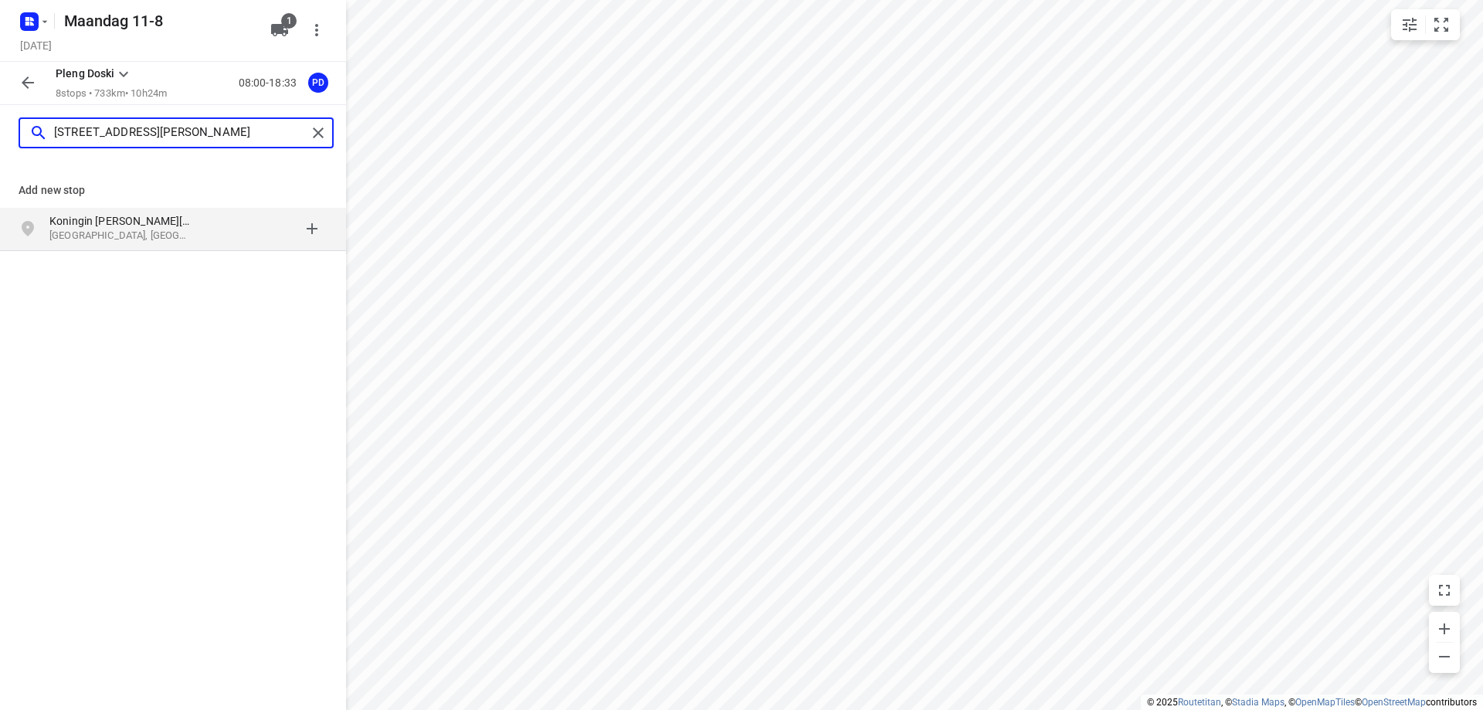
type input "koningin louisa marialaan 40"
click at [209, 228] on div at bounding box center [267, 228] width 121 height 31
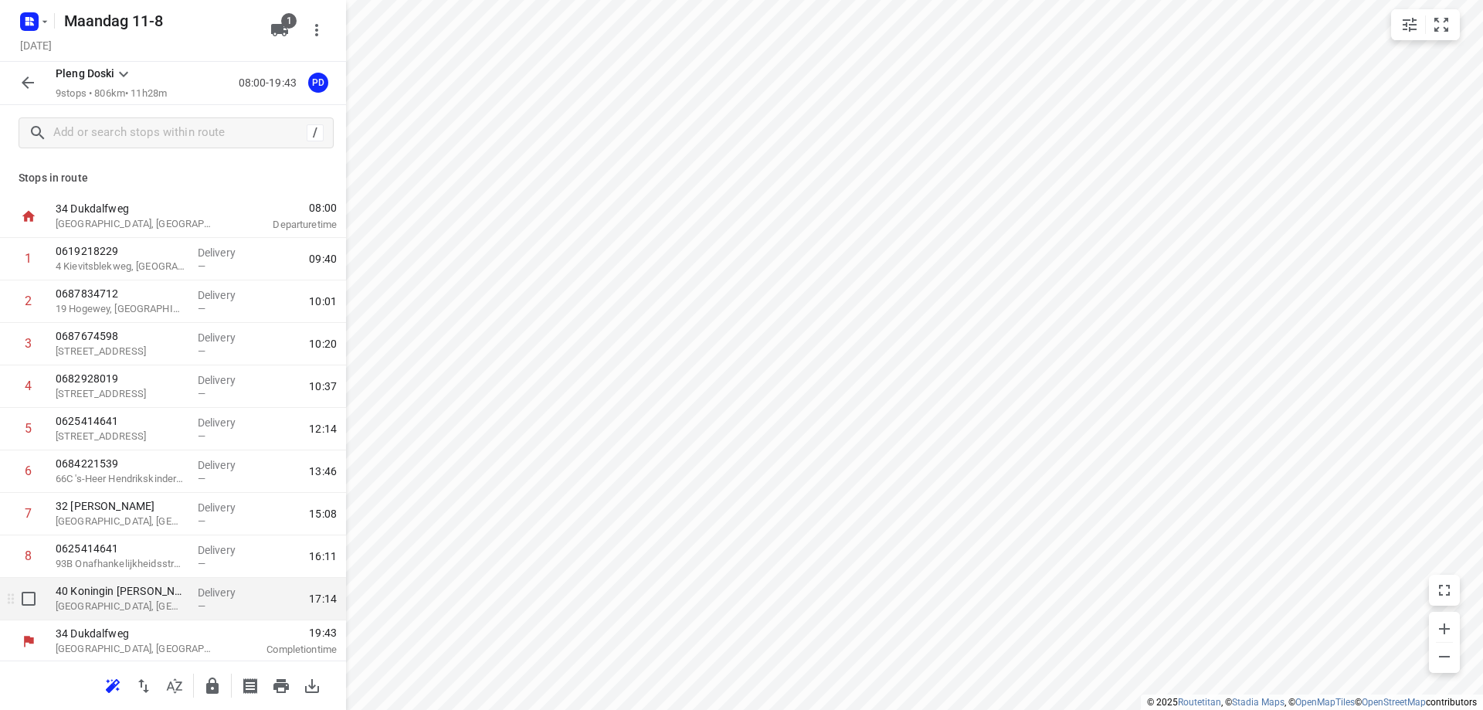
click at [136, 610] on p "Leopoldsburg, Belgium" at bounding box center [121, 606] width 130 height 15
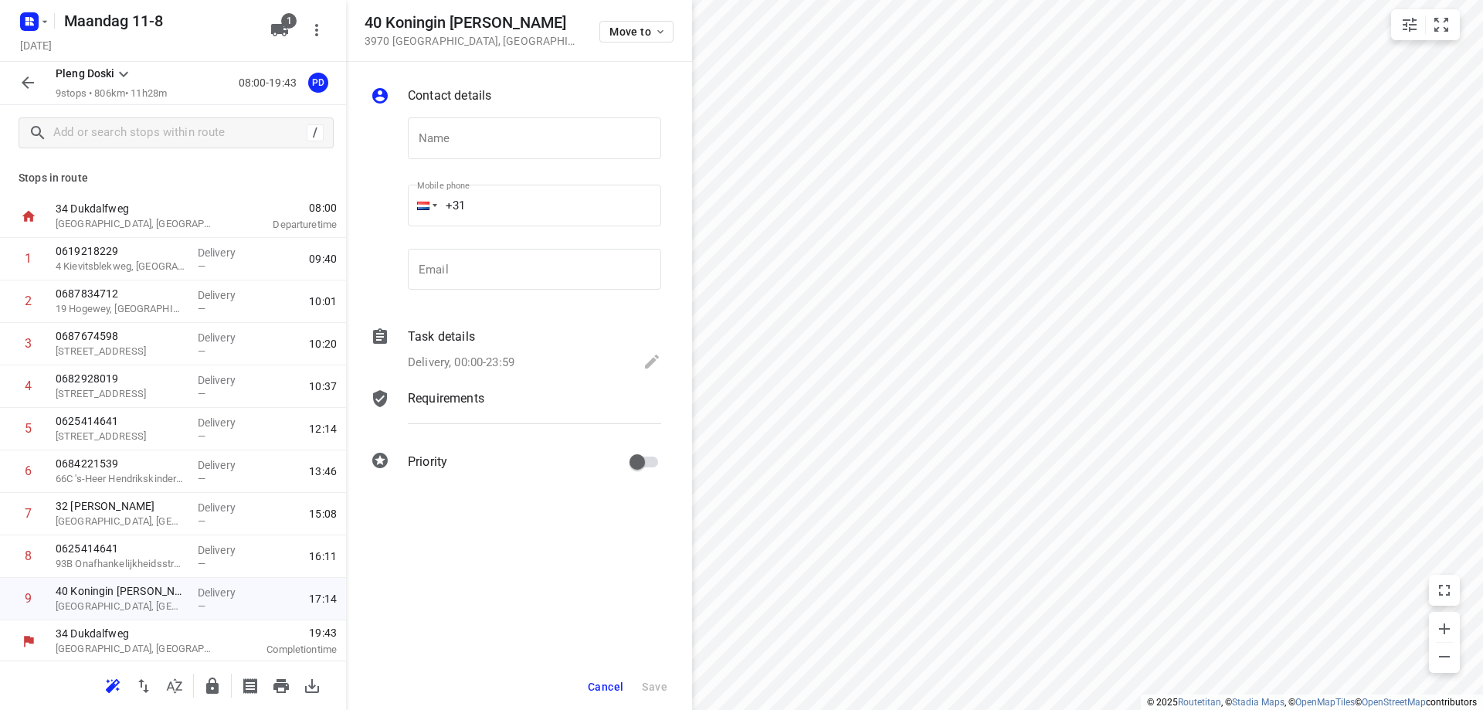
drag, startPoint x: 580, startPoint y: 20, endPoint x: 359, endPoint y: 24, distance: 221.0
click at [359, 24] on div "40 Koningin Louisa-Marialaan 3970 Leopoldsburg , Belgium Move to" at bounding box center [519, 31] width 346 height 62
copy h5 "40 Koningin Louisa-Marialaan"
click at [592, 678] on button "Cancel" at bounding box center [606, 687] width 48 height 28
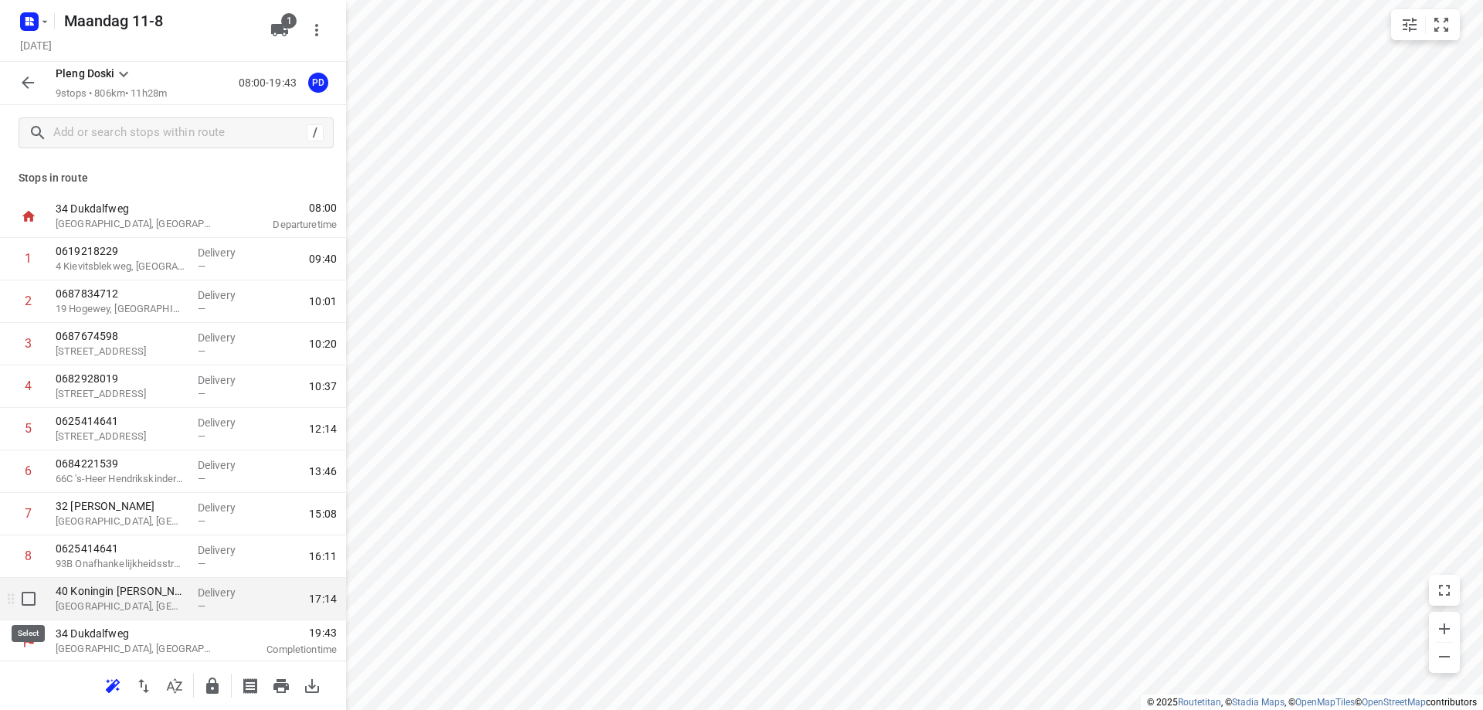
click at [32, 599] on input "checkbox" at bounding box center [28, 598] width 31 height 31
checkbox input "true"
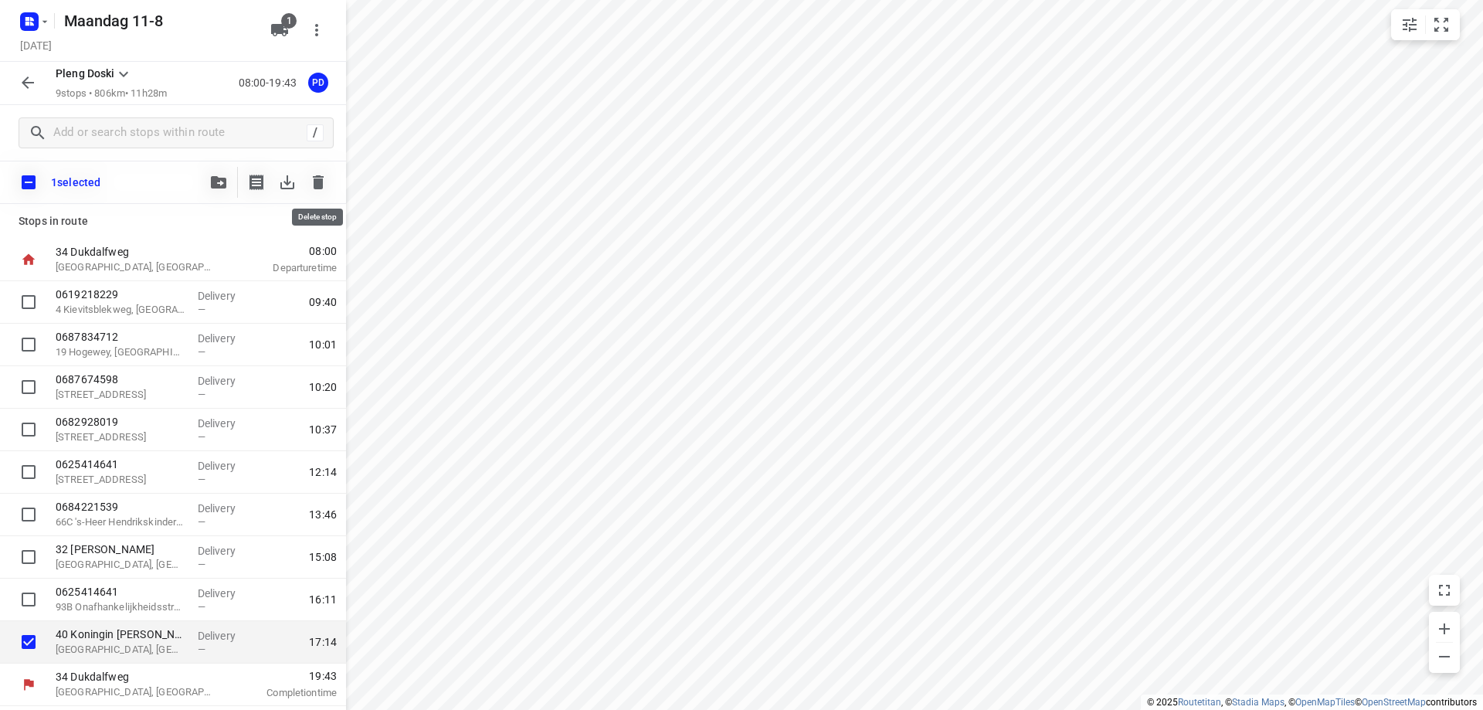
click at [321, 182] on icon "button" at bounding box center [318, 182] width 11 height 14
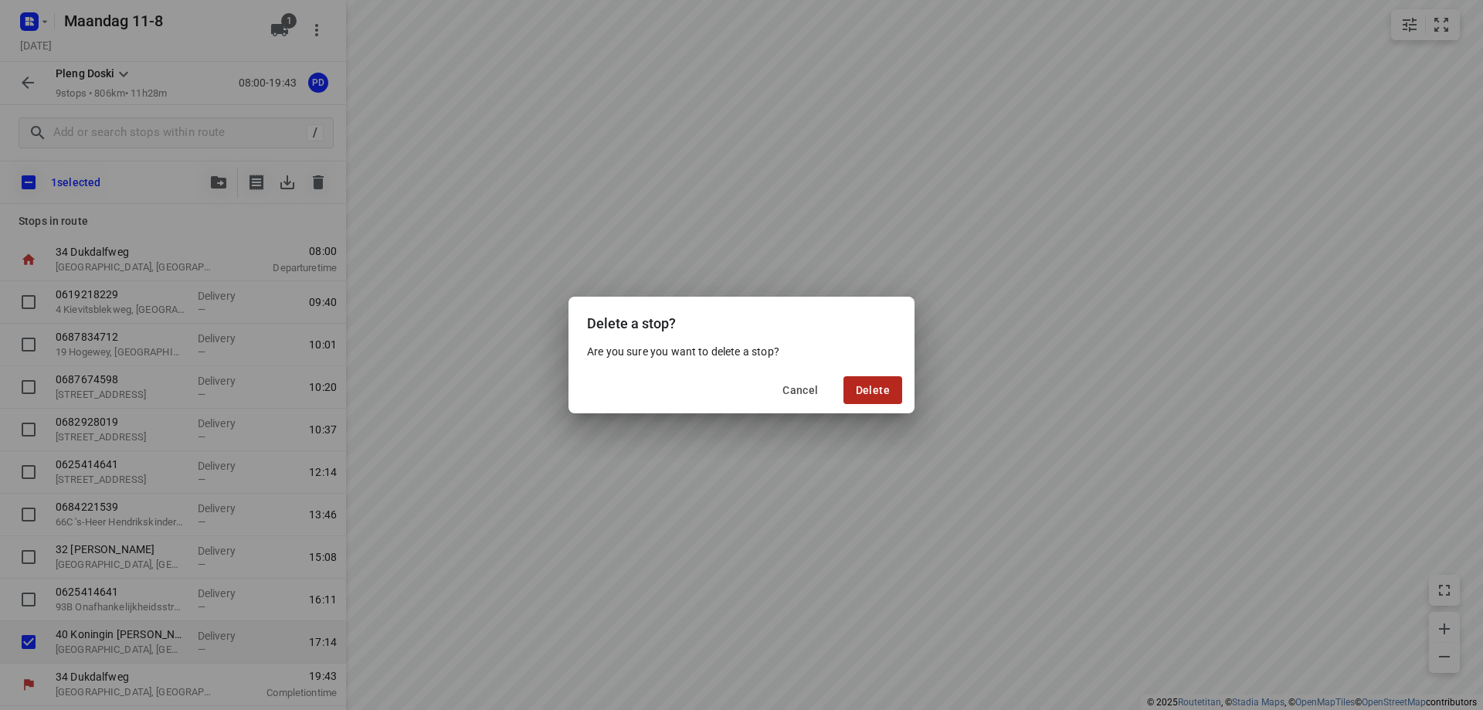
click at [869, 389] on span "Delete" at bounding box center [873, 390] width 34 height 12
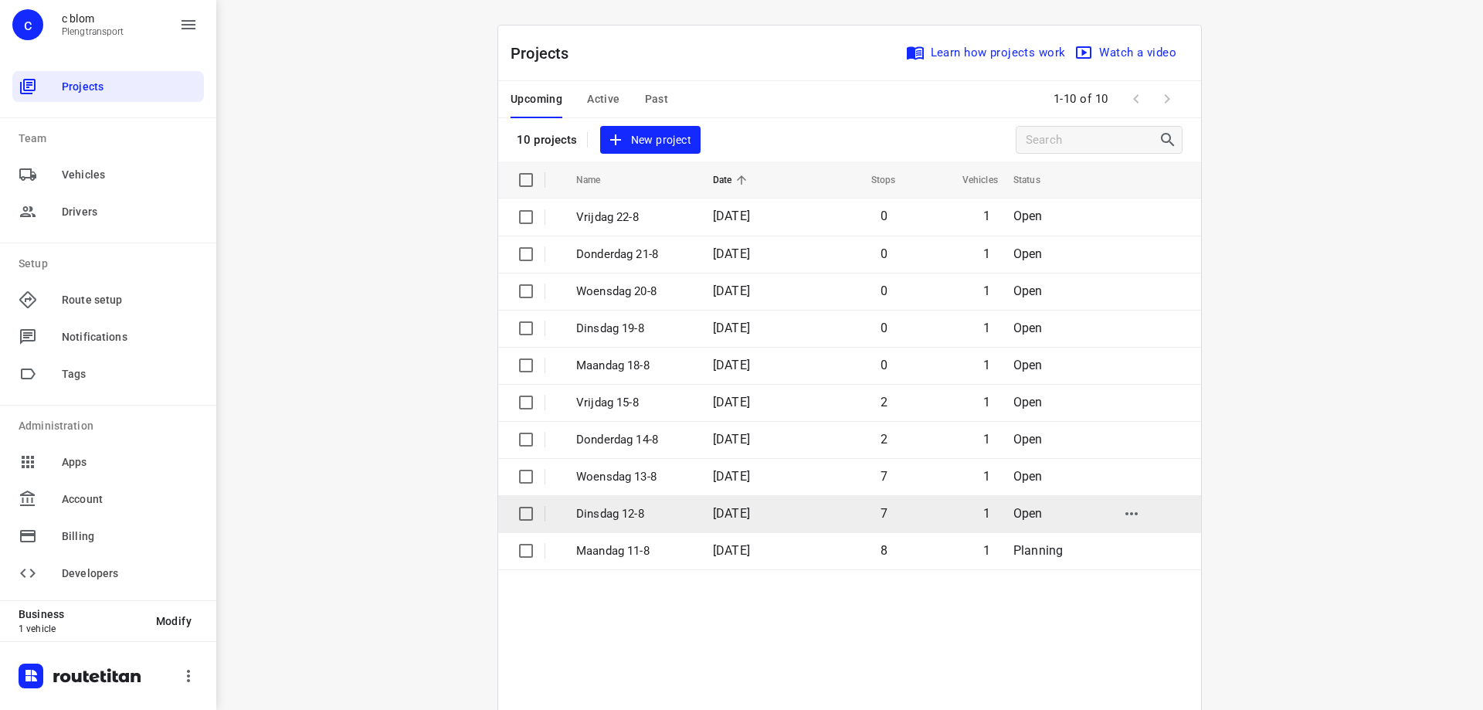
click at [678, 506] on p "[DATE]" at bounding box center [633, 514] width 114 height 18
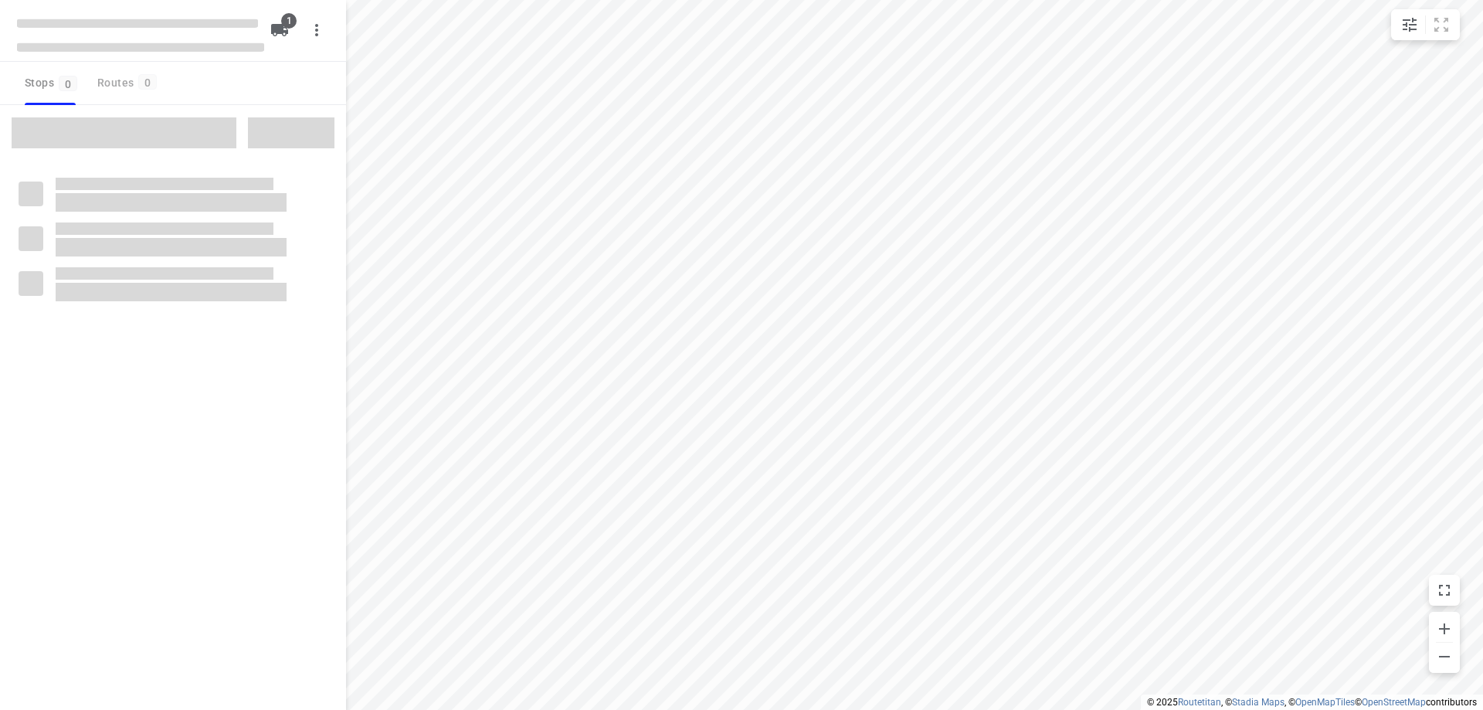
type input "distance"
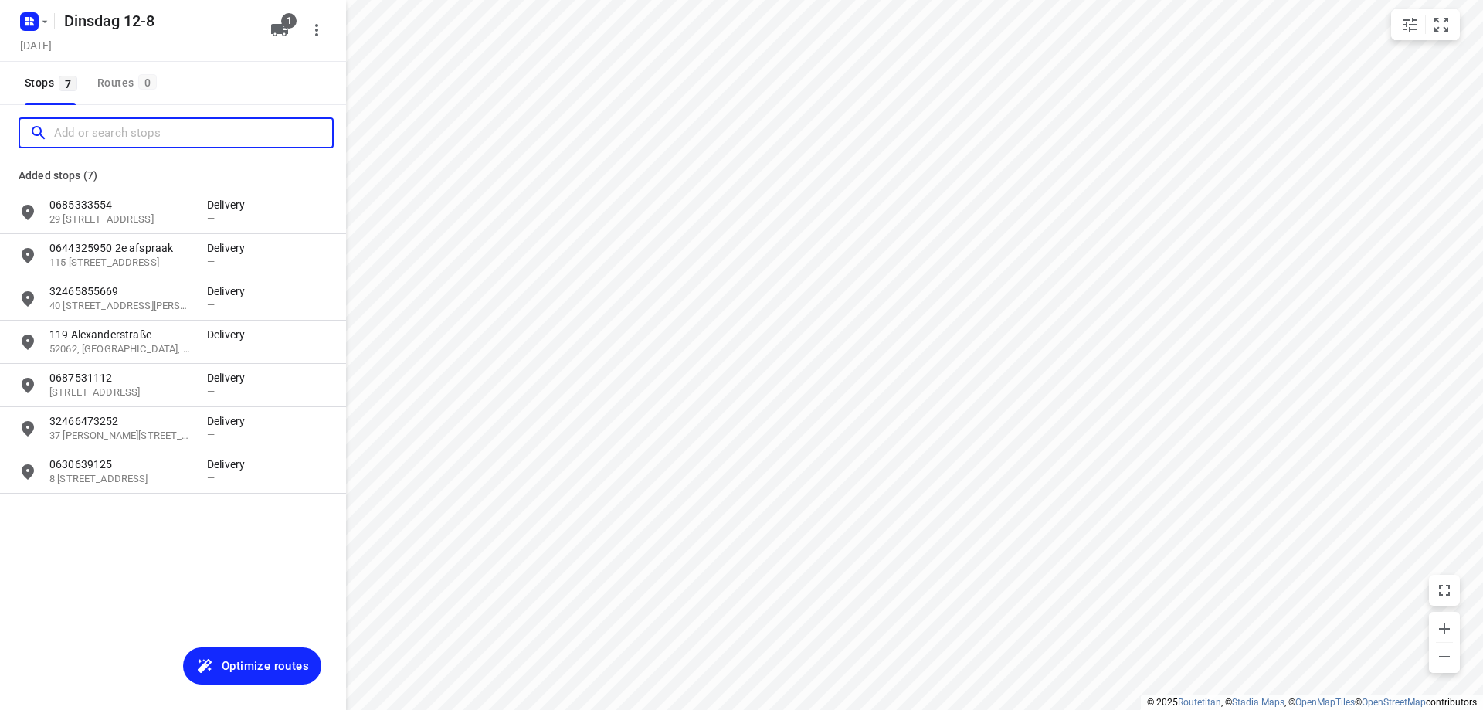
click at [133, 139] on input "Add or search stops" at bounding box center [193, 133] width 278 height 24
paste input "40 Koningin Louisa-Marialaan"
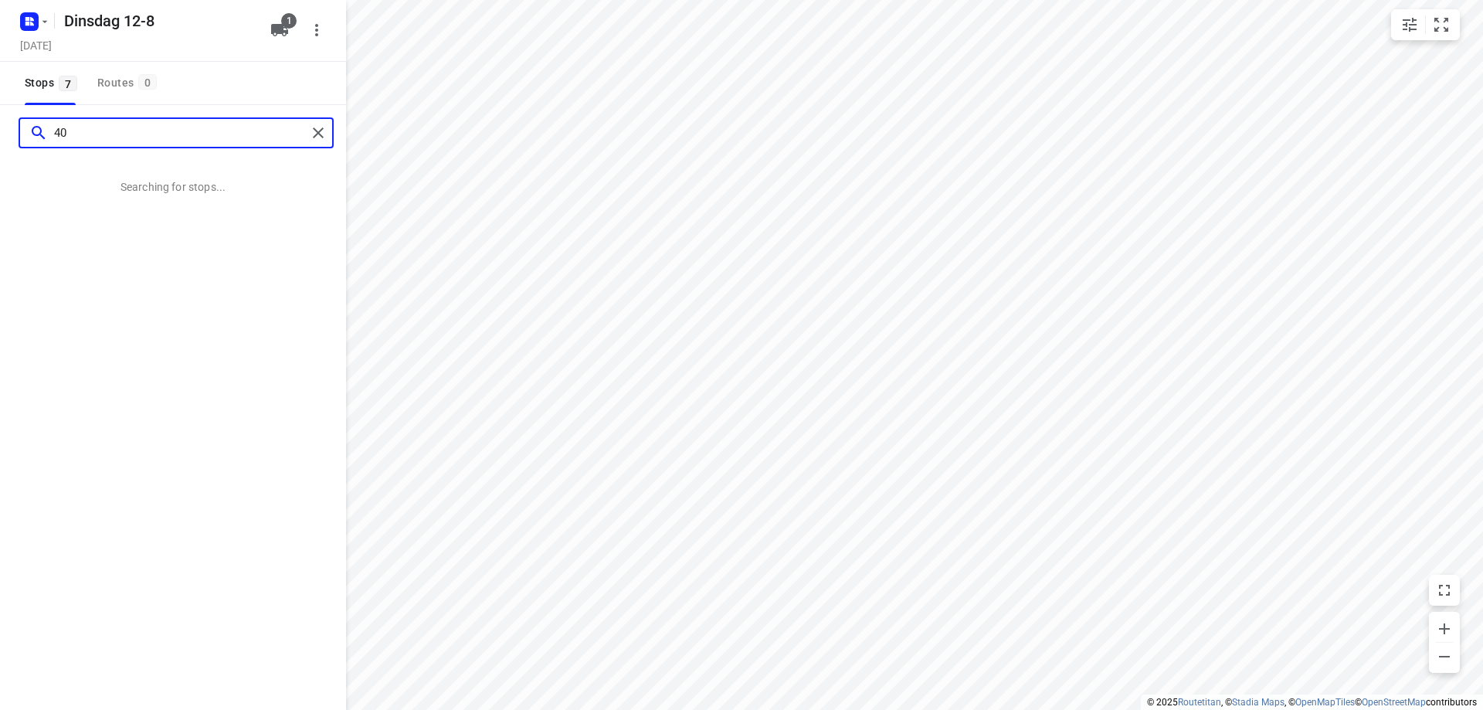
type input "4"
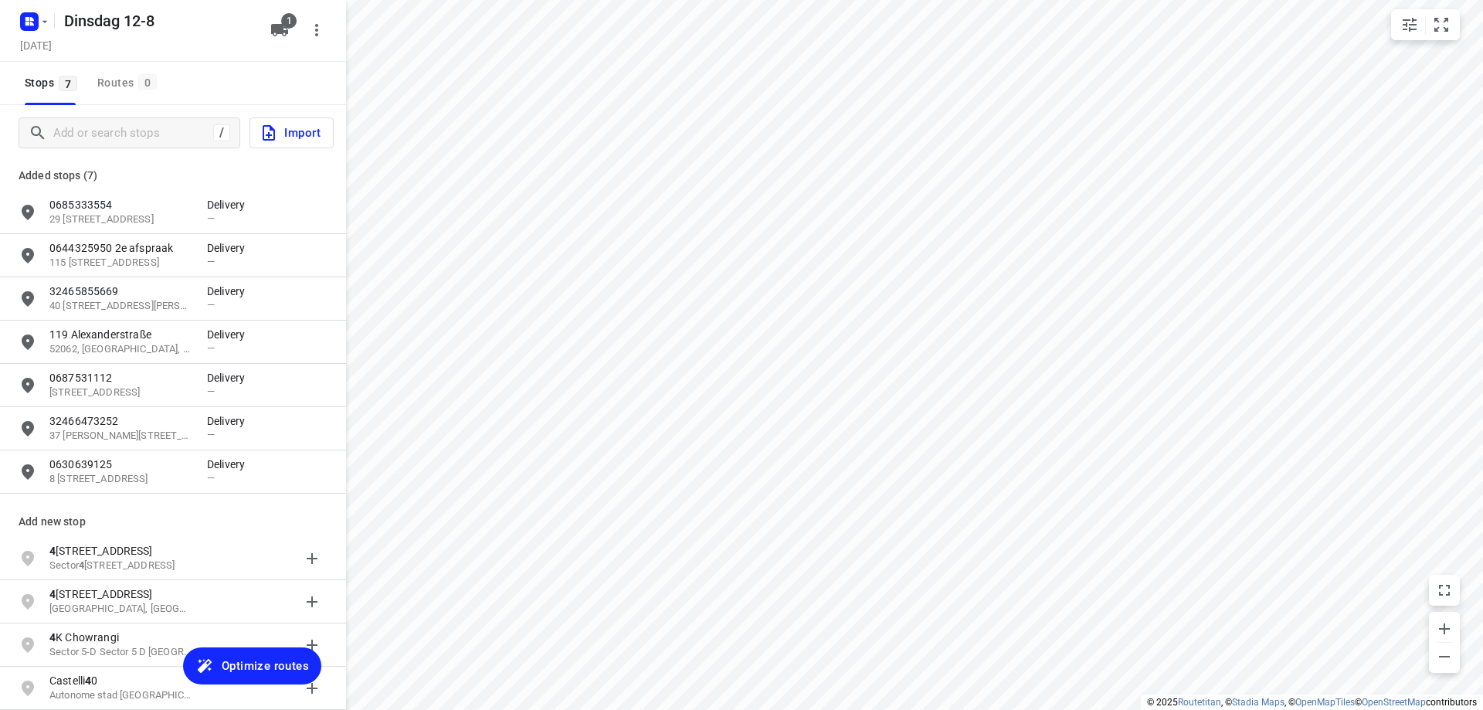
click at [192, 511] on div "Add new stop" at bounding box center [173, 515] width 346 height 43
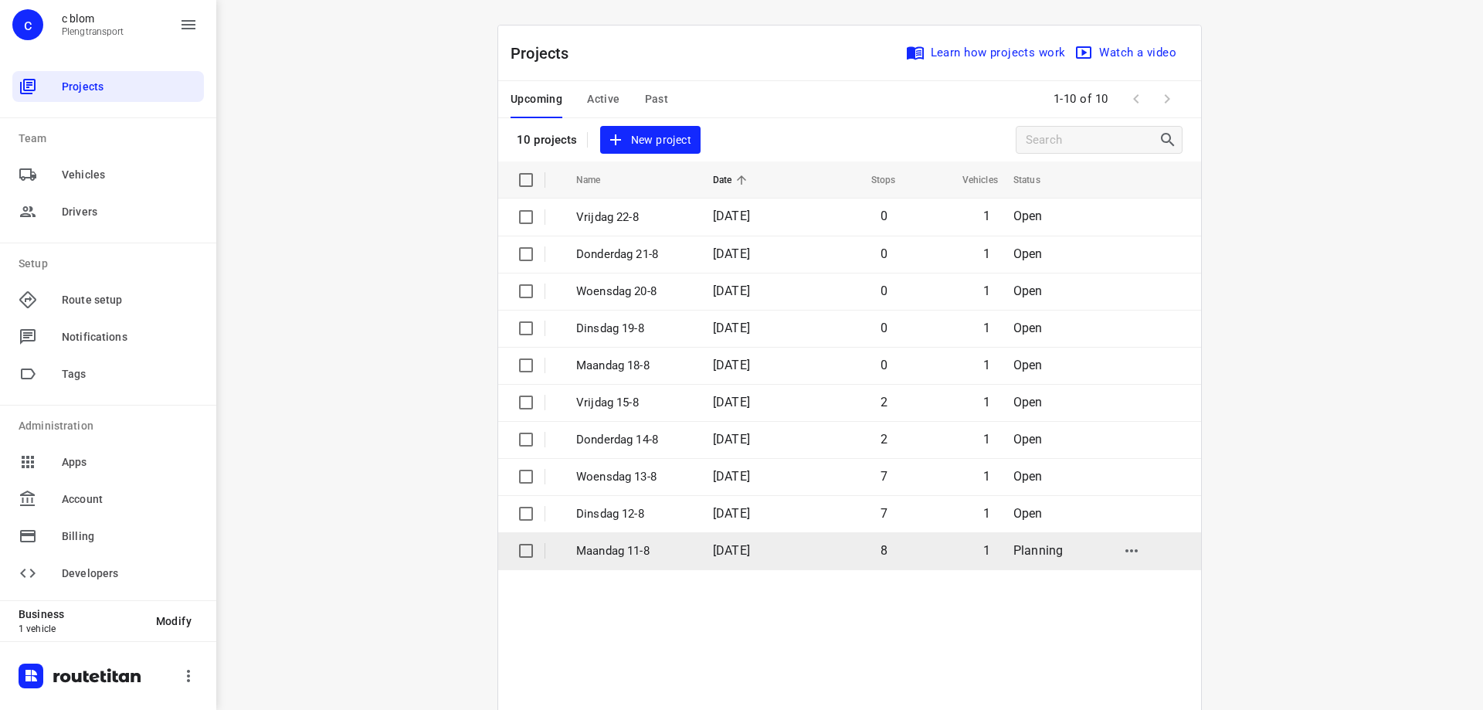
click at [704, 553] on td "[DATE]" at bounding box center [750, 550] width 99 height 37
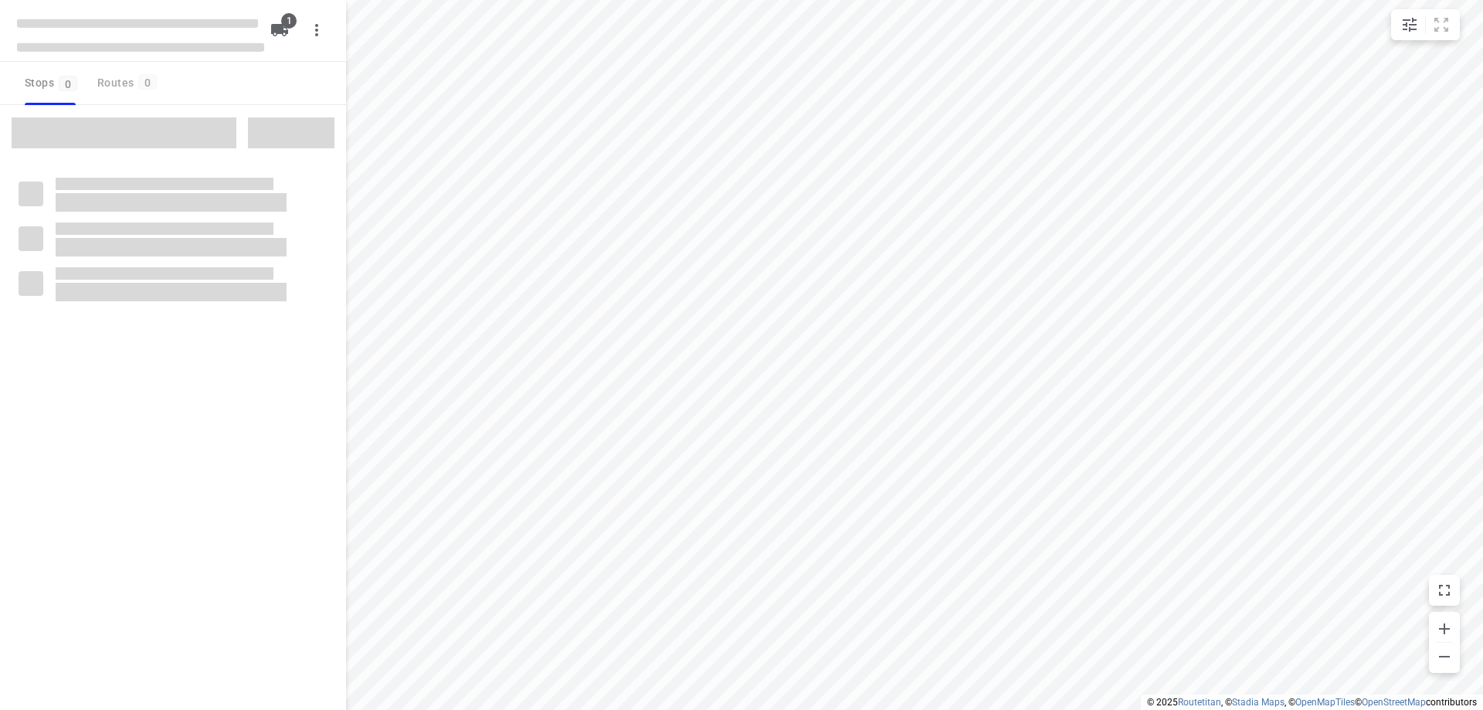
type input "distance"
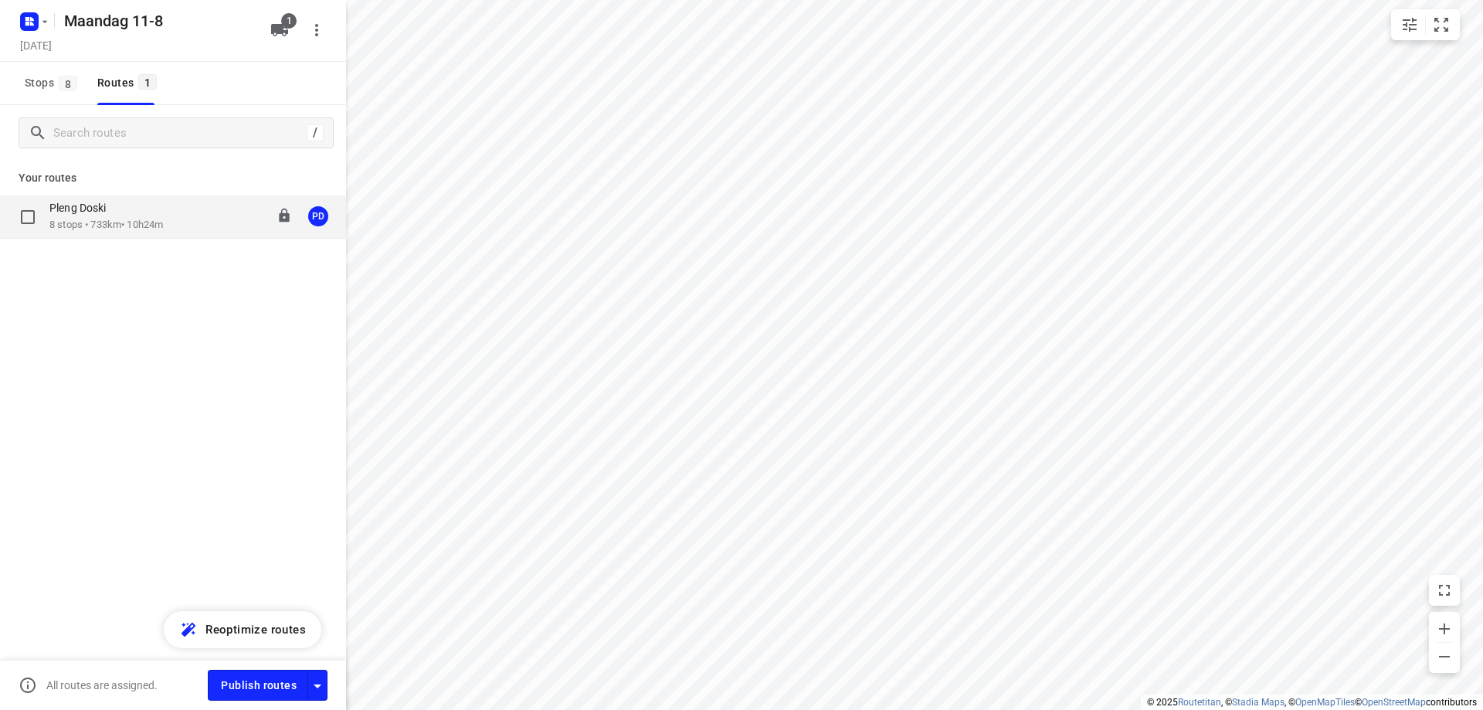
click at [173, 233] on div "Pleng Doski 8 stops • 733km • 10h24m 08:00-18:33 PD" at bounding box center [173, 216] width 346 height 43
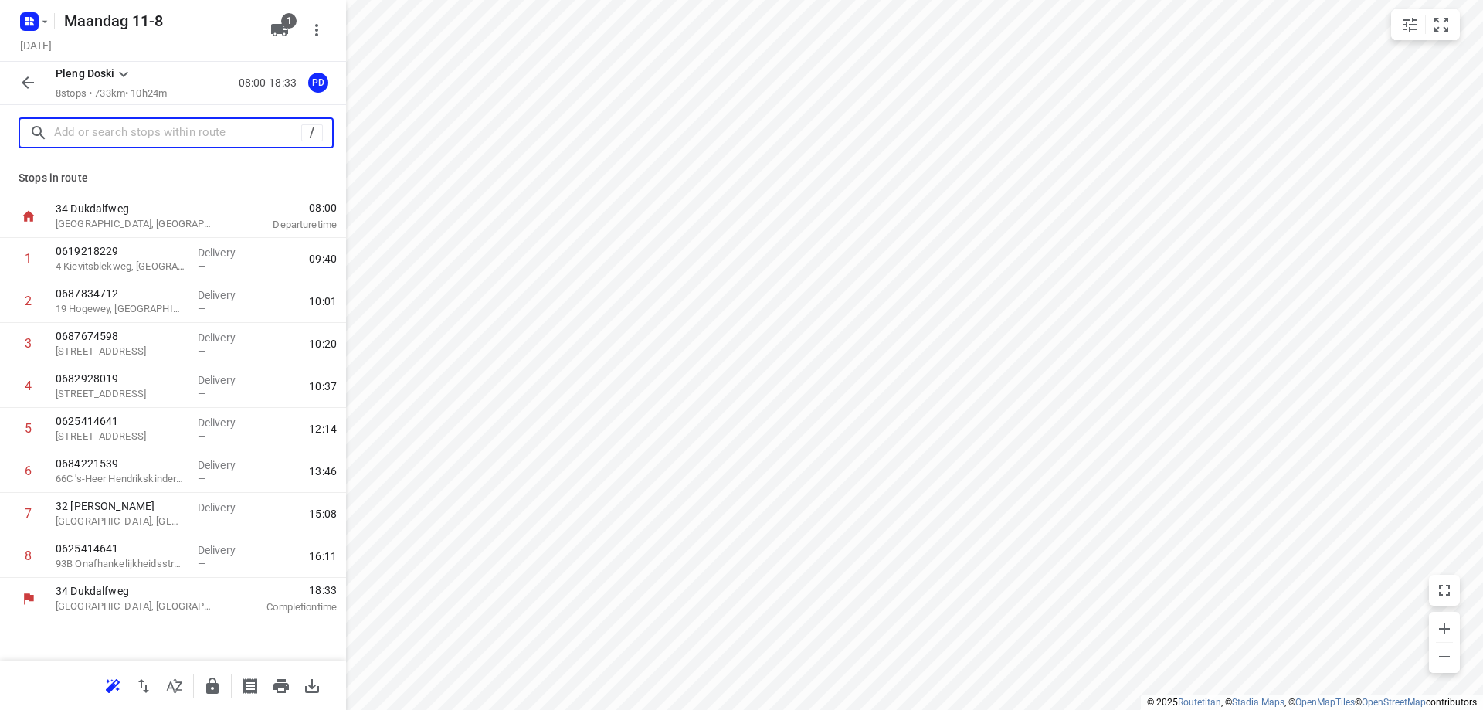
click at [207, 133] on input "text" at bounding box center [177, 133] width 247 height 24
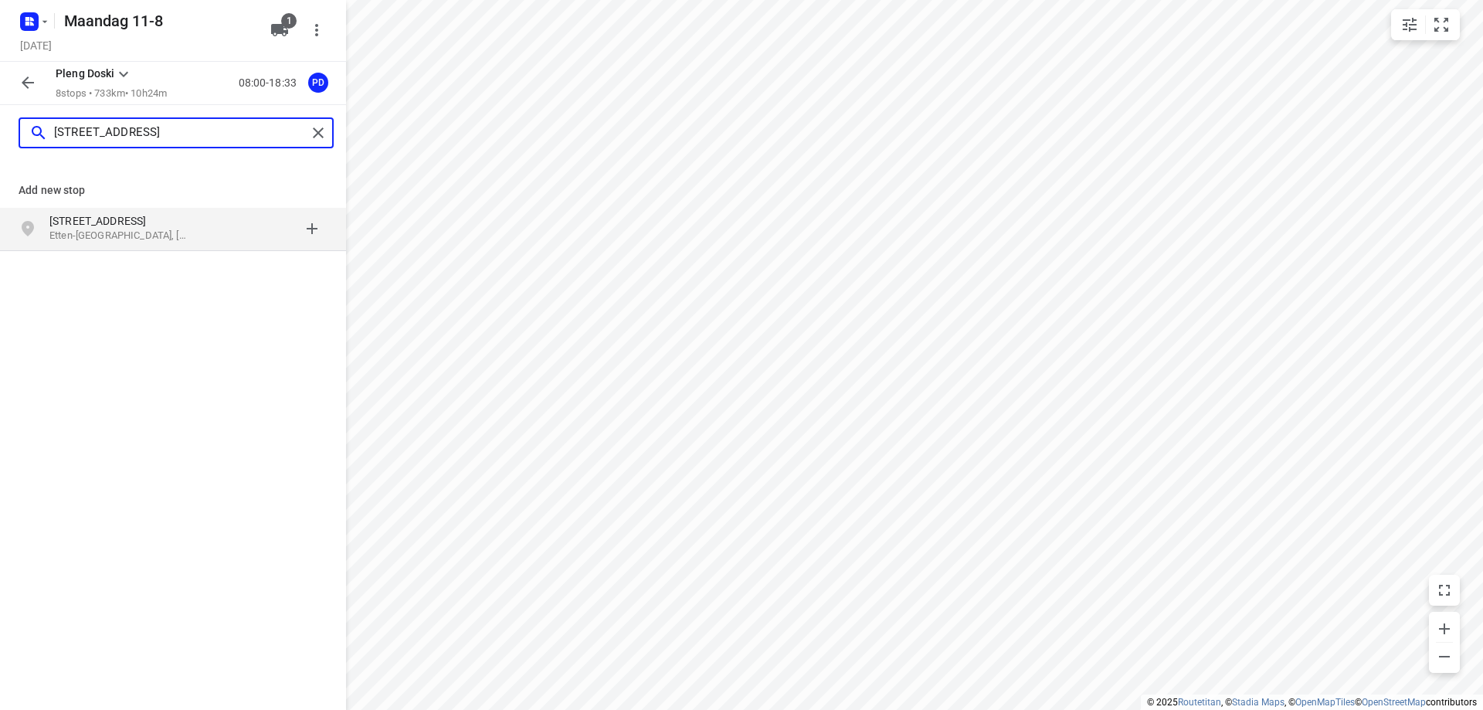
type input "halewijnstraat 11 ette"
click at [198, 223] on p "Halewijnstraat 11" at bounding box center [128, 220] width 158 height 15
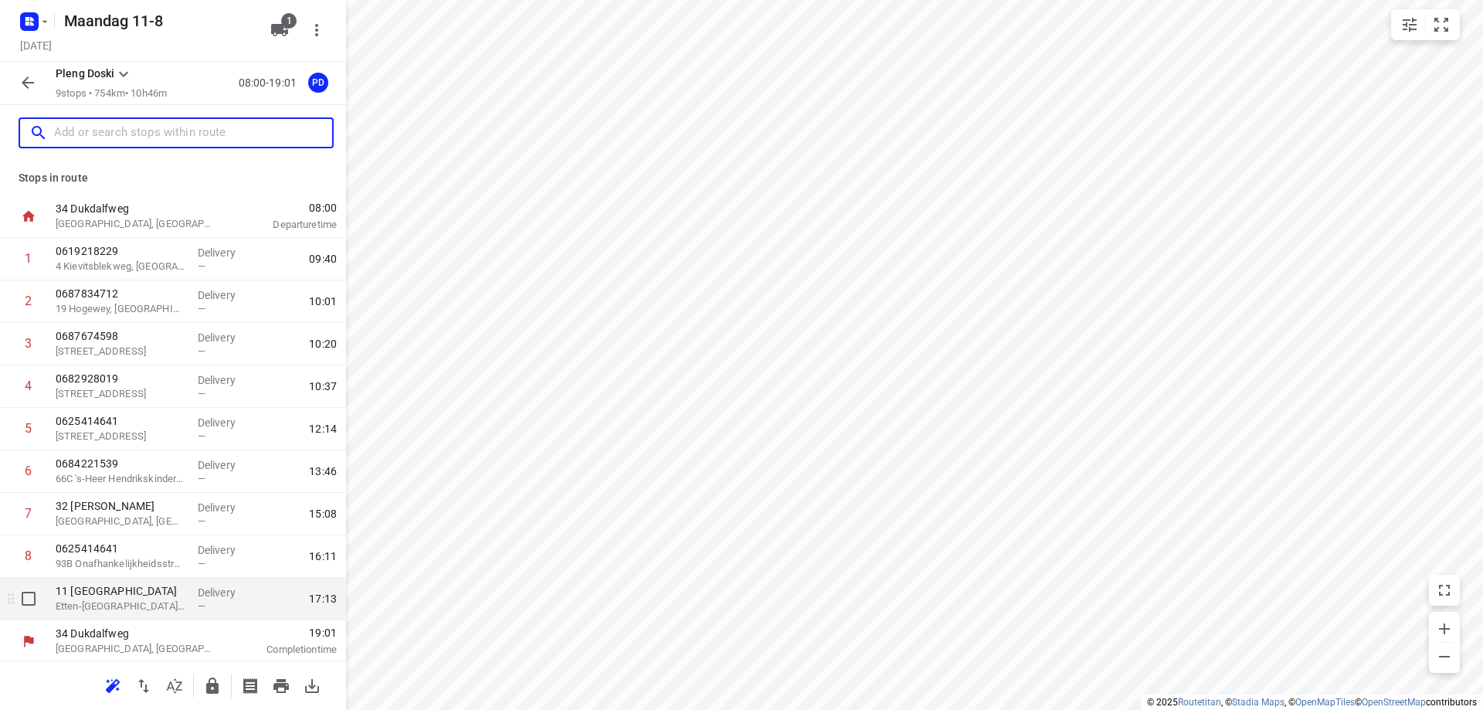
scroll to position [2, 0]
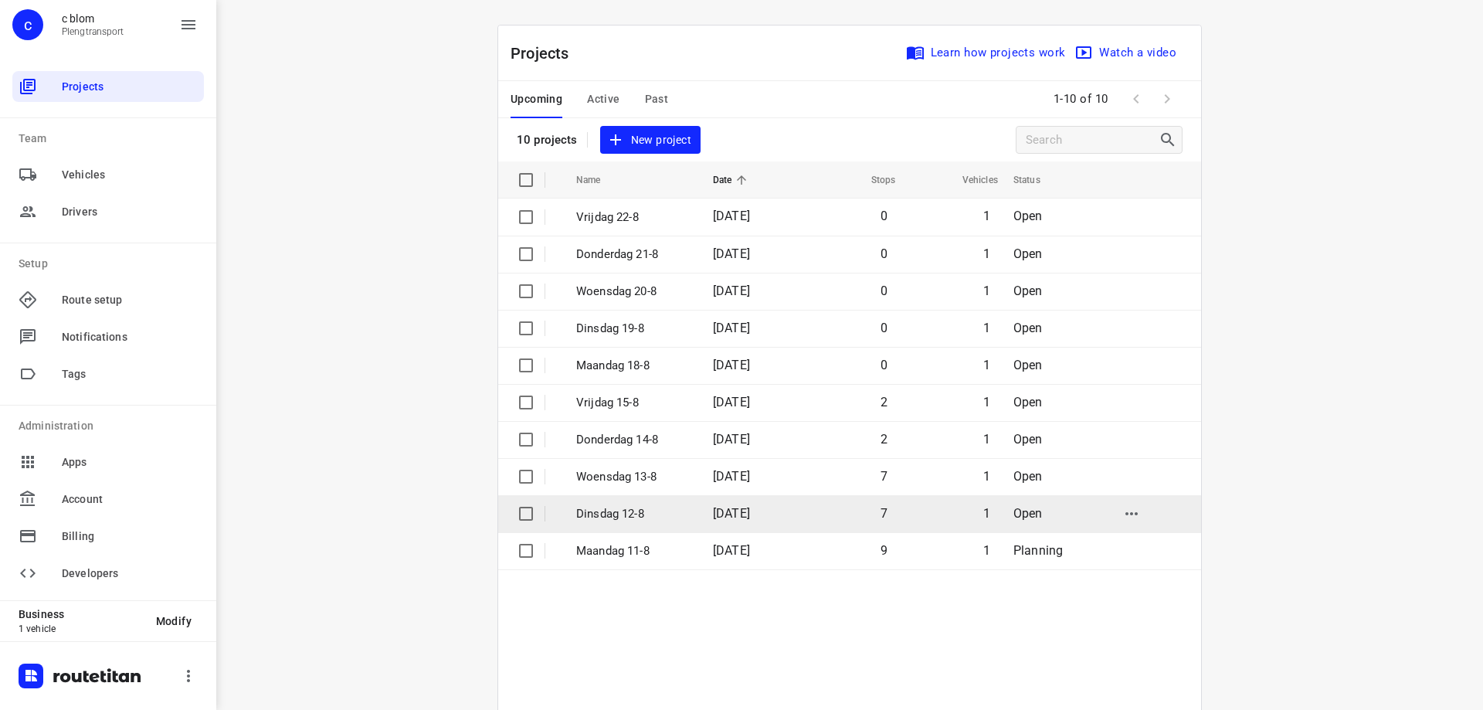
click at [933, 505] on td "1" at bounding box center [949, 513] width 103 height 37
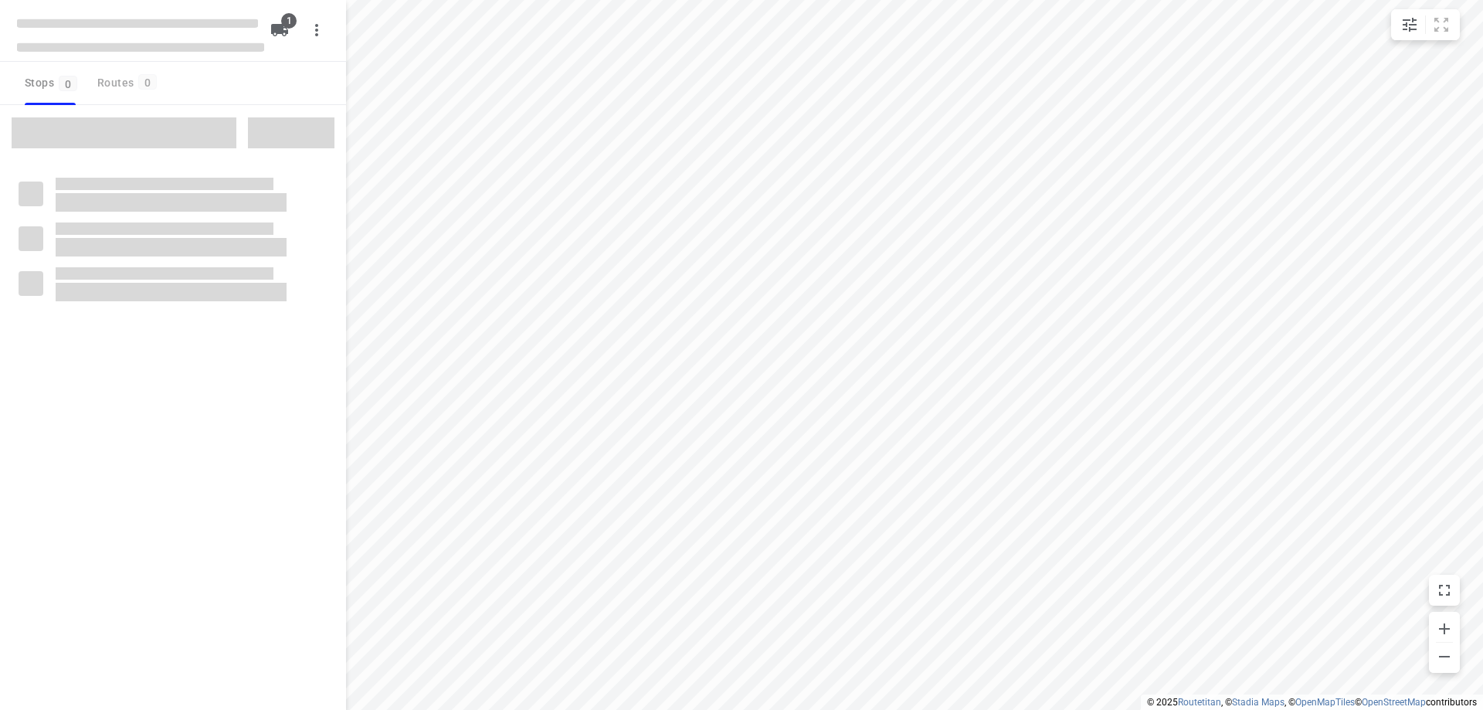
type input "distance"
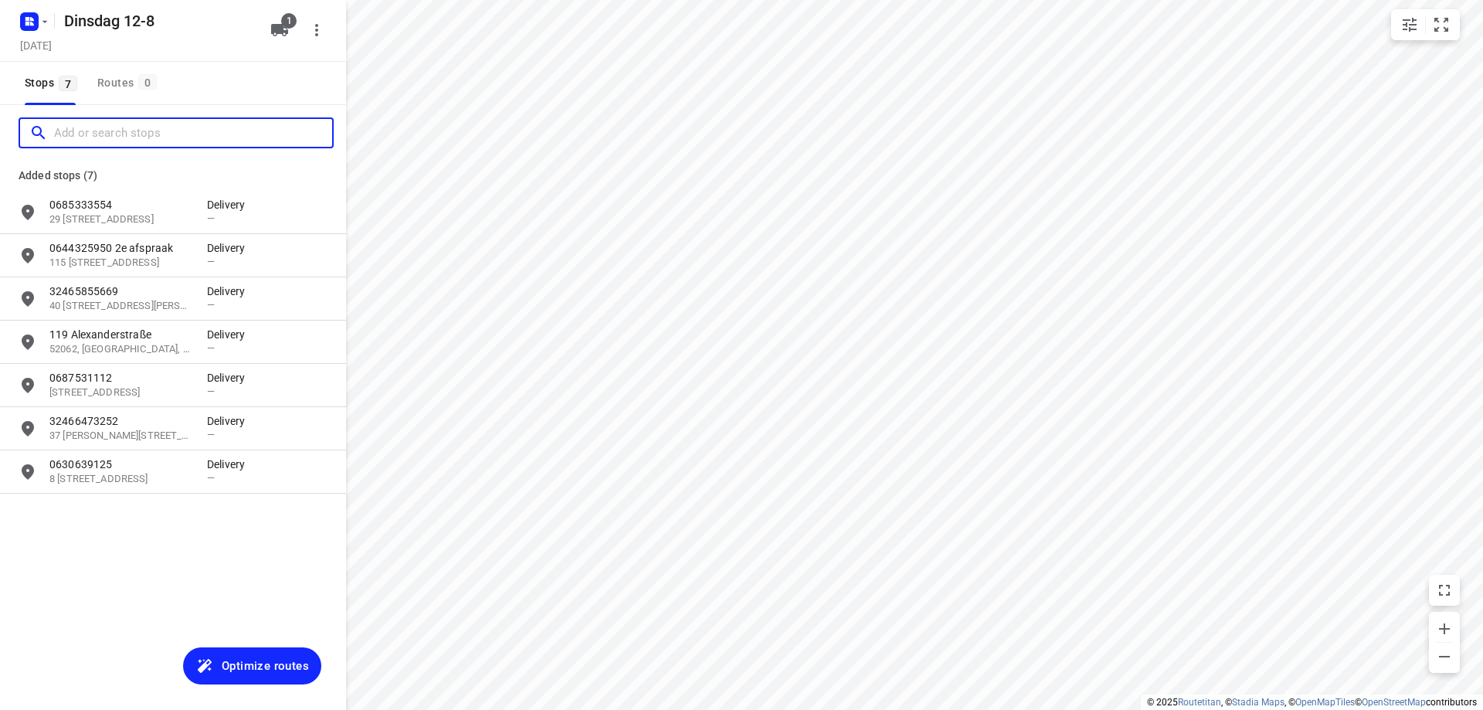
click at [139, 134] on input "Add or search stops" at bounding box center [193, 133] width 278 height 24
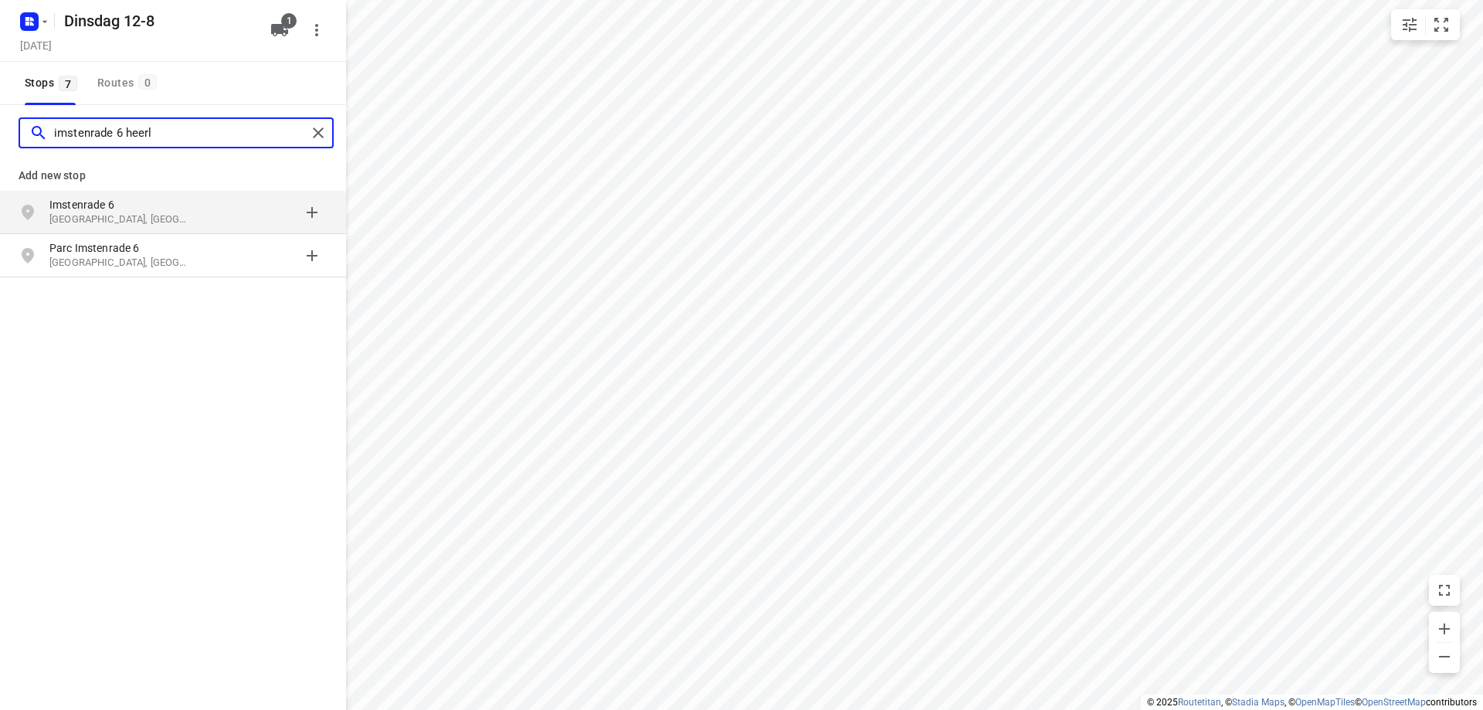
type input "imstenrade 6 heerl"
click at [180, 213] on p "Heerlen, Nederland" at bounding box center [120, 219] width 142 height 15
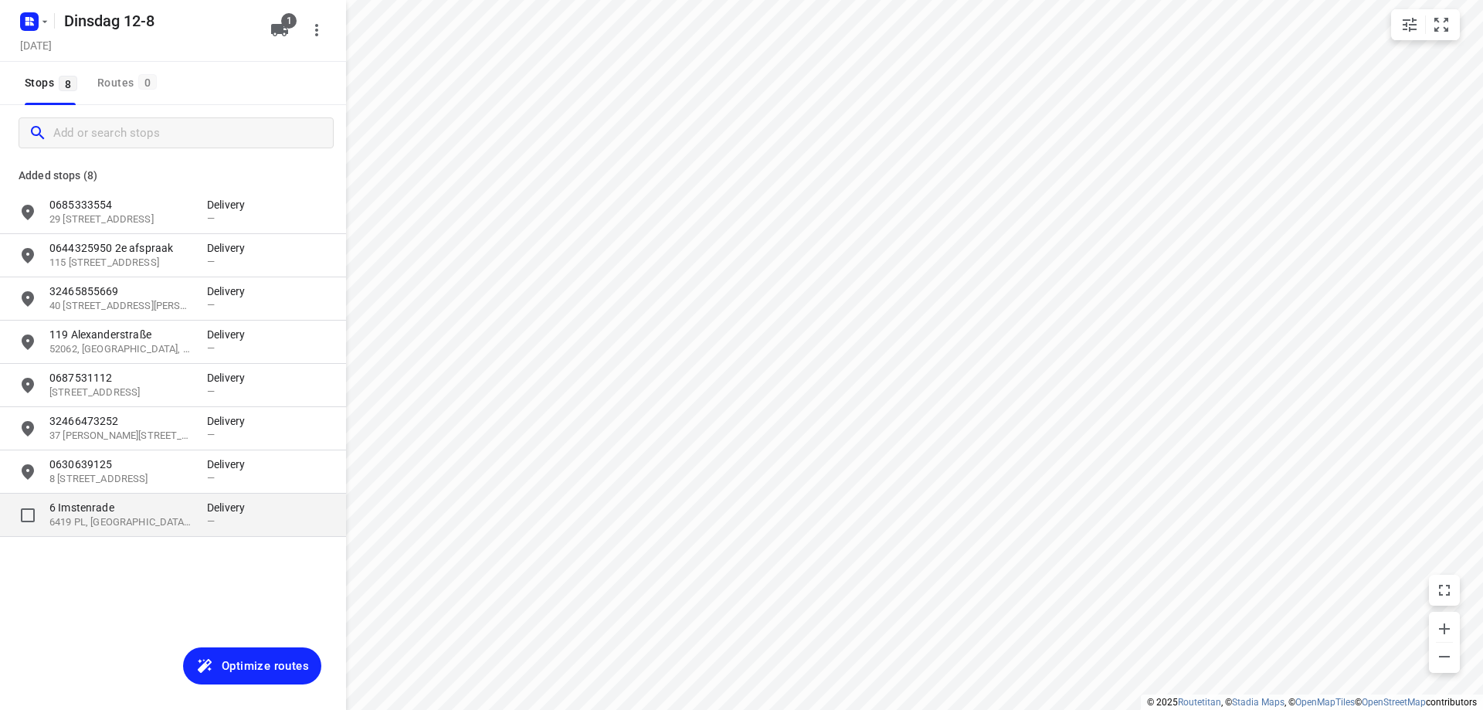
click at [177, 517] on p "6419 PL, Heerlen, NL" at bounding box center [120, 522] width 142 height 15
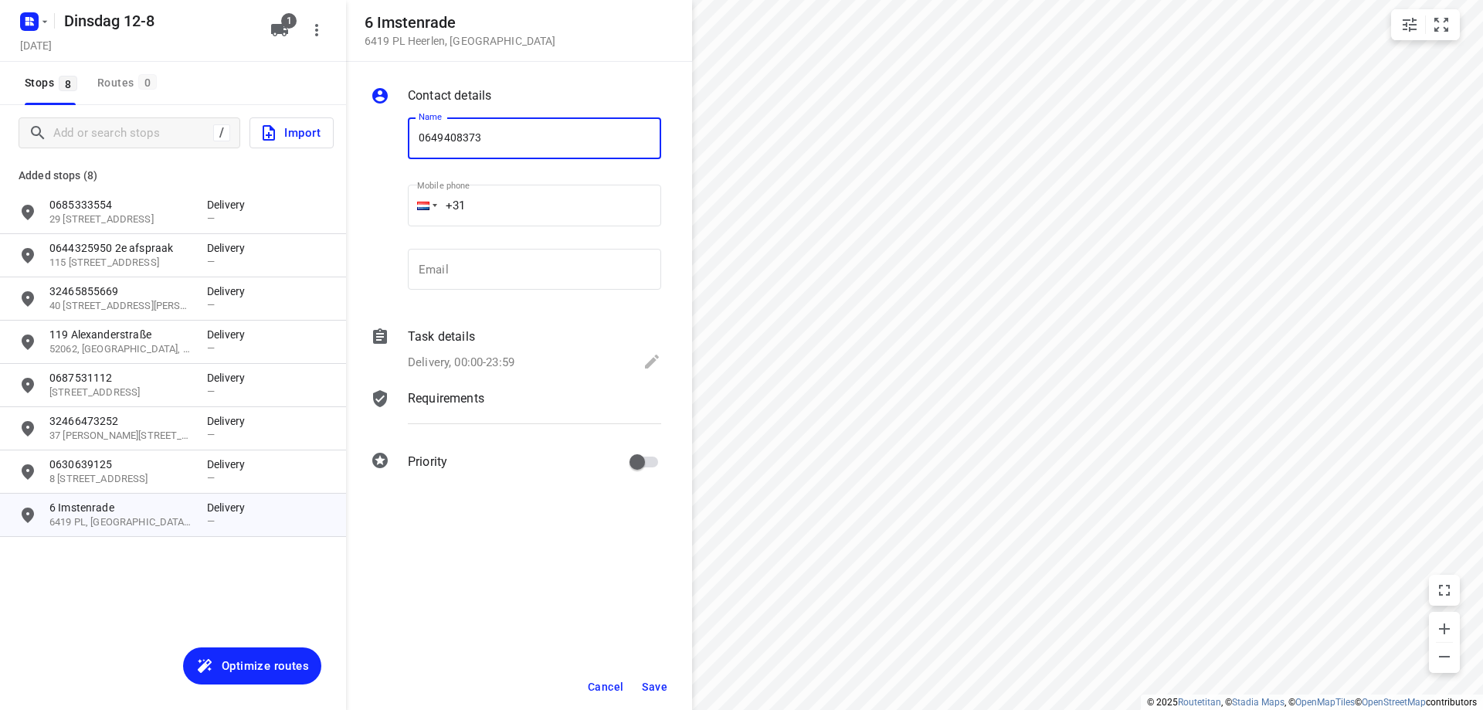
type input "0649408373"
click at [650, 691] on span "Save" at bounding box center [654, 687] width 25 height 12
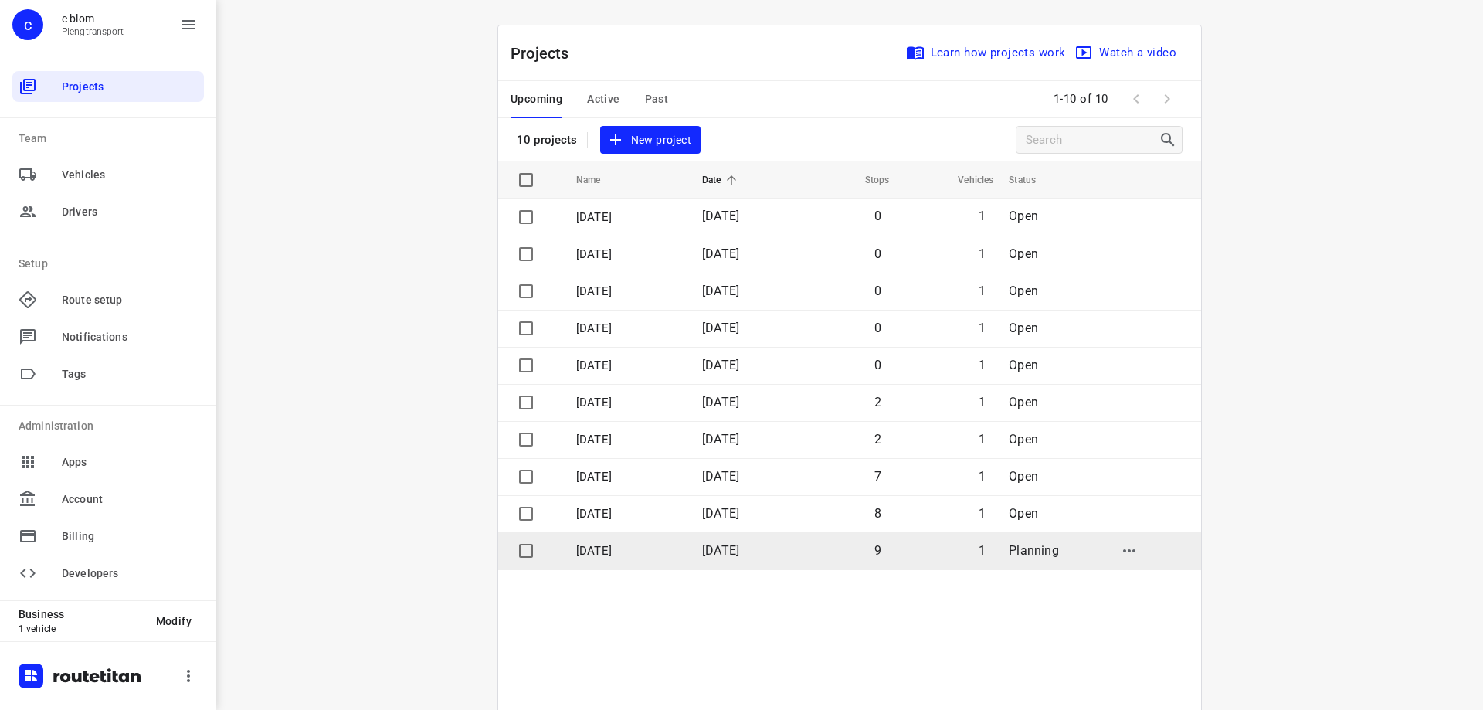
click at [634, 548] on p "[DATE]" at bounding box center [627, 551] width 103 height 18
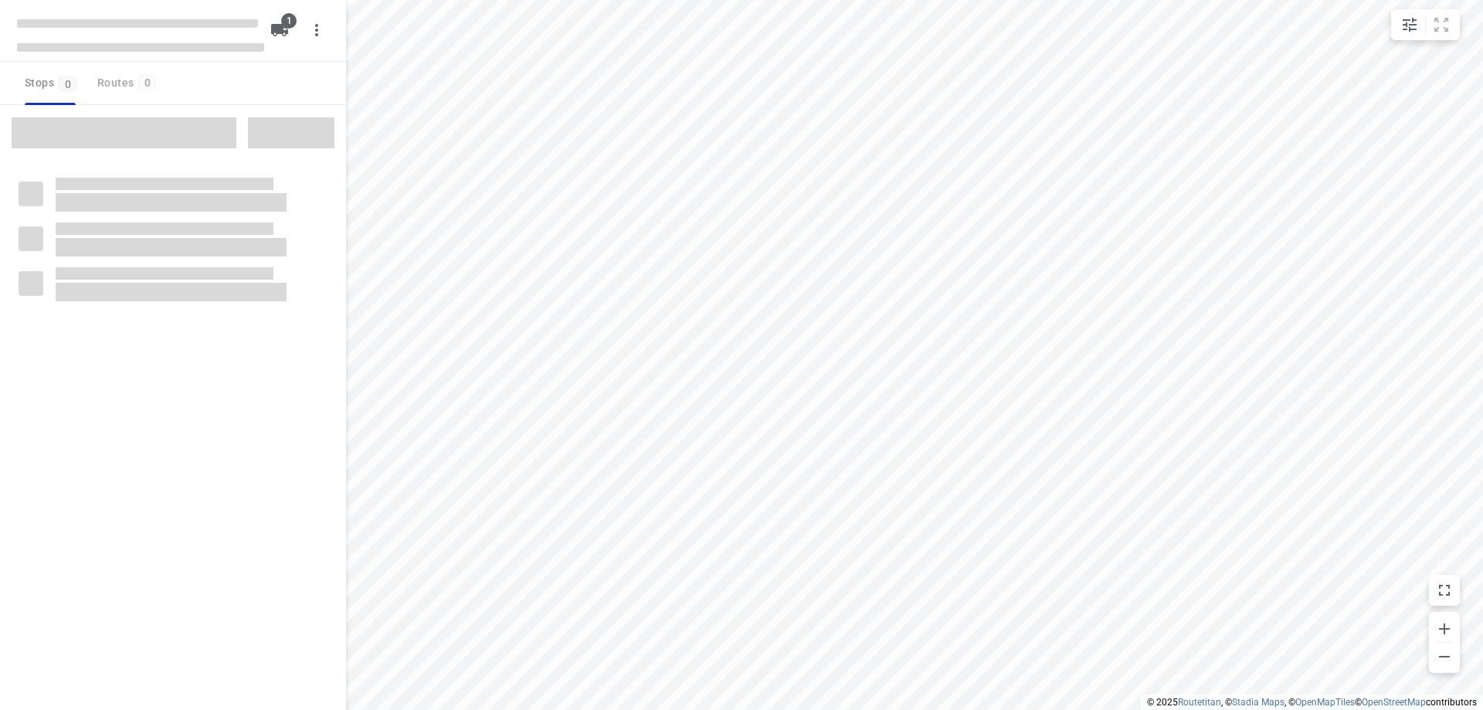
type input "distance"
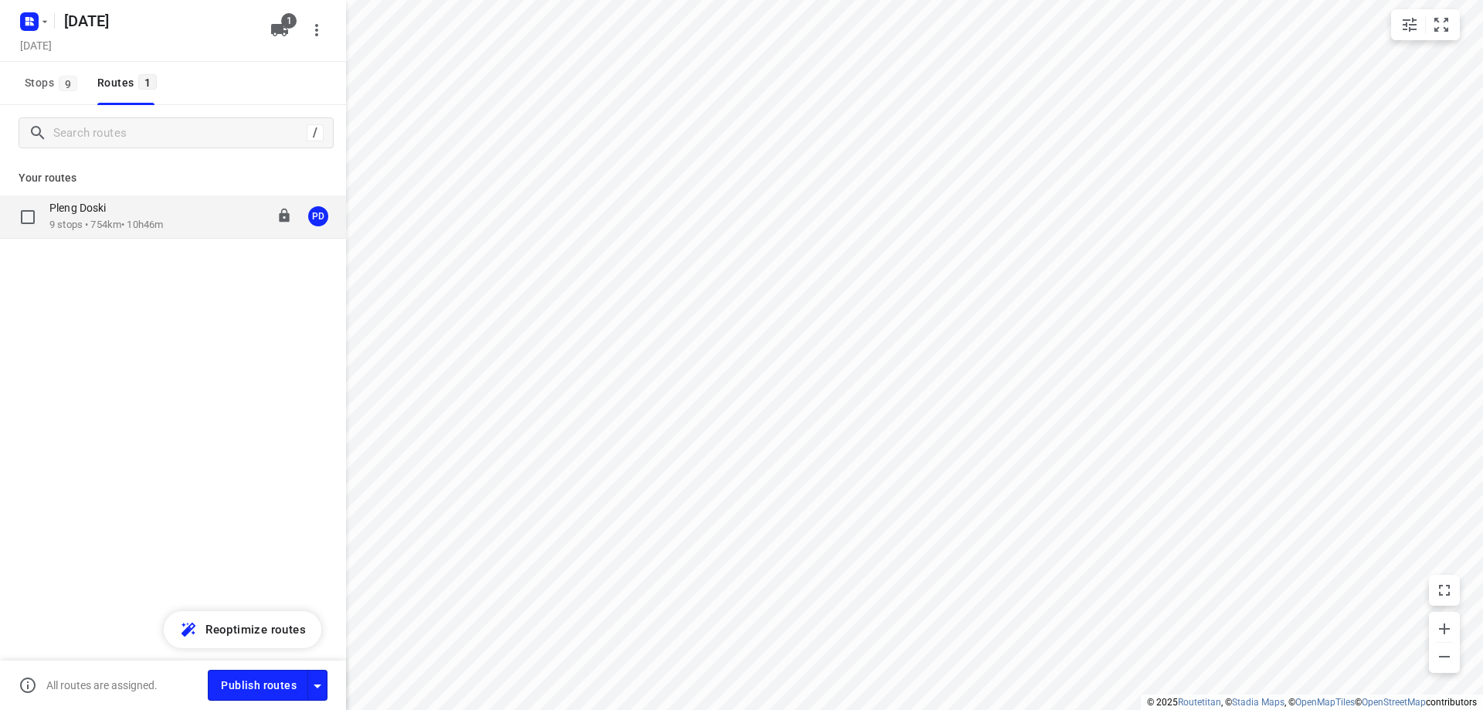
click at [115, 226] on p "9 stops • 754km • 10h46m" at bounding box center [106, 225] width 114 height 15
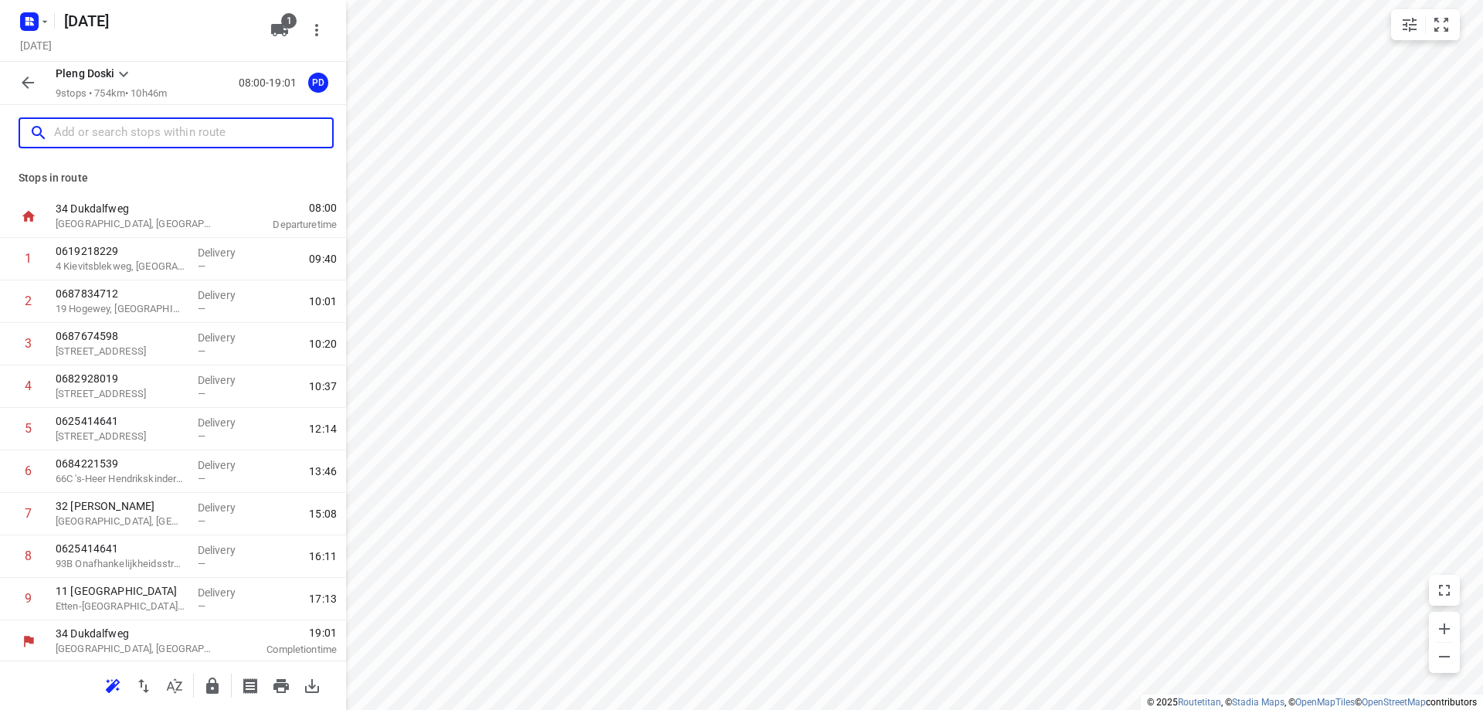
click at [153, 130] on input "text" at bounding box center [193, 133] width 278 height 24
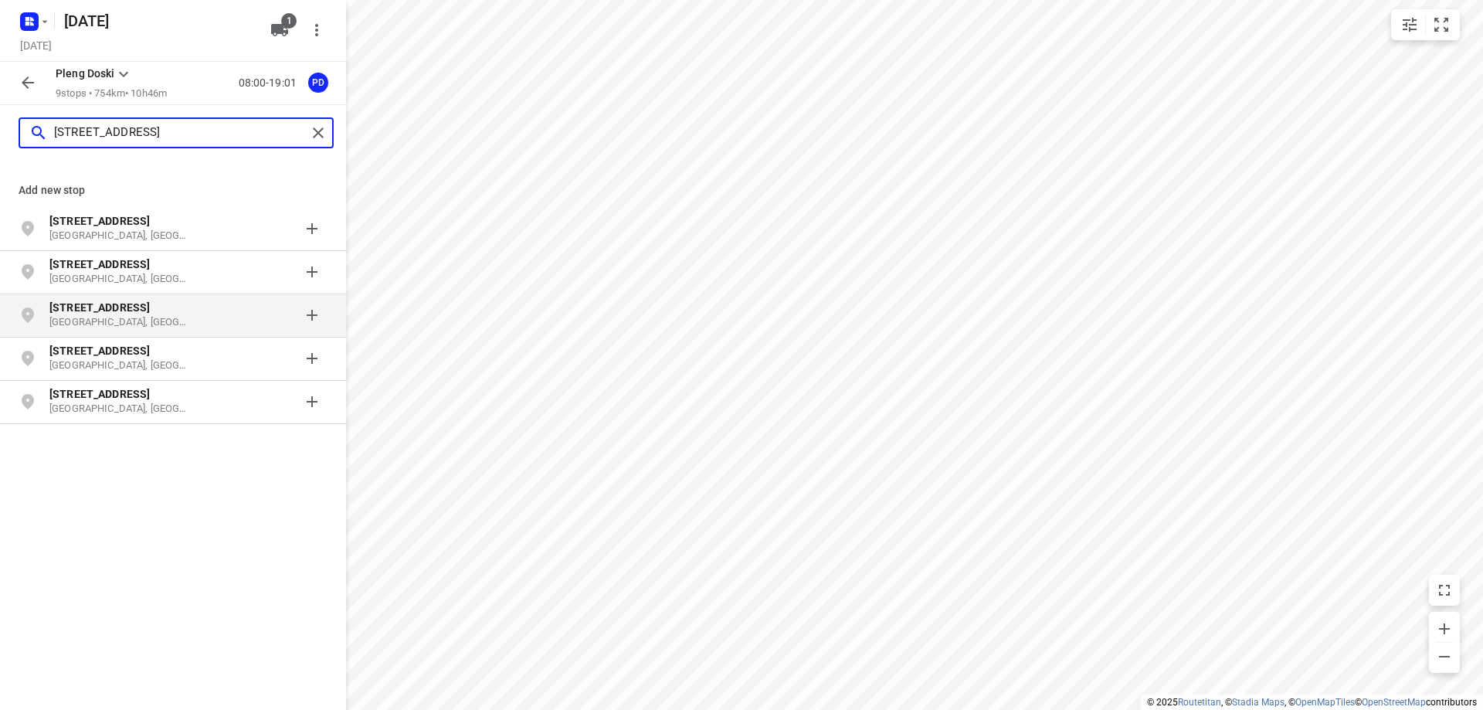
type input "[STREET_ADDRESS]"
click at [137, 320] on p "[GEOGRAPHIC_DATA], [GEOGRAPHIC_DATA]" at bounding box center [120, 322] width 142 height 15
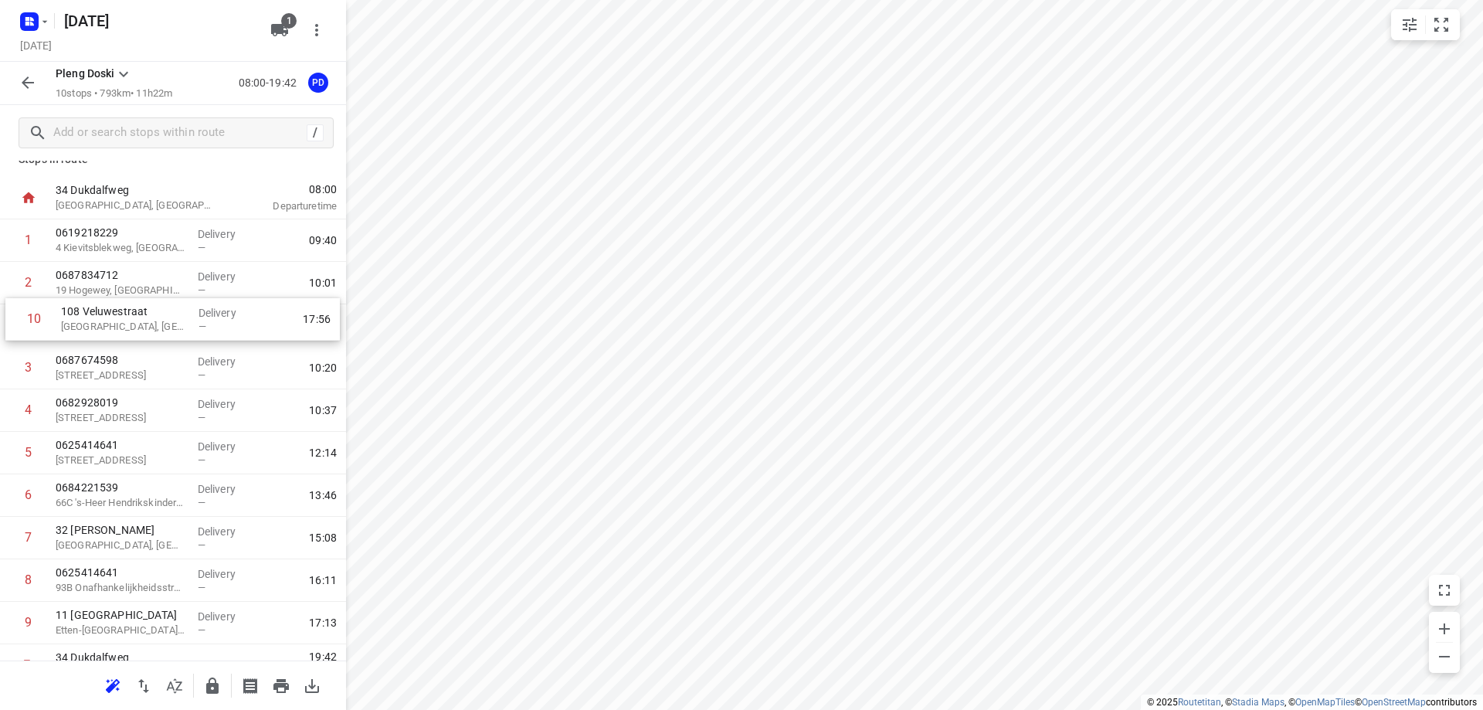
scroll to position [19, 0]
drag, startPoint x: 121, startPoint y: 599, endPoint x: 124, endPoint y: 332, distance: 267.3
click at [124, 332] on div "1 0619218229 4 Kievitsblekweg, [GEOGRAPHIC_DATA] Delivery — 09:40 2 0687834712 …" at bounding box center [173, 431] width 346 height 425
click at [119, 686] on icon "button" at bounding box center [113, 686] width 19 height 19
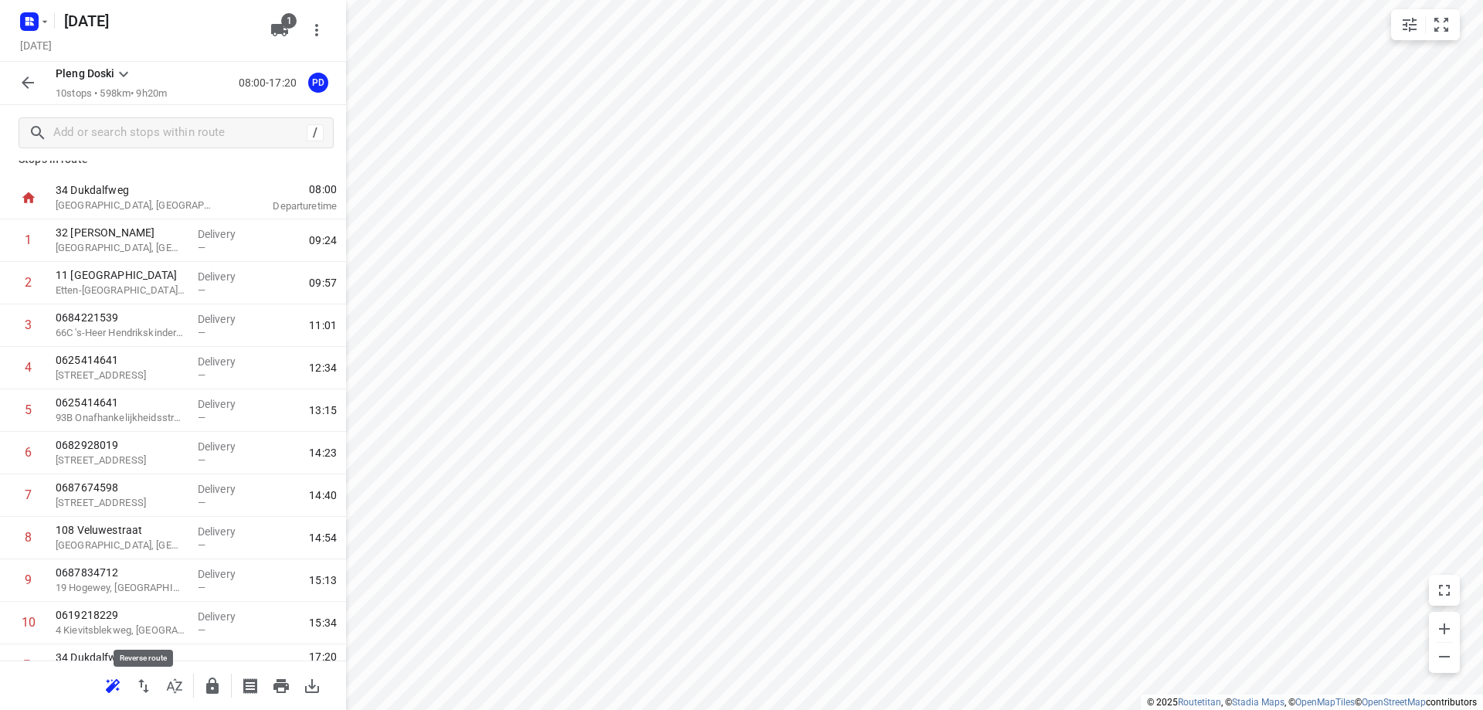
click at [144, 690] on icon "button" at bounding box center [143, 686] width 11 height 14
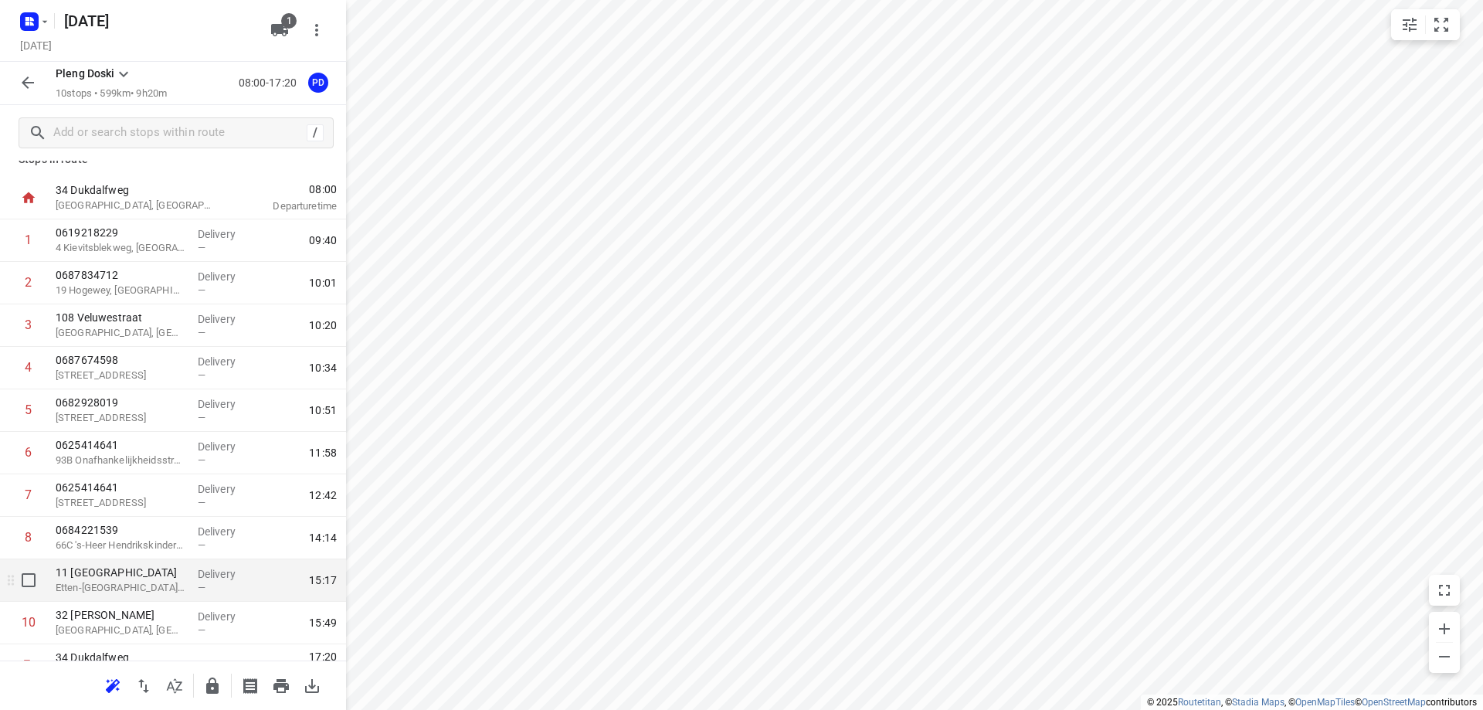
scroll to position [45, 0]
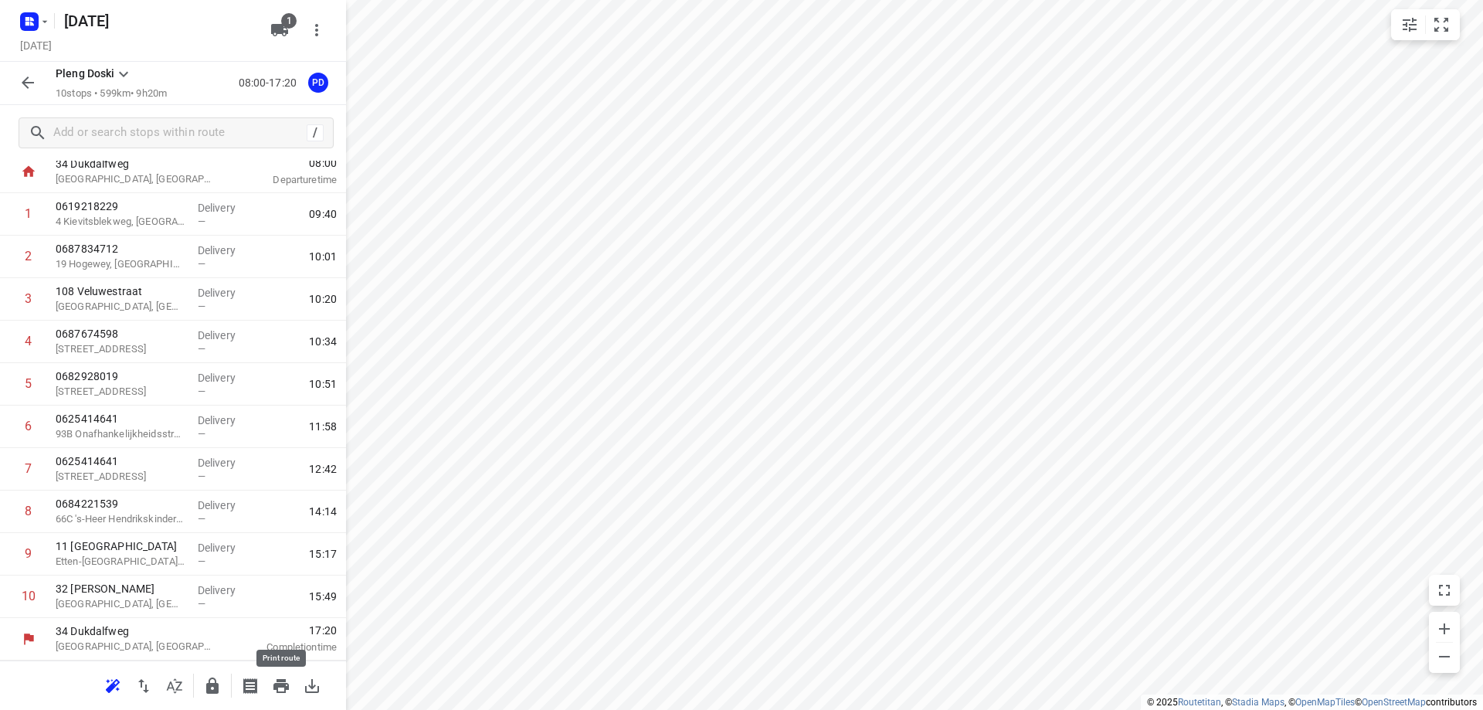
click at [279, 683] on icon "button" at bounding box center [280, 686] width 15 height 14
click at [32, 555] on input "checkbox" at bounding box center [28, 553] width 31 height 31
checkbox input "true"
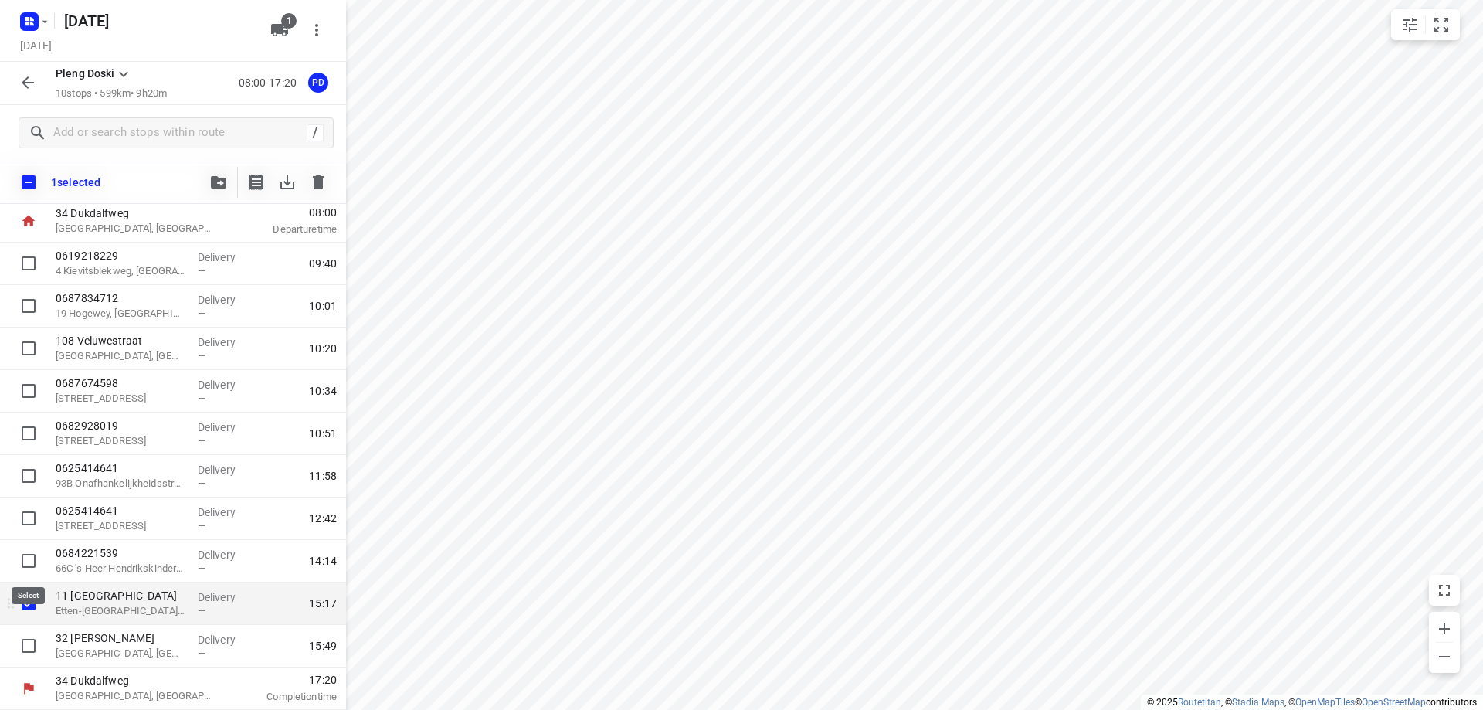
scroll to position [39, 0]
click at [318, 173] on icon "button" at bounding box center [318, 182] width 19 height 19
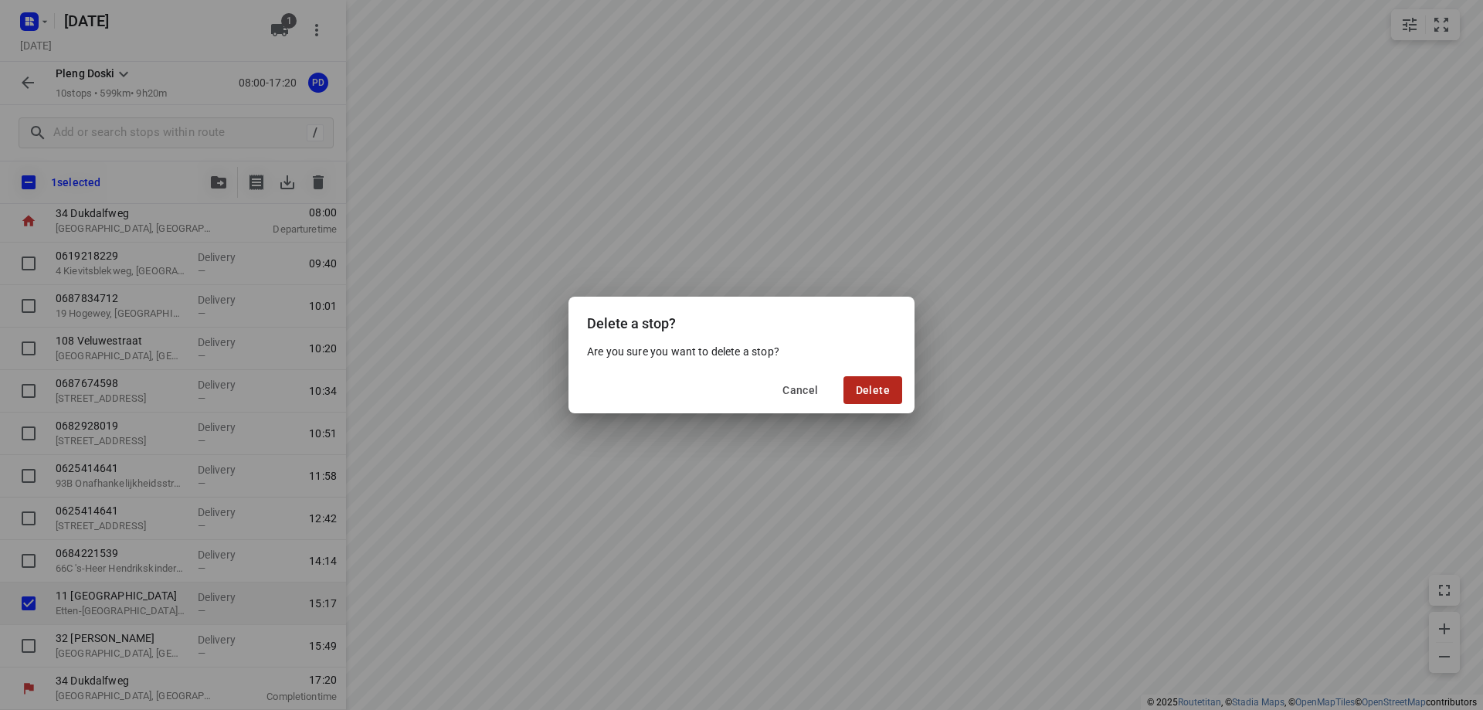
click at [866, 391] on span "Delete" at bounding box center [873, 390] width 34 height 12
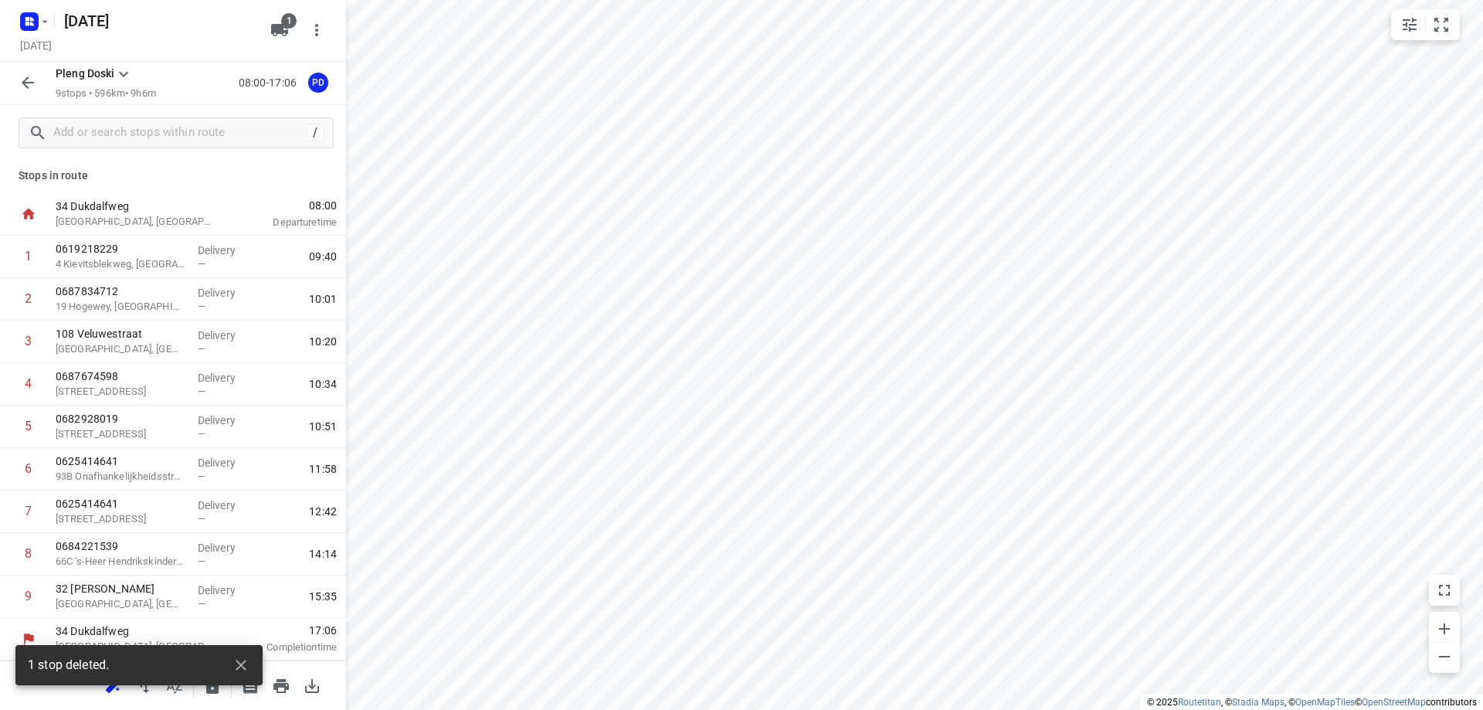
scroll to position [2, 0]
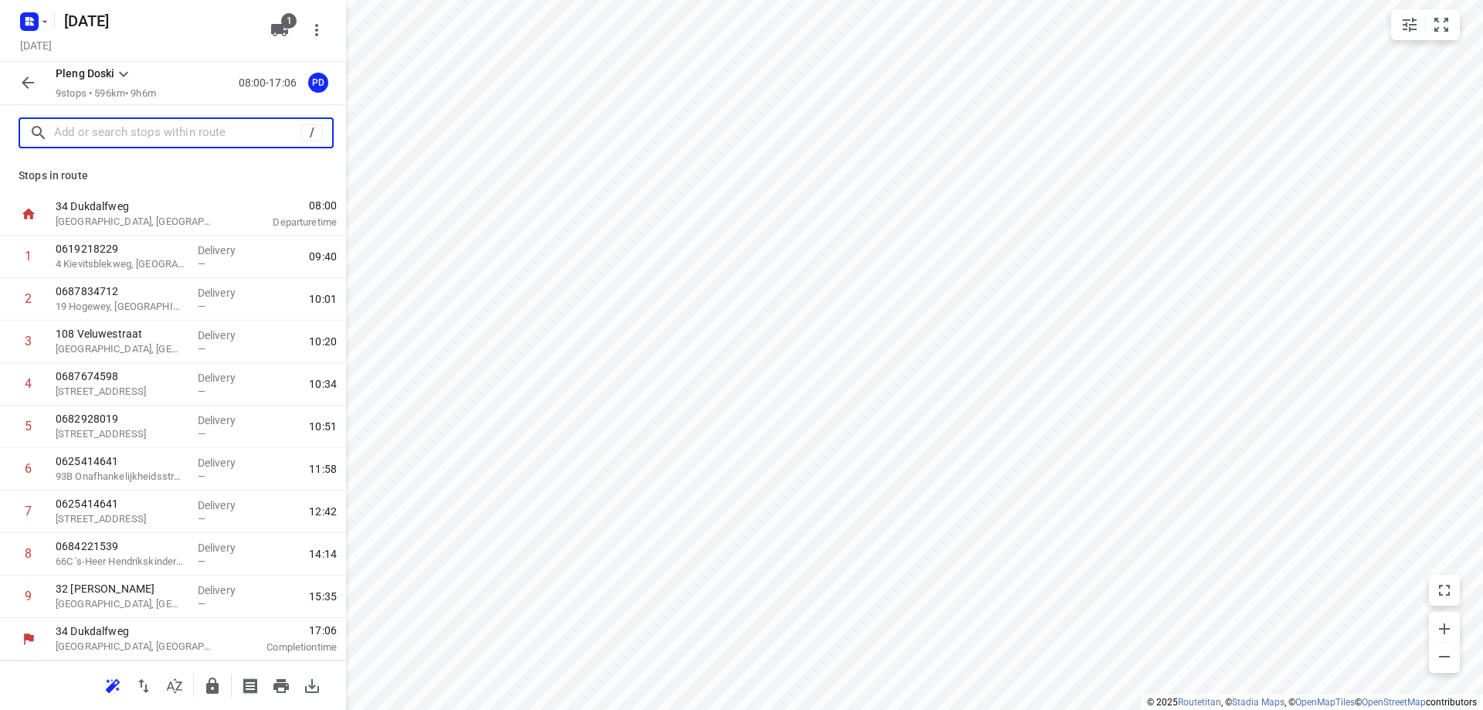
click at [83, 141] on input "text" at bounding box center [177, 133] width 247 height 24
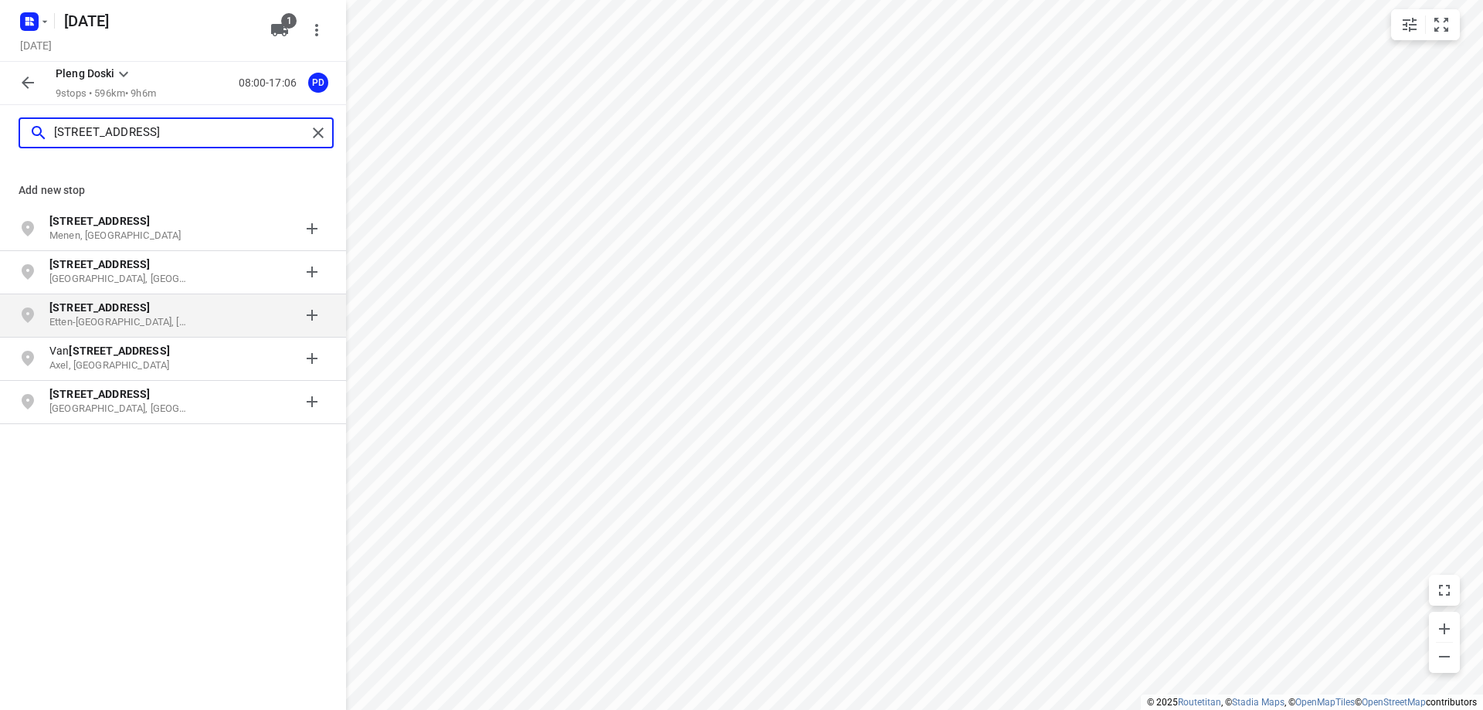
type input "[STREET_ADDRESS]"
click at [121, 325] on p "Etten-[GEOGRAPHIC_DATA], [GEOGRAPHIC_DATA]" at bounding box center [120, 322] width 142 height 15
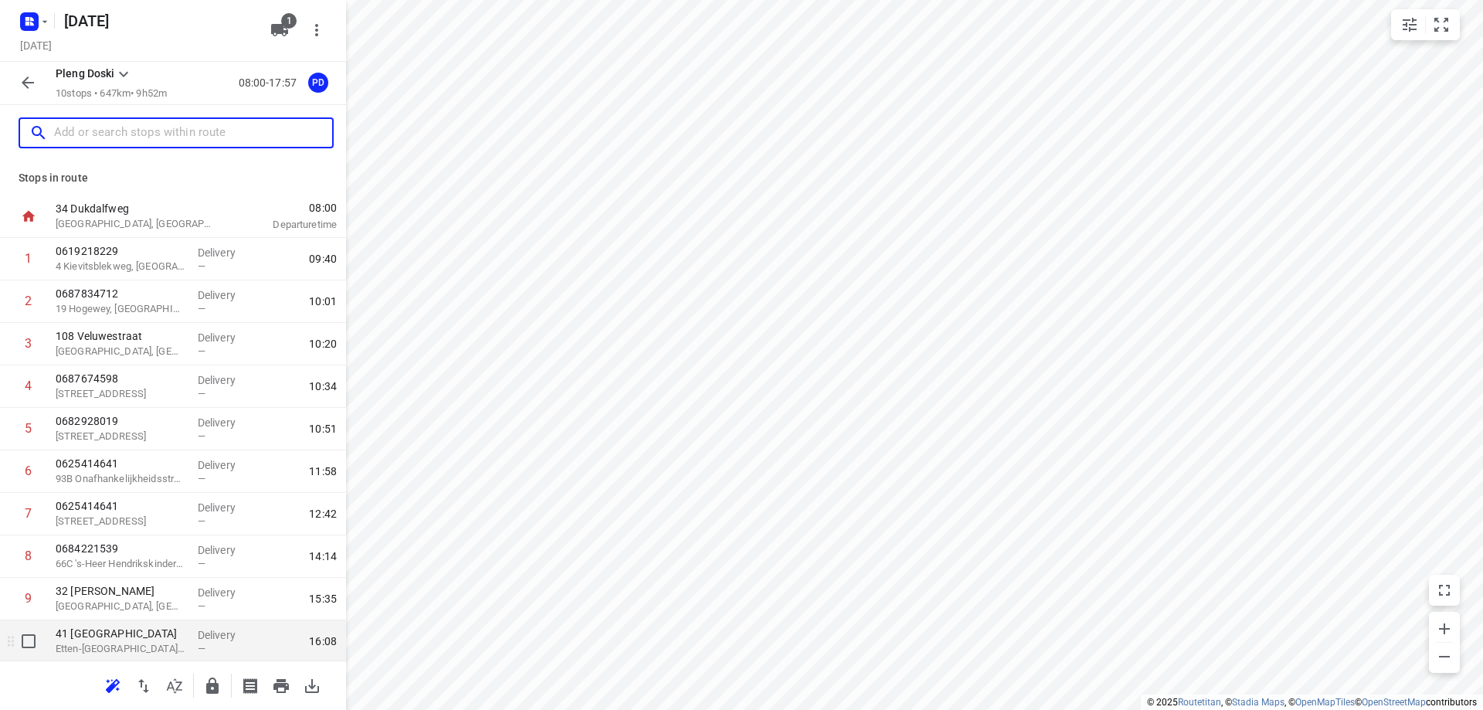
click at [158, 654] on p "Etten-[GEOGRAPHIC_DATA], [GEOGRAPHIC_DATA]" at bounding box center [121, 648] width 130 height 15
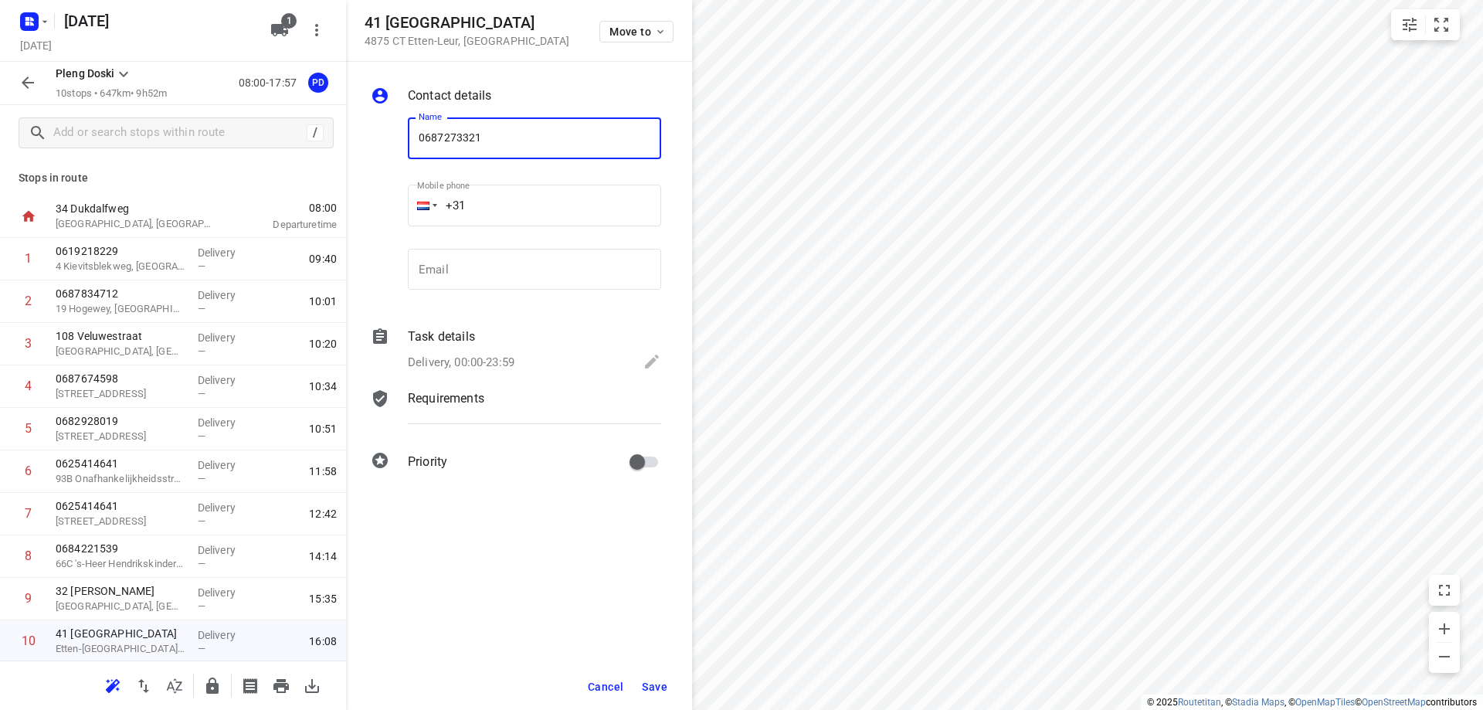
type input "0687273321"
click at [655, 684] on span "Save" at bounding box center [654, 687] width 25 height 12
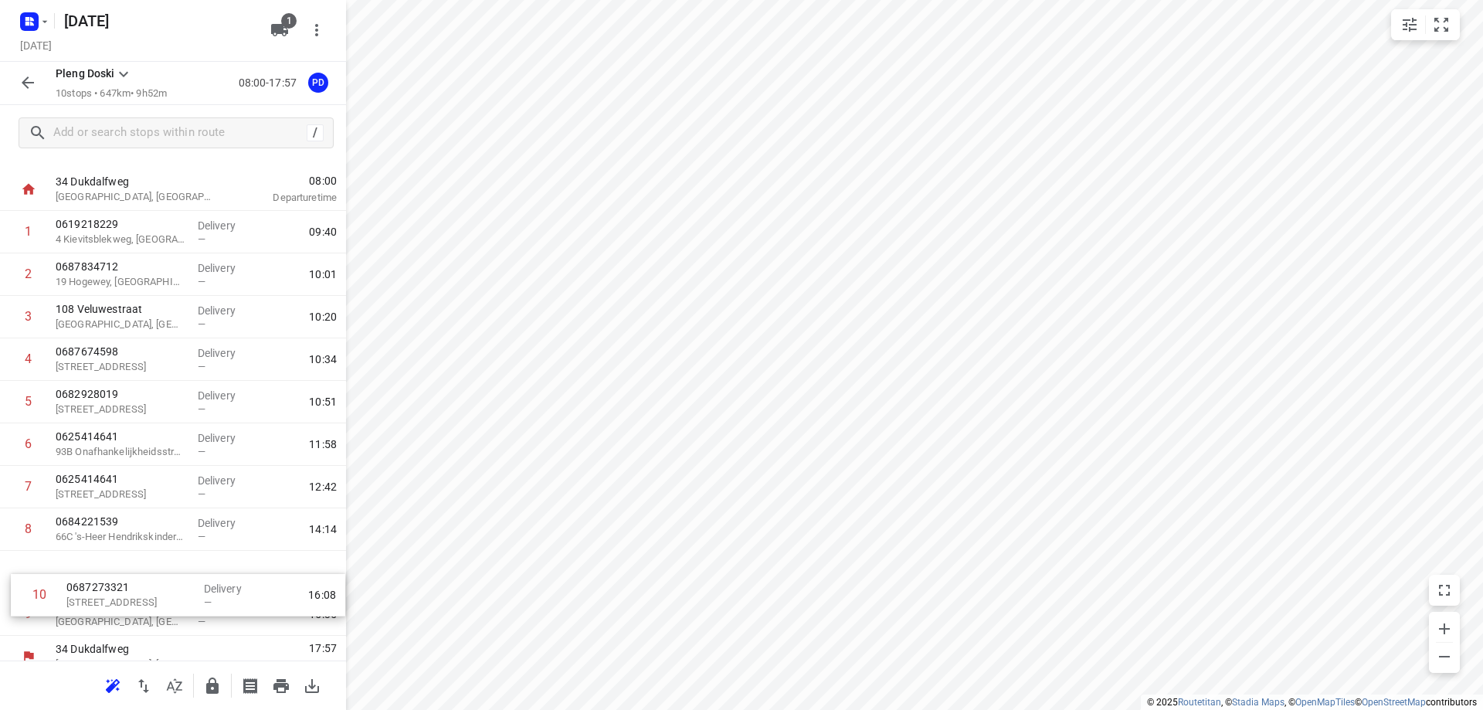
drag, startPoint x: 95, startPoint y: 644, endPoint x: 107, endPoint y: 583, distance: 62.3
click at [107, 583] on div "1 0619218229 4 Kievitsblekweg, [GEOGRAPHIC_DATA] Delivery — 09:40 2 0687834712 …" at bounding box center [173, 423] width 346 height 425
click at [282, 685] on icon "button" at bounding box center [280, 686] width 15 height 14
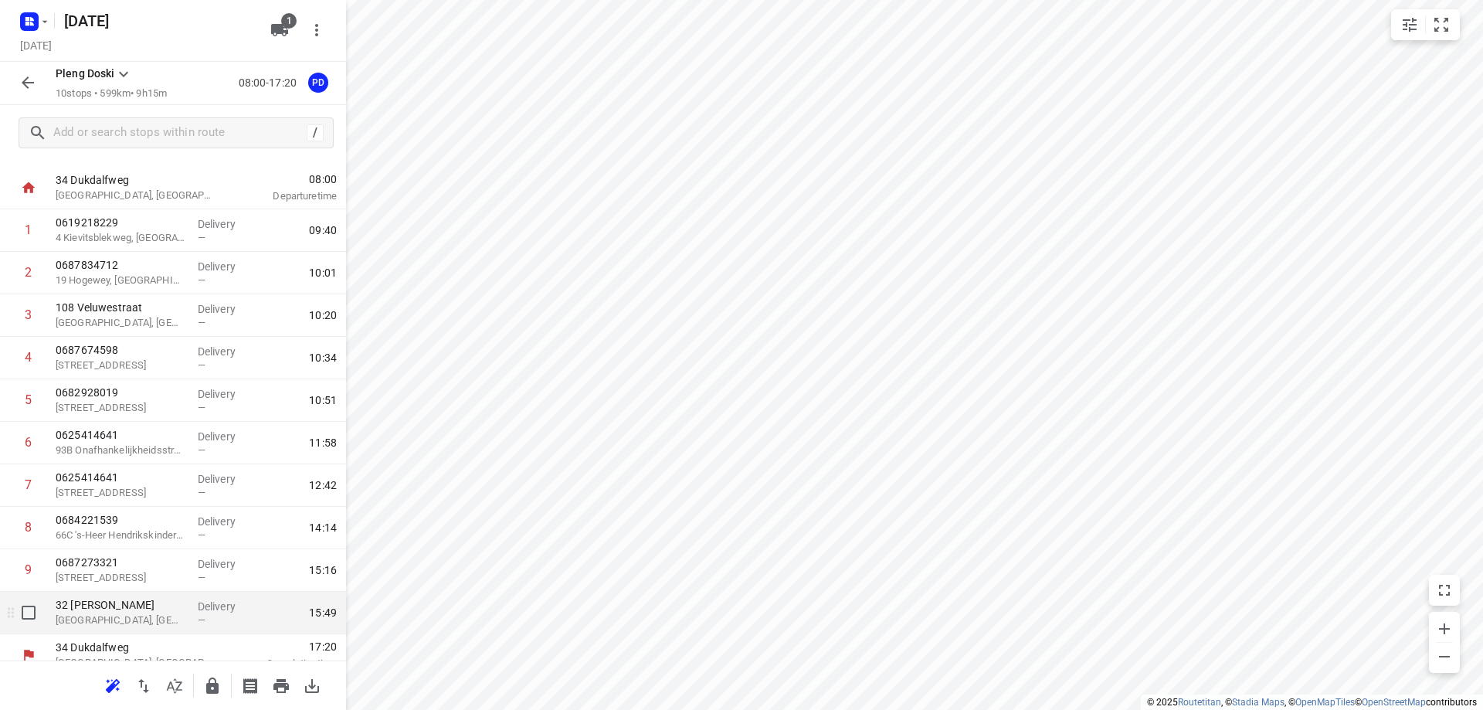
click at [200, 615] on div "Delivery —" at bounding box center [227, 613] width 70 height 42
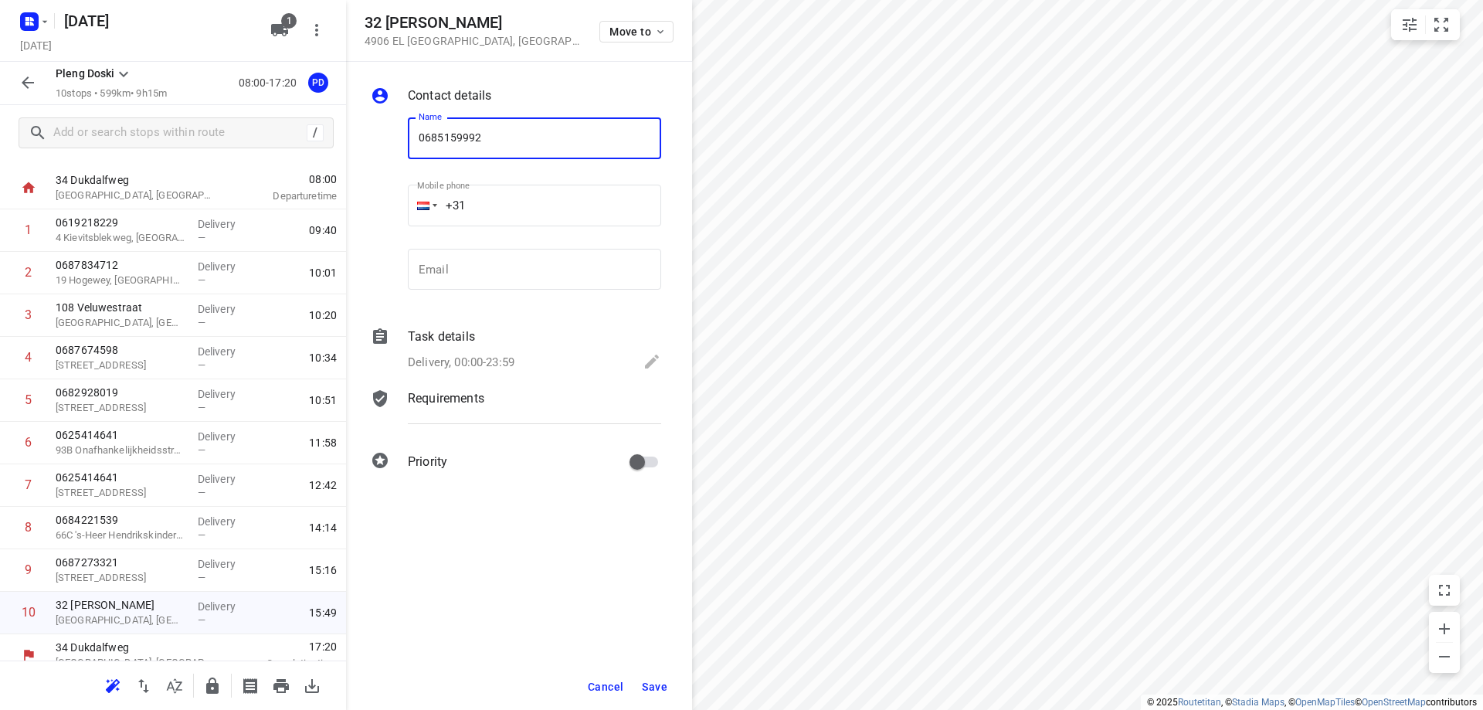
type input "0685159992"
click at [657, 683] on span "Save" at bounding box center [654, 687] width 25 height 12
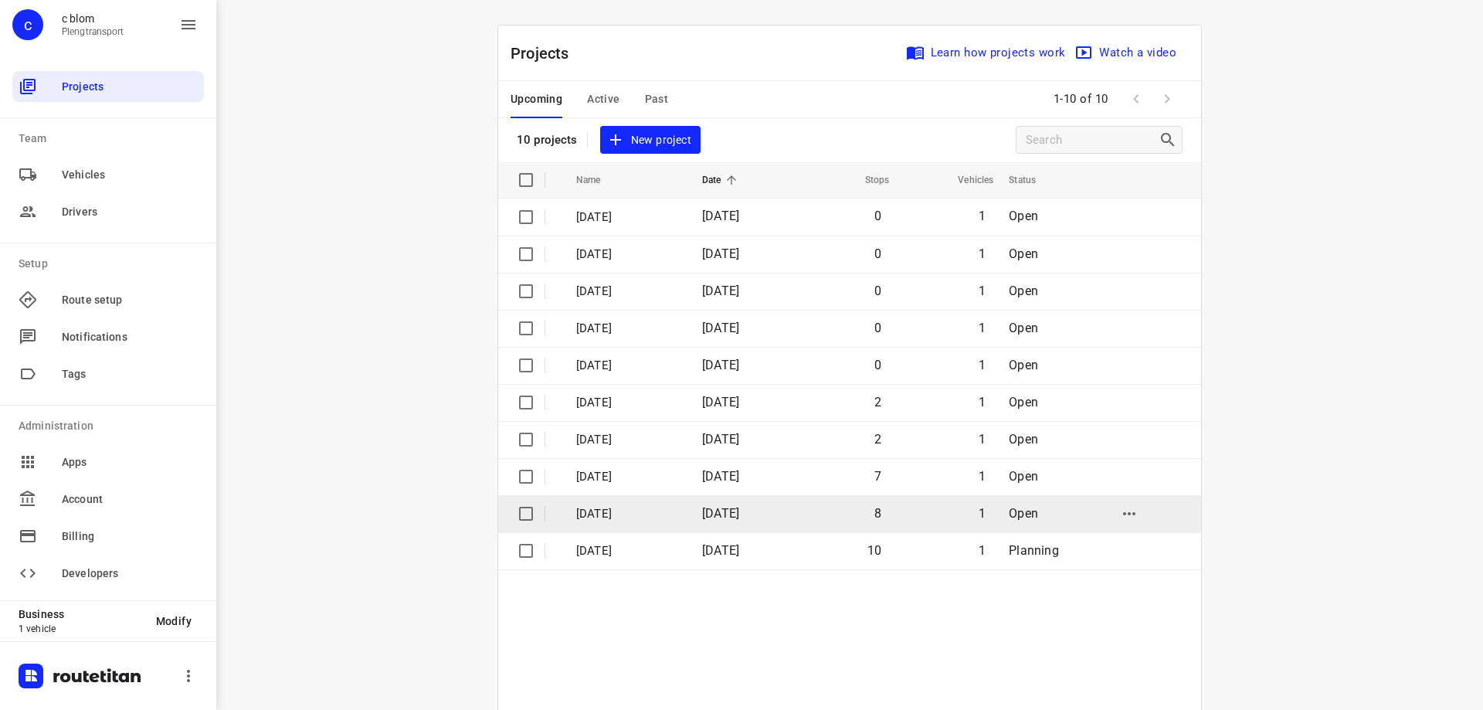
click at [791, 501] on td "[DATE]" at bounding box center [740, 513] width 101 height 37
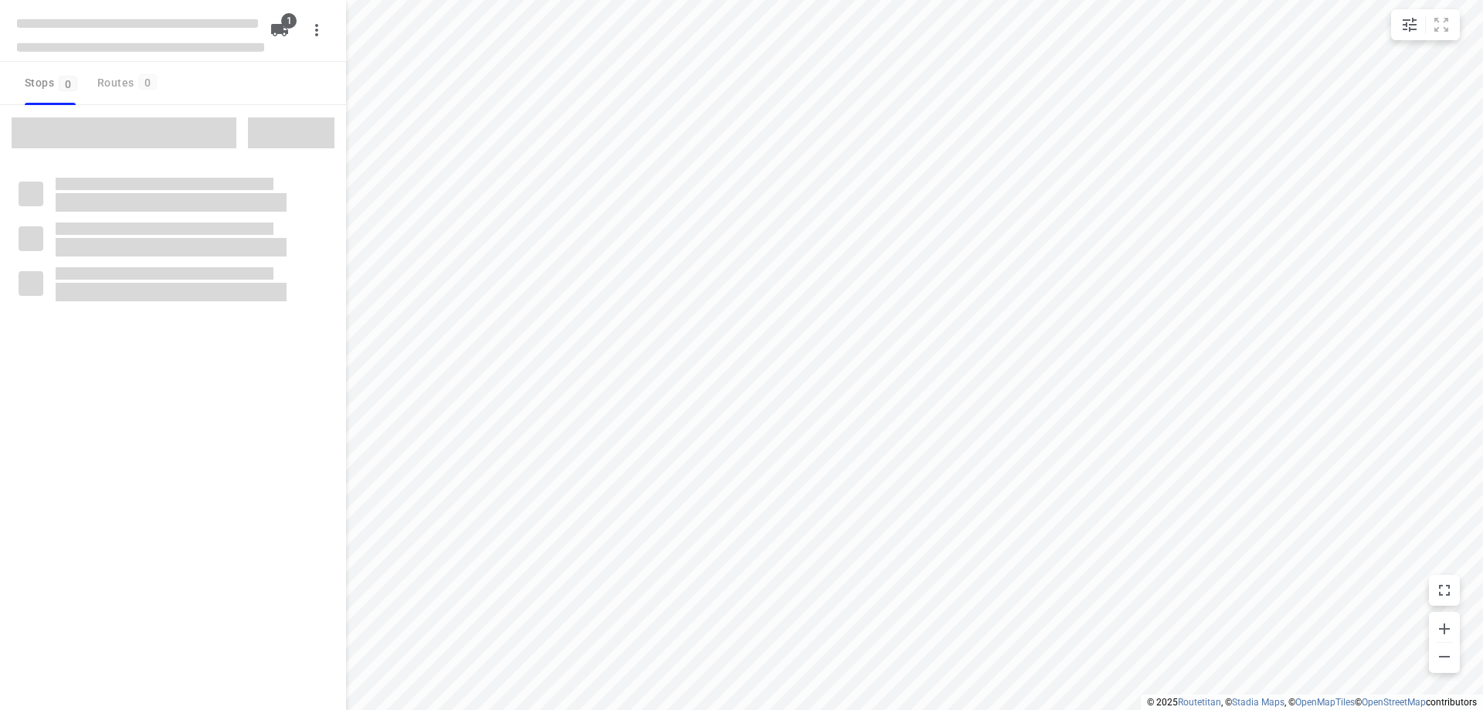
type input "distance"
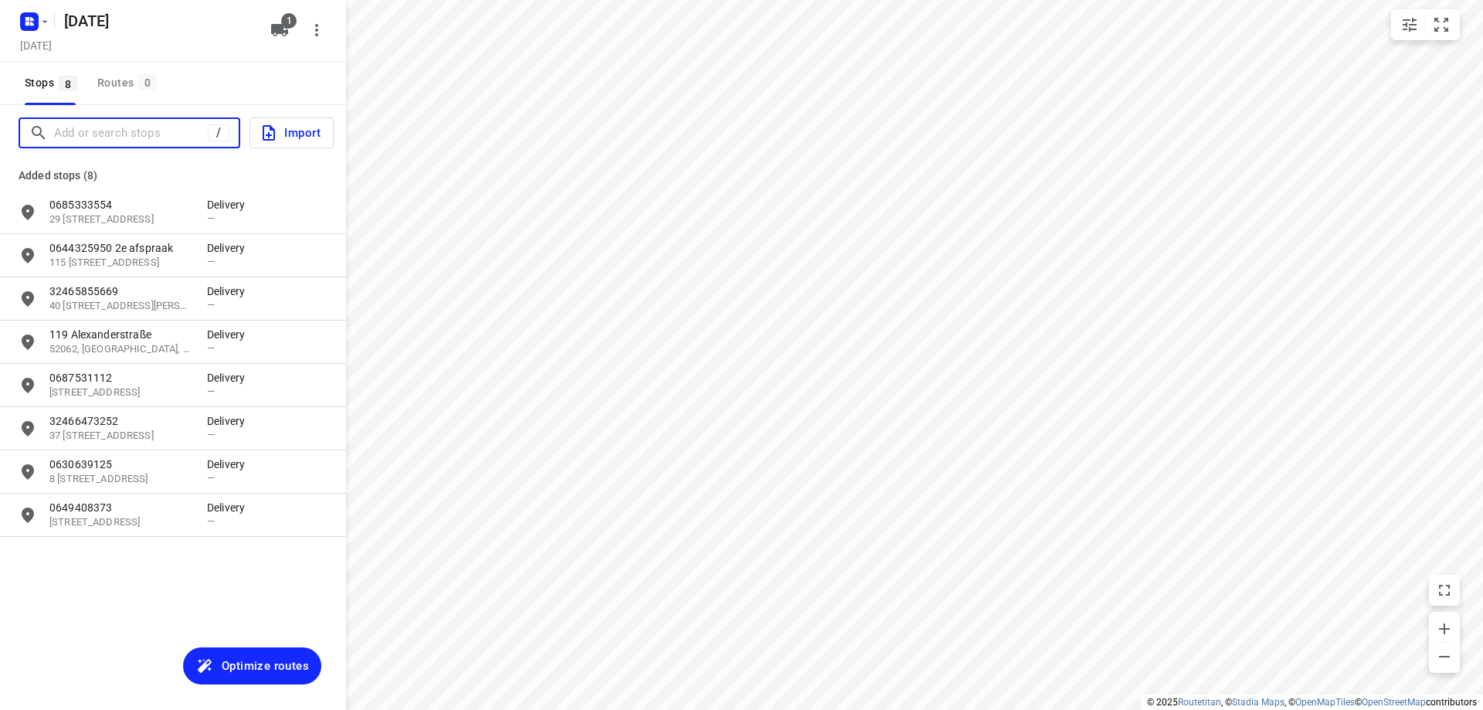
click at [159, 133] on input "Add or search stops" at bounding box center [131, 133] width 154 height 24
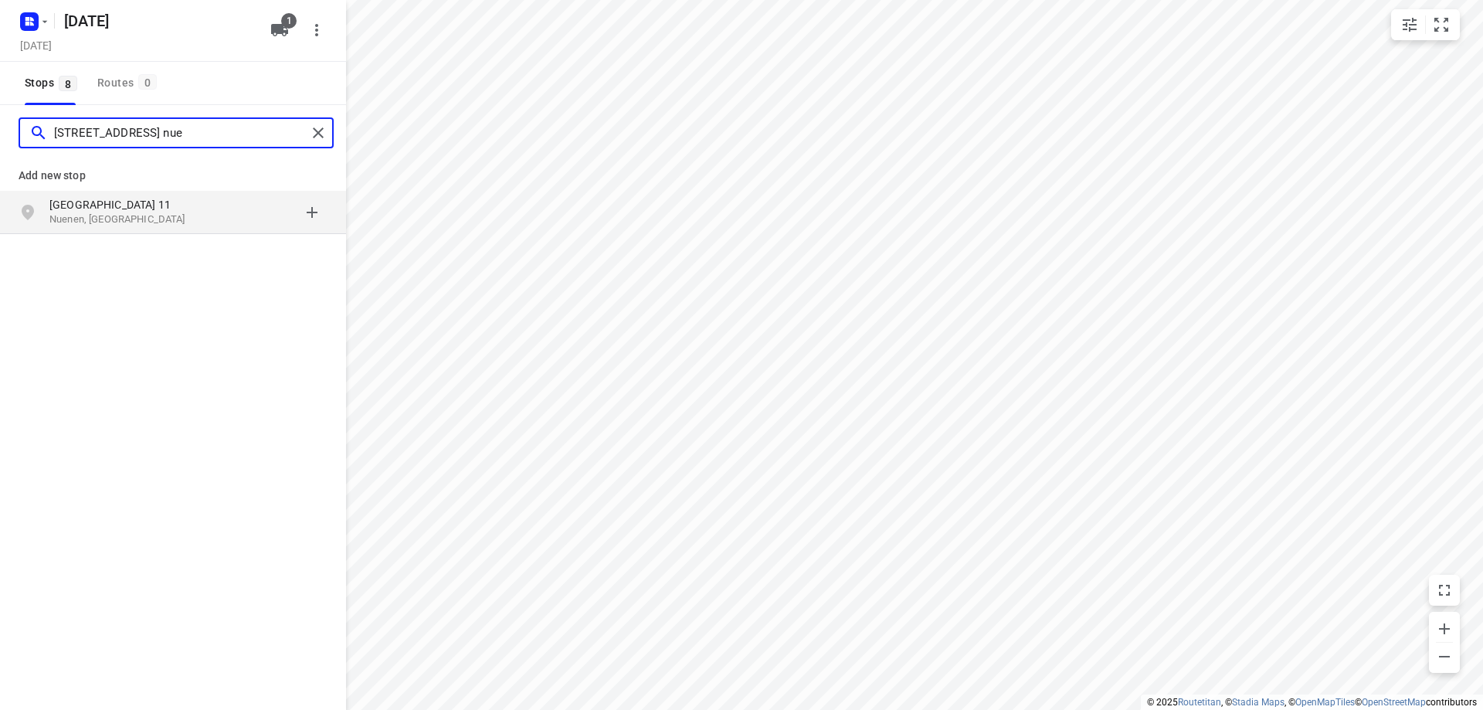
type input "[STREET_ADDRESS] nue"
click at [85, 205] on p "[GEOGRAPHIC_DATA] 11" at bounding box center [120, 204] width 142 height 15
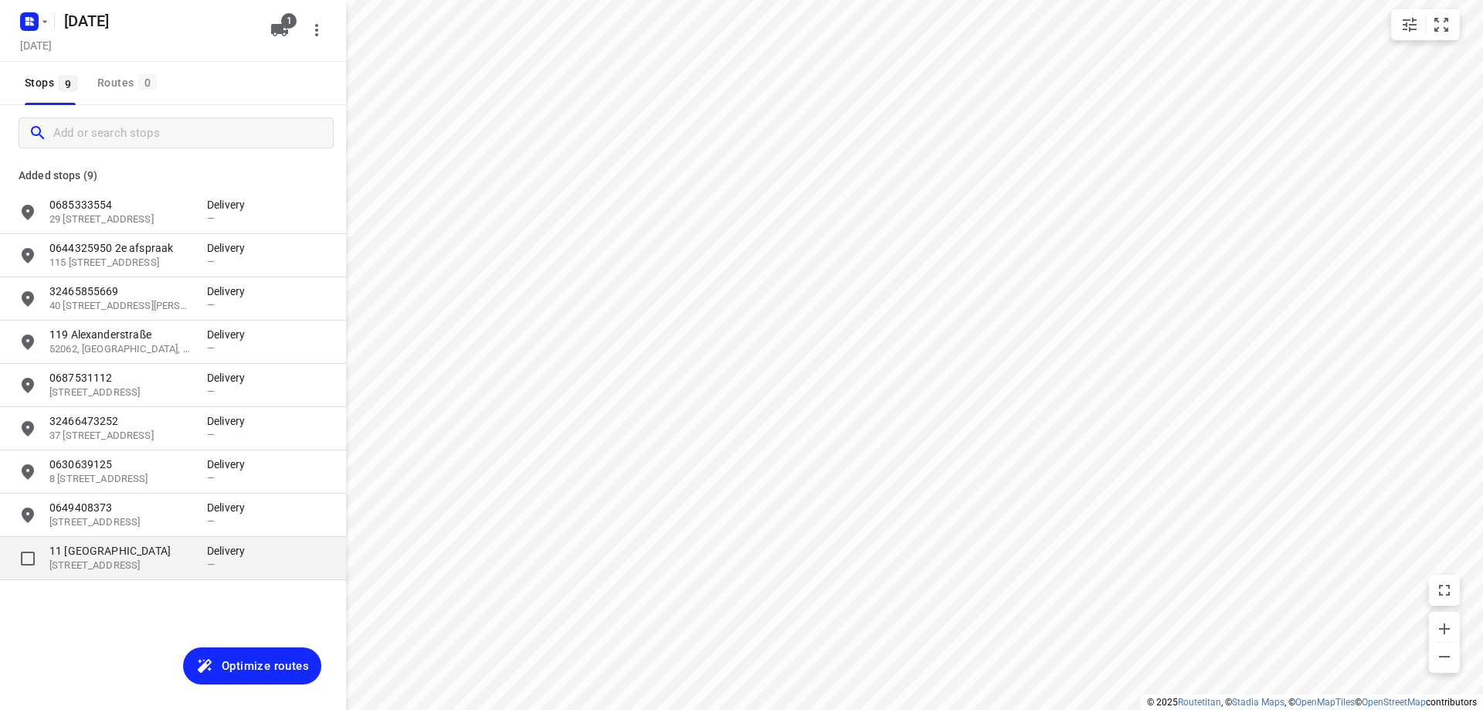
click at [167, 562] on p "[STREET_ADDRESS]" at bounding box center [120, 566] width 142 height 15
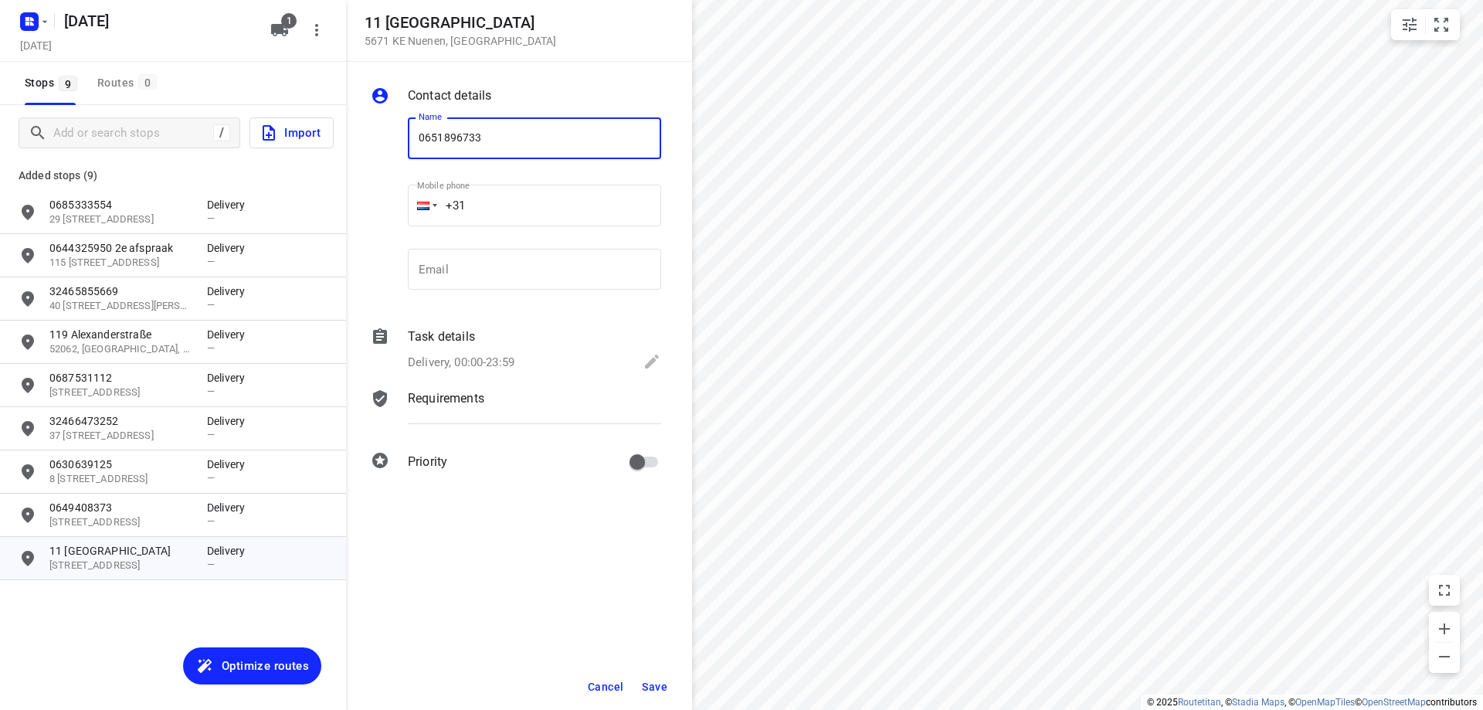
type input "0651896733"
click at [661, 684] on span "Save" at bounding box center [654, 687] width 25 height 12
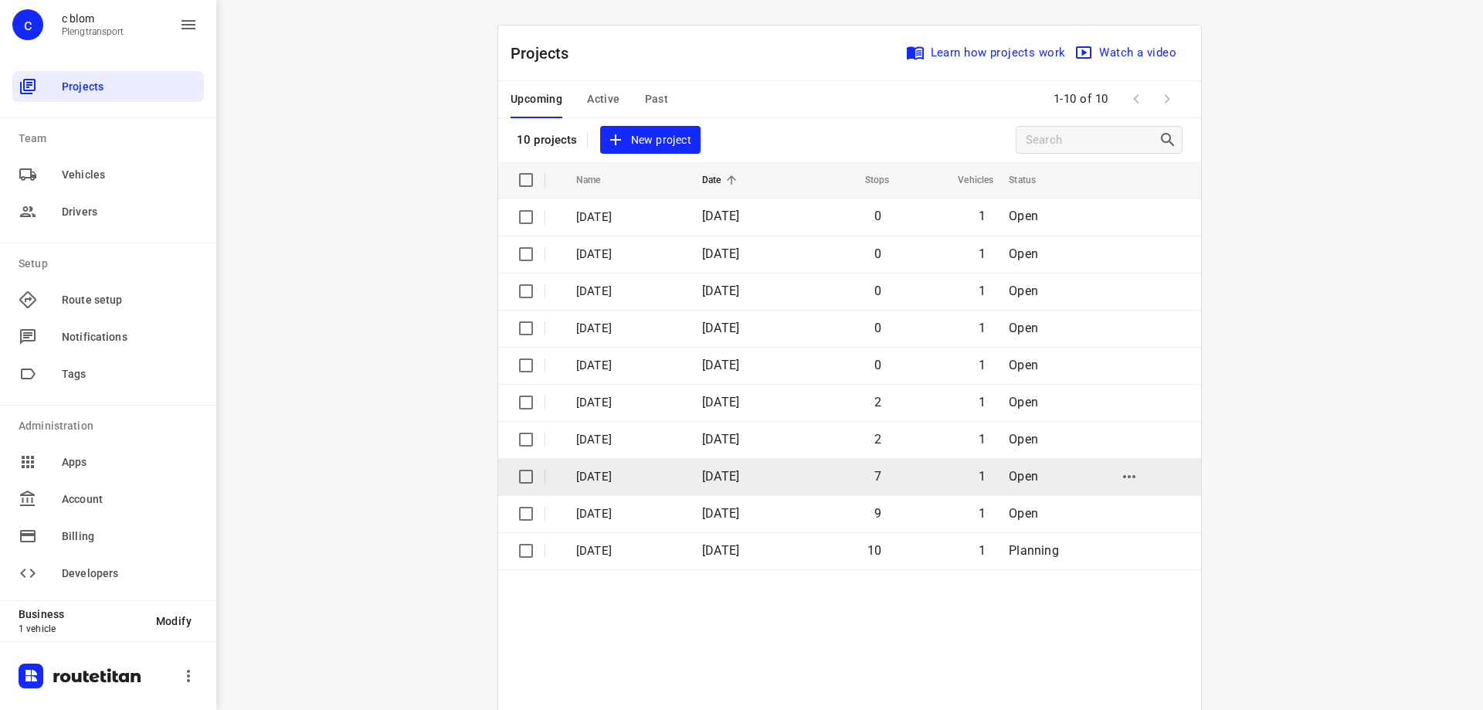
click at [632, 481] on p "[DATE]" at bounding box center [627, 477] width 103 height 18
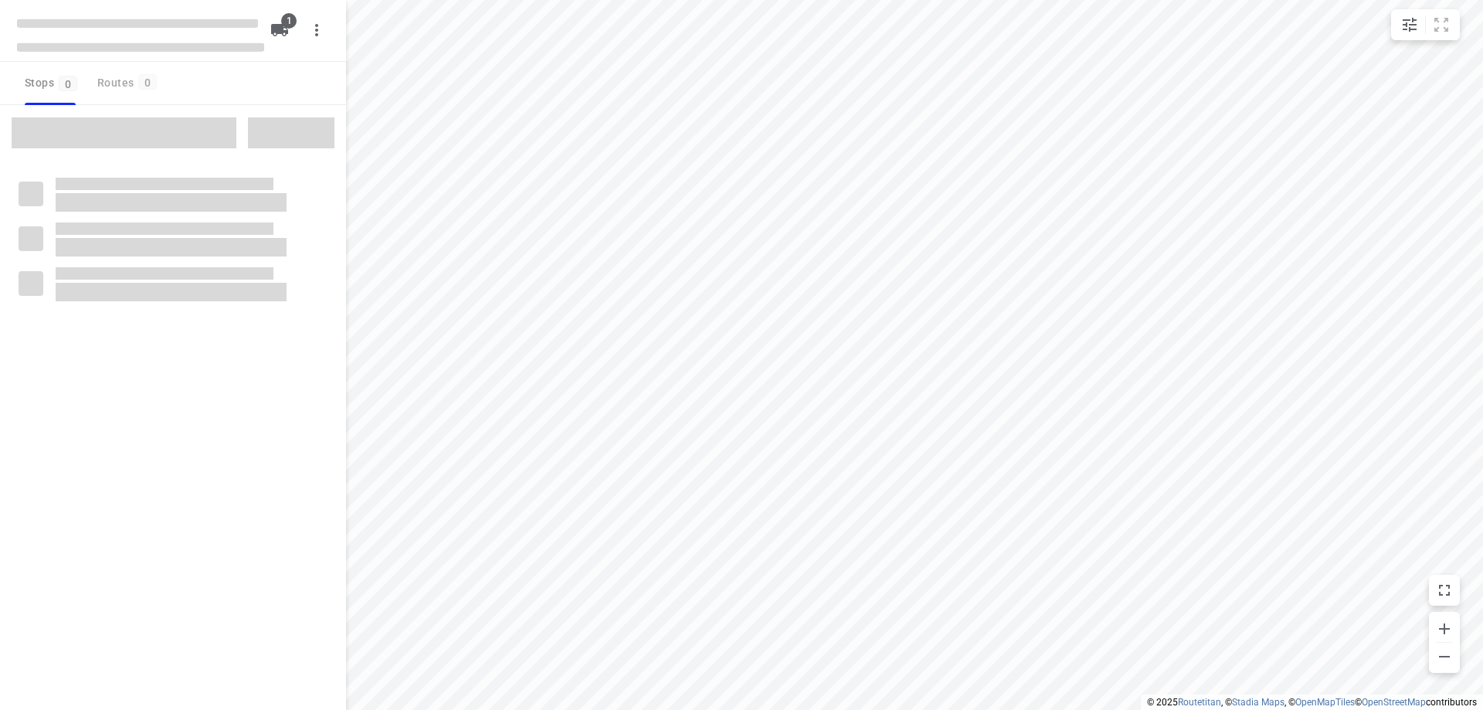
type input "distance"
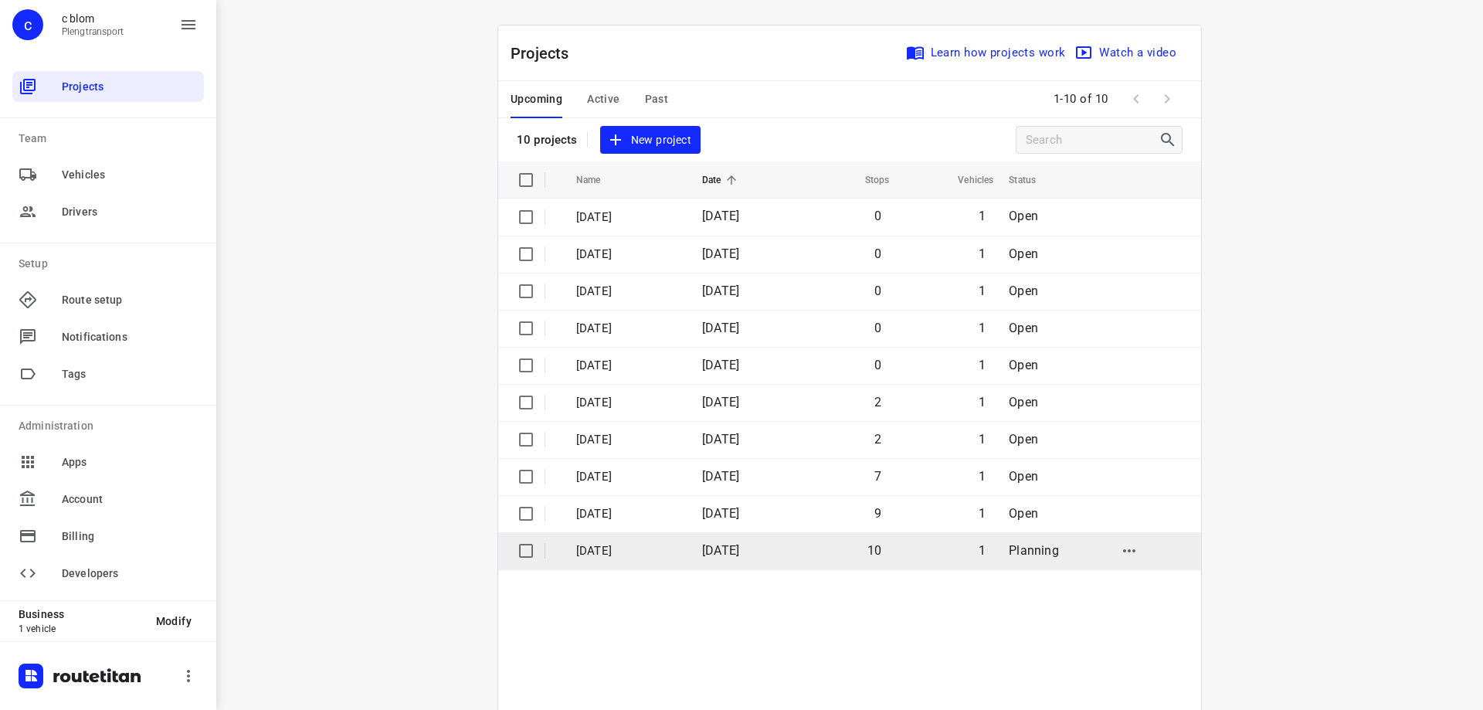
click at [636, 551] on p "[DATE]" at bounding box center [627, 551] width 103 height 18
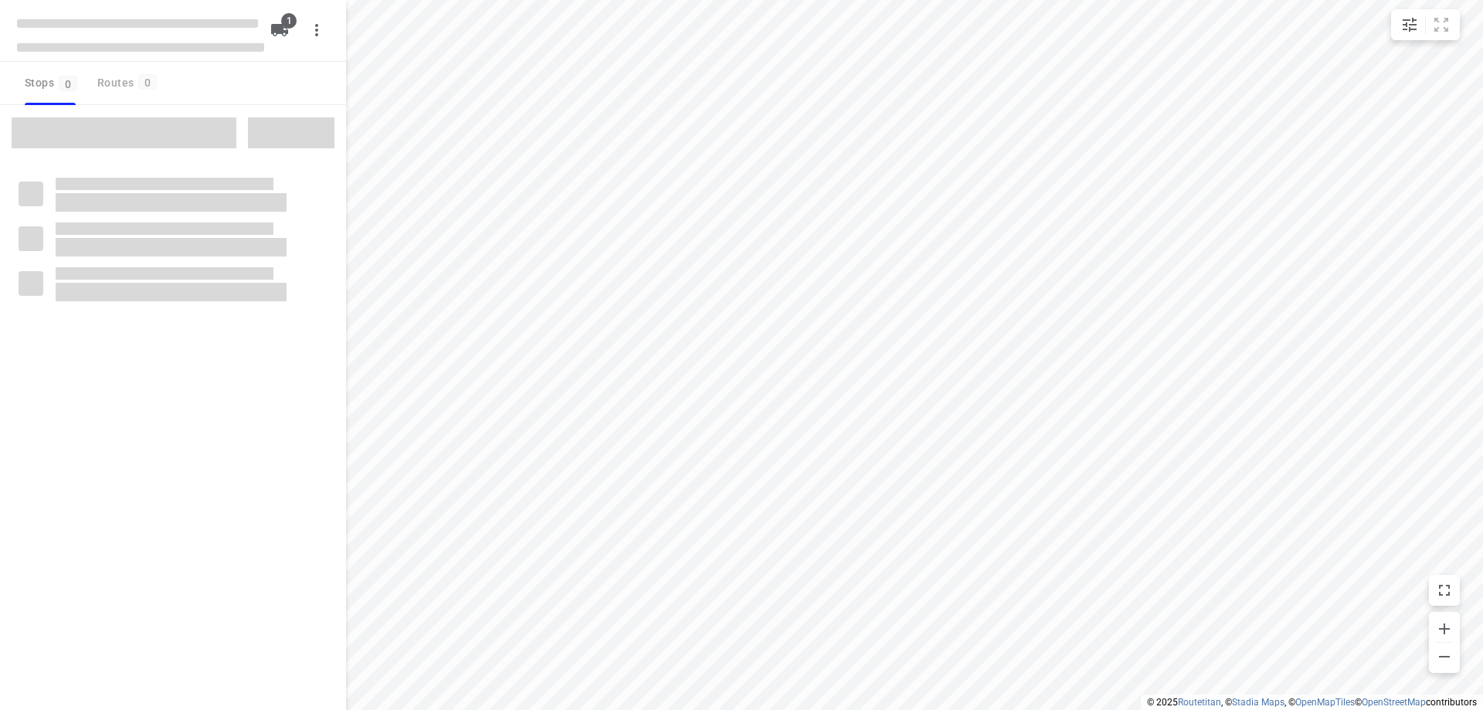
type input "distance"
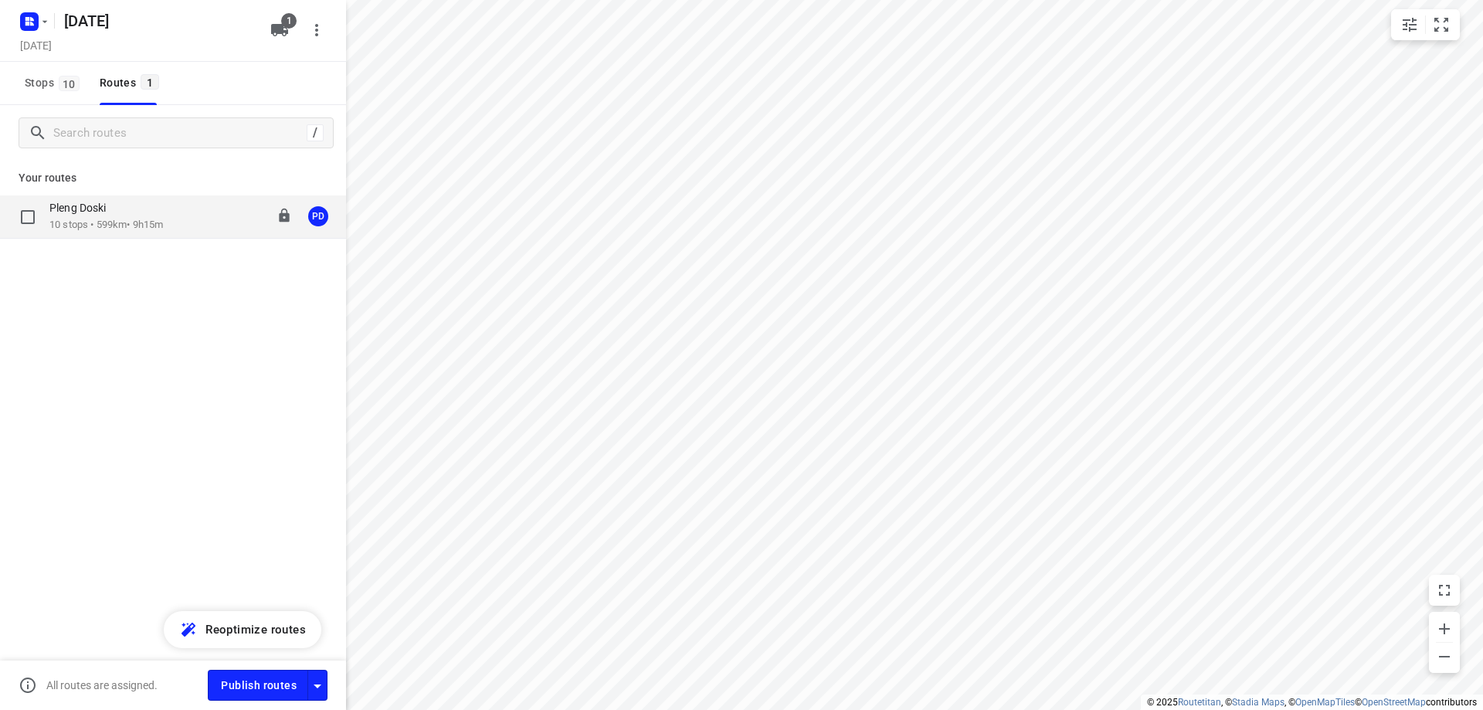
click at [182, 225] on div "Pleng Doski 10 stops • 599km • 9h15m 08:00-17:20 PD" at bounding box center [197, 217] width 297 height 32
